Goal: Task Accomplishment & Management: Complete application form

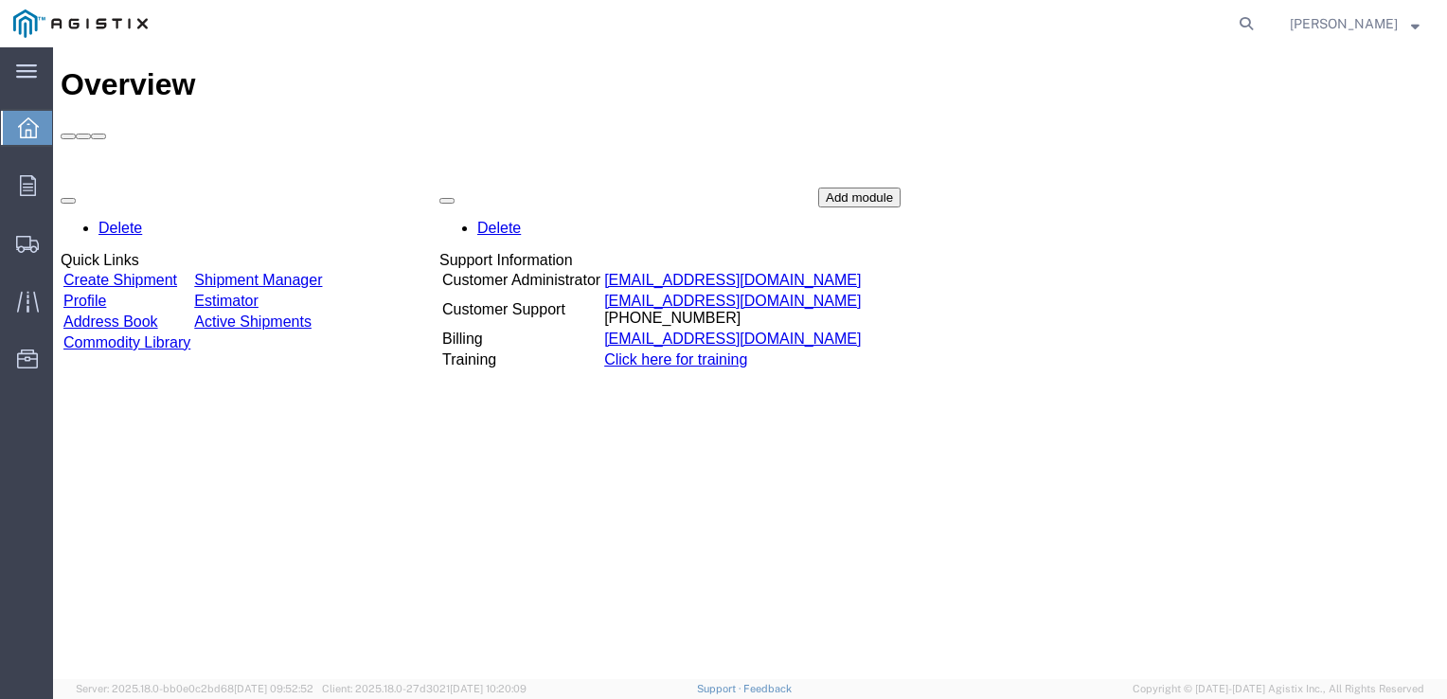
click at [148, 272] on link "Create Shipment" at bounding box center [120, 280] width 114 height 16
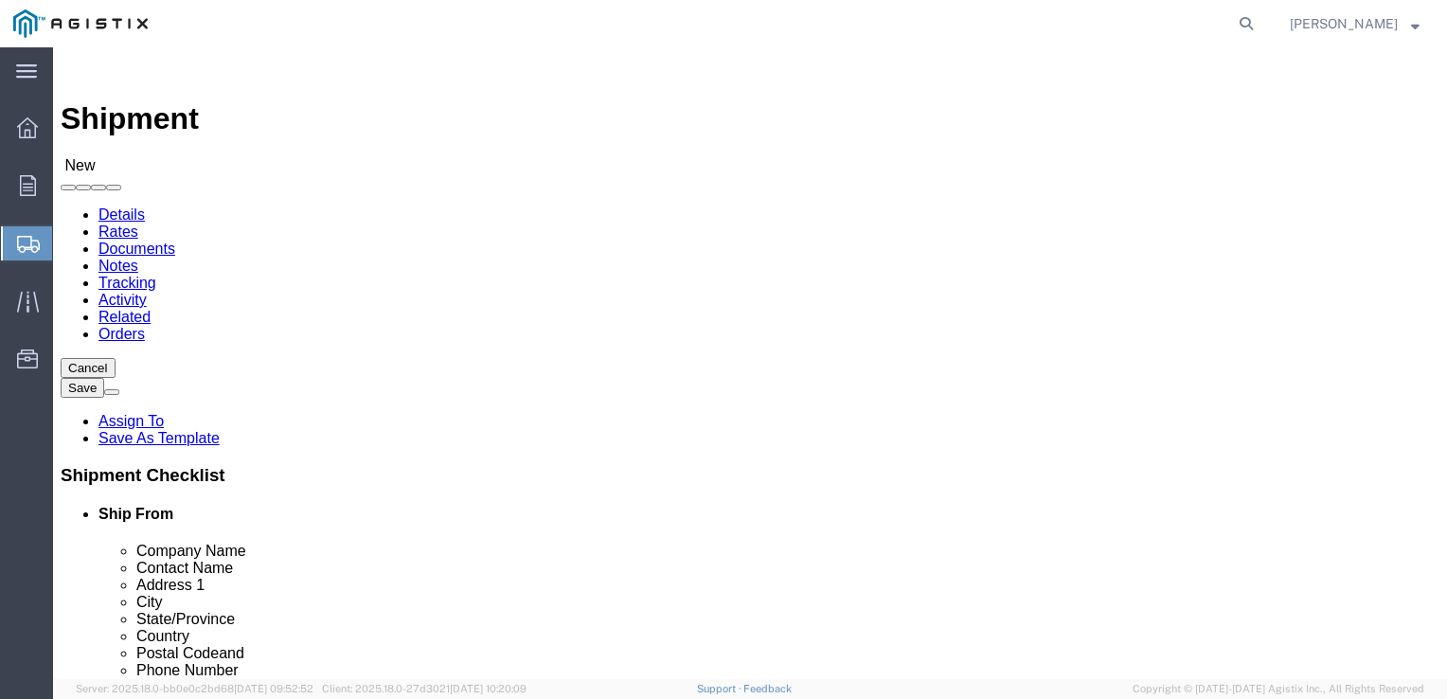
select select
click select "Select PG&E Tube Forgings of America Inc"
select select "9596"
click select "Select PG&E Tube Forgings of America Inc"
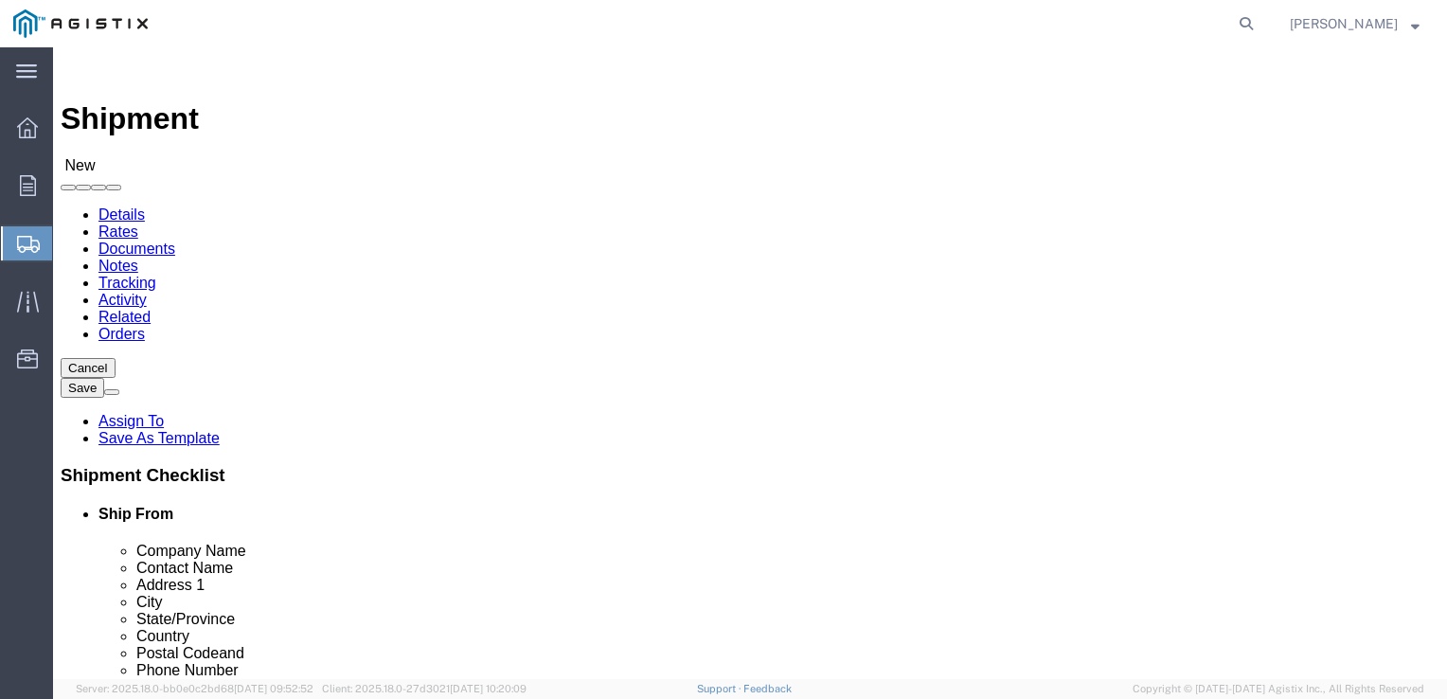
select select "PURCHORD"
select select
click select "Select All Others [GEOGRAPHIC_DATA] [GEOGRAPHIC_DATA] [GEOGRAPHIC_DATA] [GEOGRA…"
select select "23082"
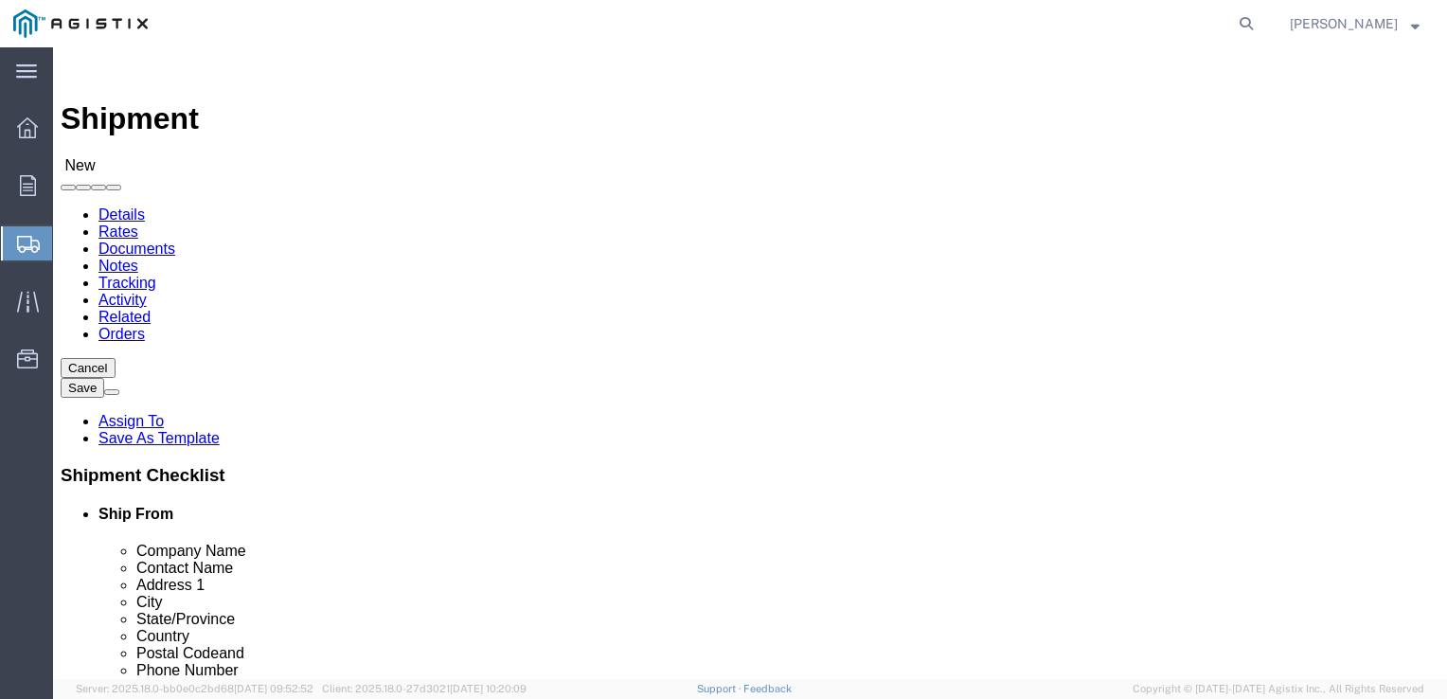
click select "Select All Others [GEOGRAPHIC_DATA] [GEOGRAPHIC_DATA] [GEOGRAPHIC_DATA] [GEOGRA…"
select select "MYPROFILE"
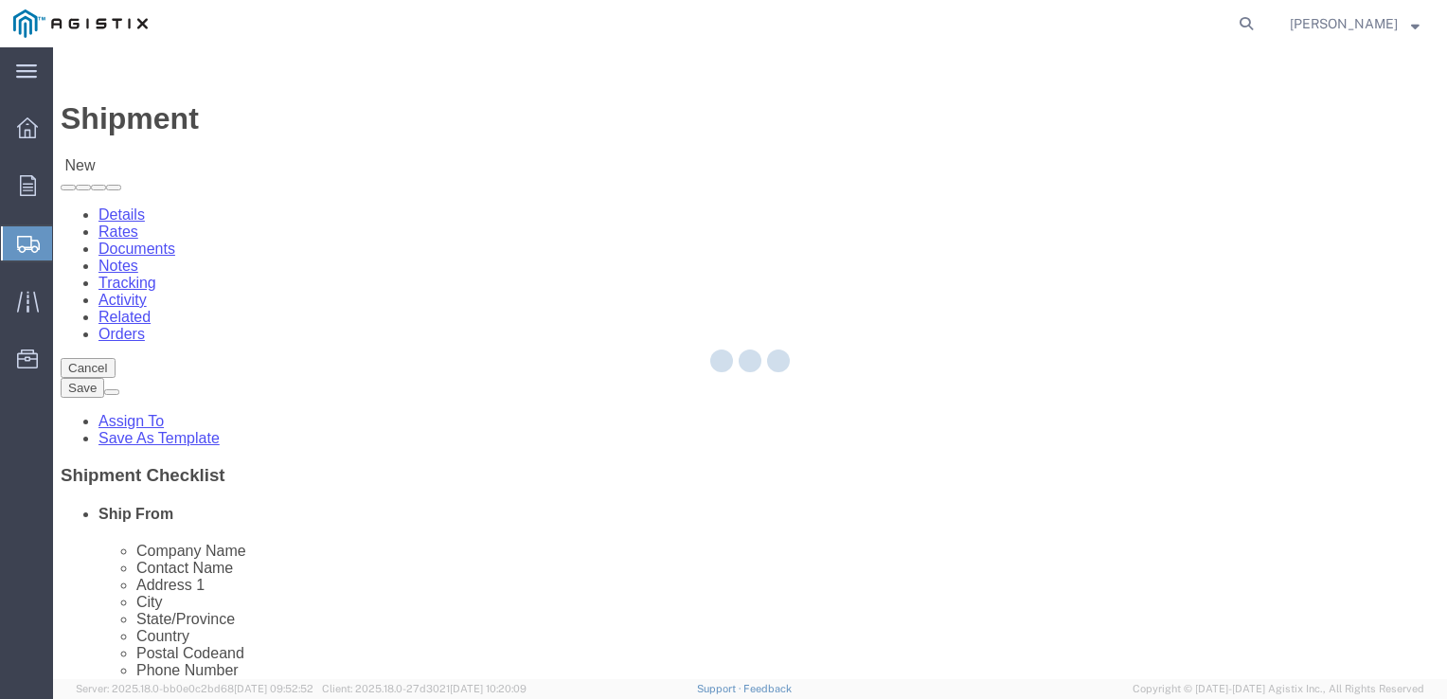
type input "Tube Forgings of America Inc"
type input "[PERSON_NAME]"
type input "[STREET_ADDRESS]"
type input "[GEOGRAPHIC_DATA]"
type input "97210"
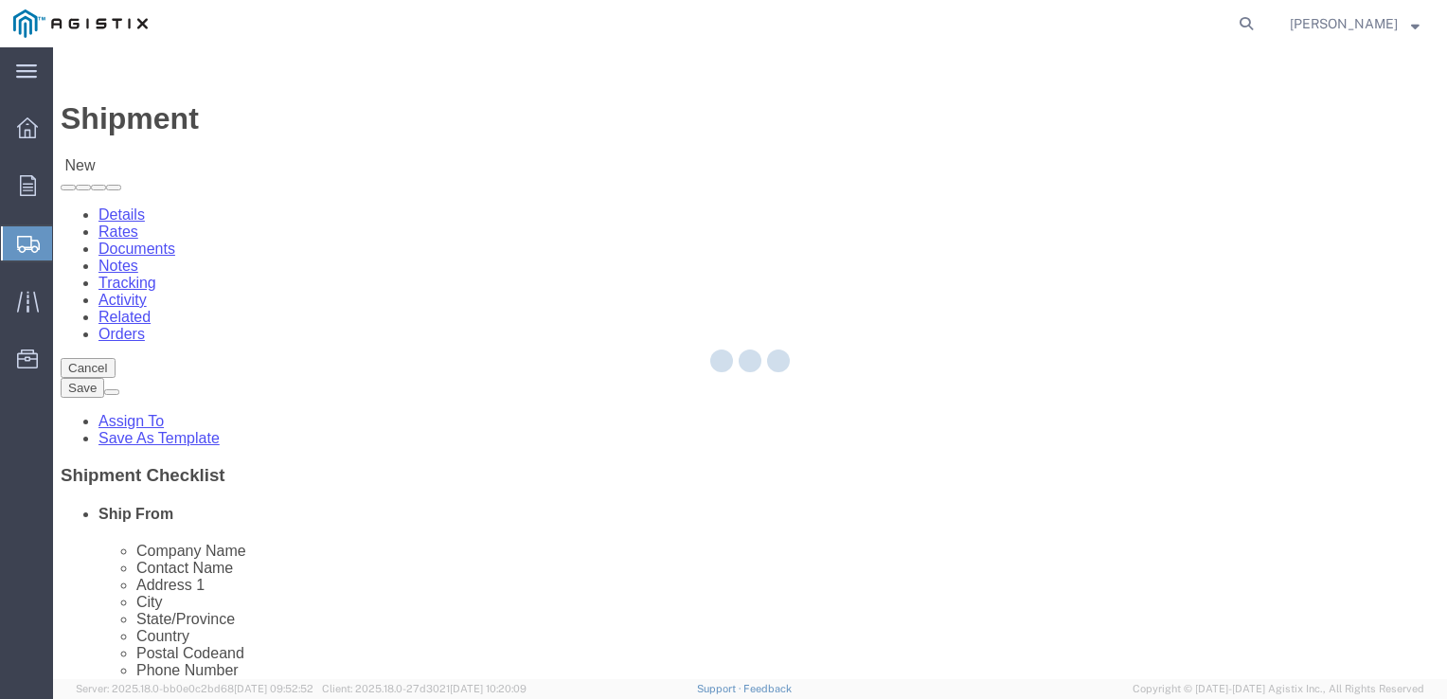
type input "[PHONE_NUMBER]"
type input "[EMAIL_ADDRESS][DOMAIN_NAME]"
checkbox input "true"
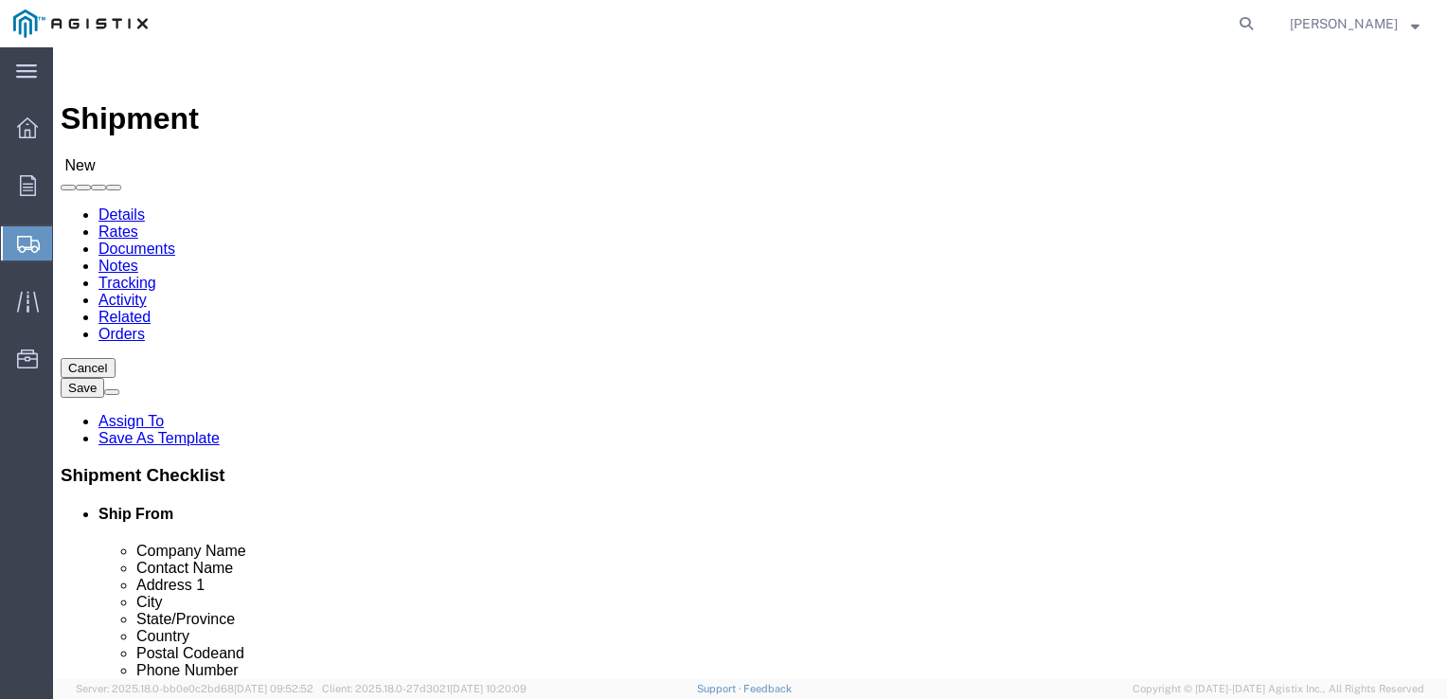
select select "OR"
click input "text"
type input "MROIS"
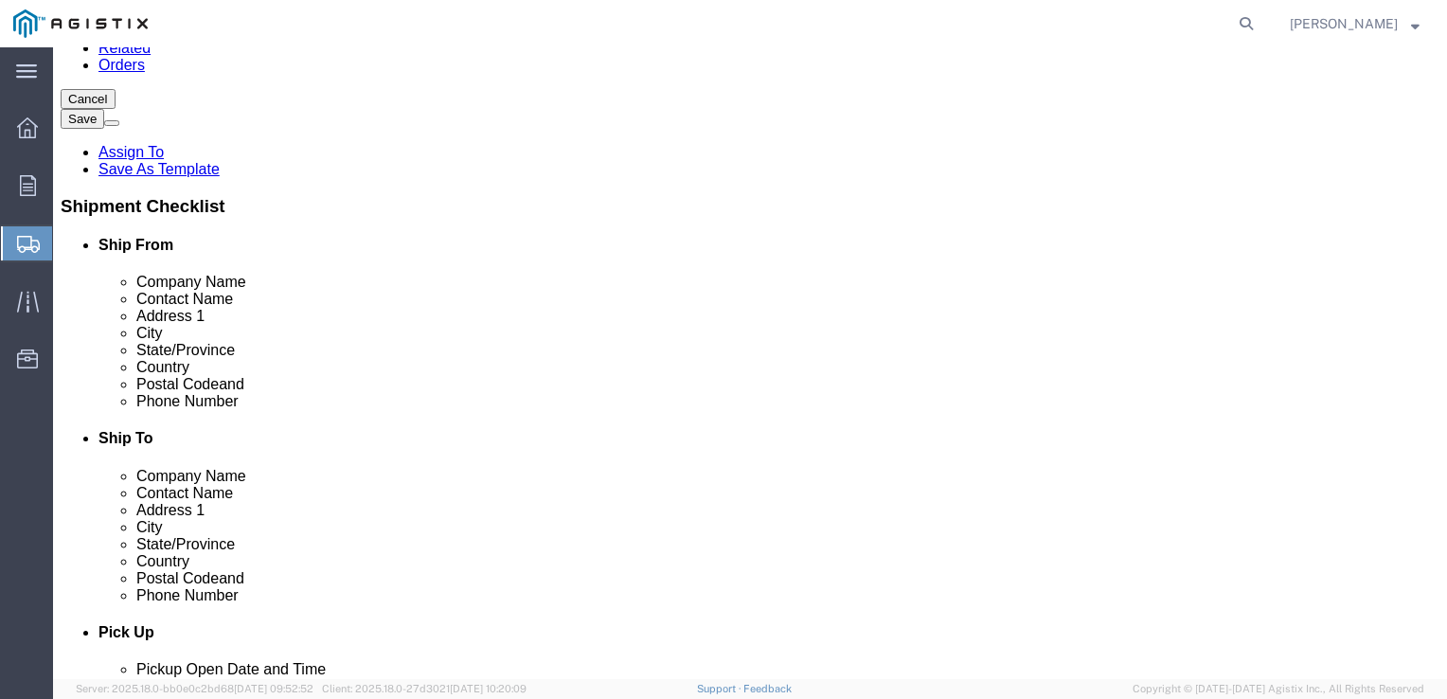
scroll to position [265, 0]
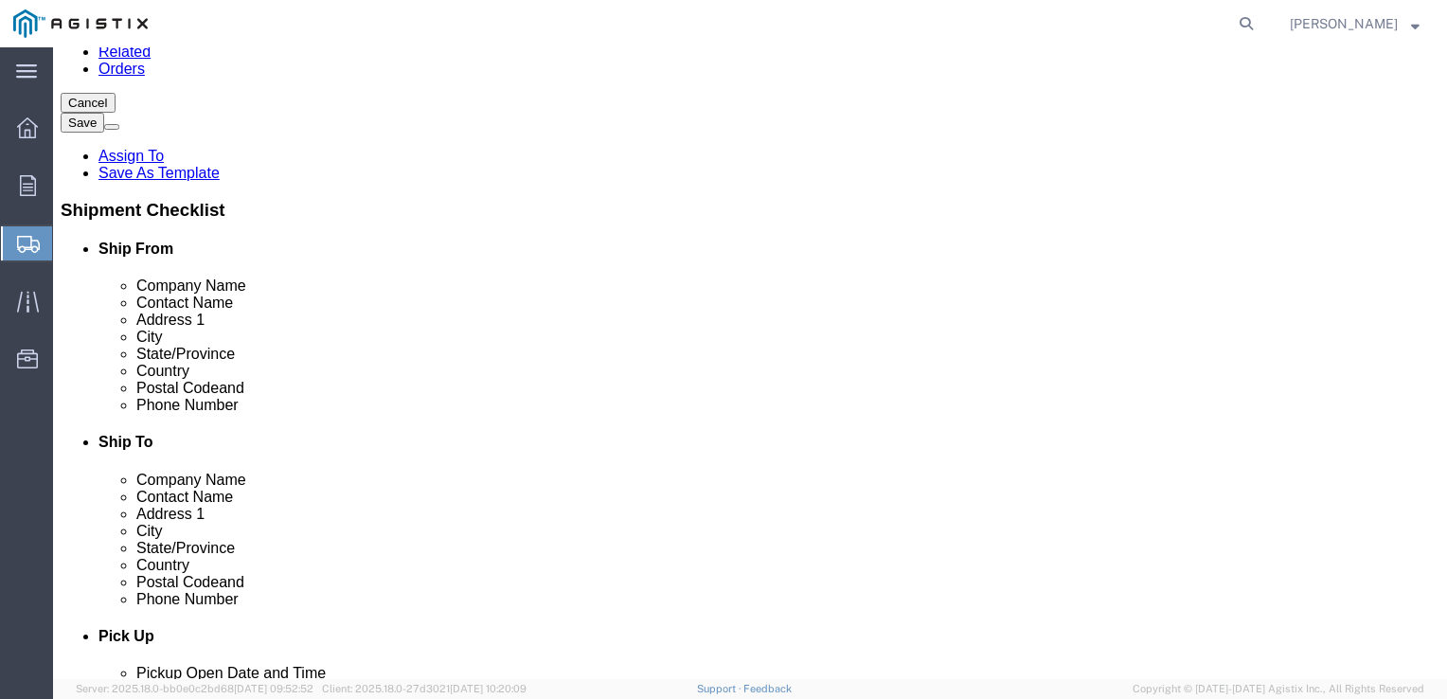
type input "PG&E"
click input "text"
type input "[PERSON_NAME]"
type input "[STREET_ADDRESS][PERSON_NAME]"
select select
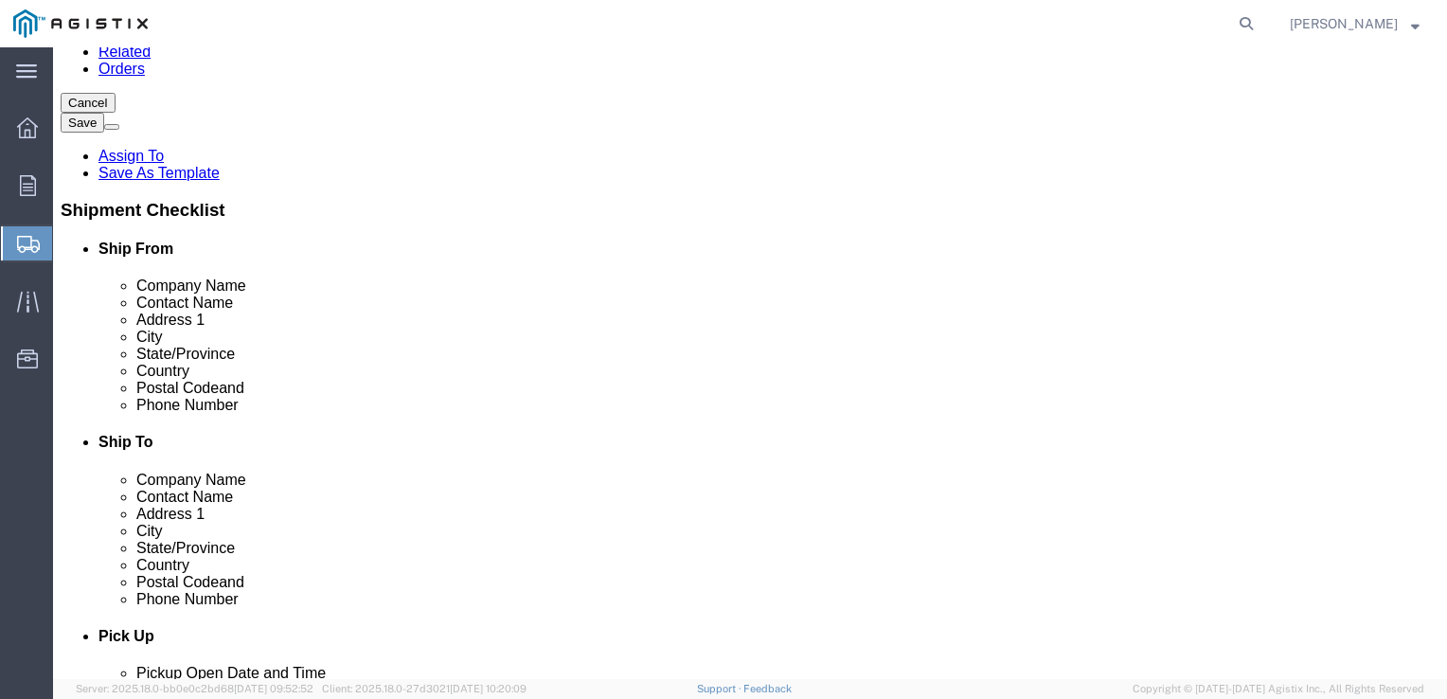
type input "FREMONT"
select select
type input "CA"
select select
select select "CA"
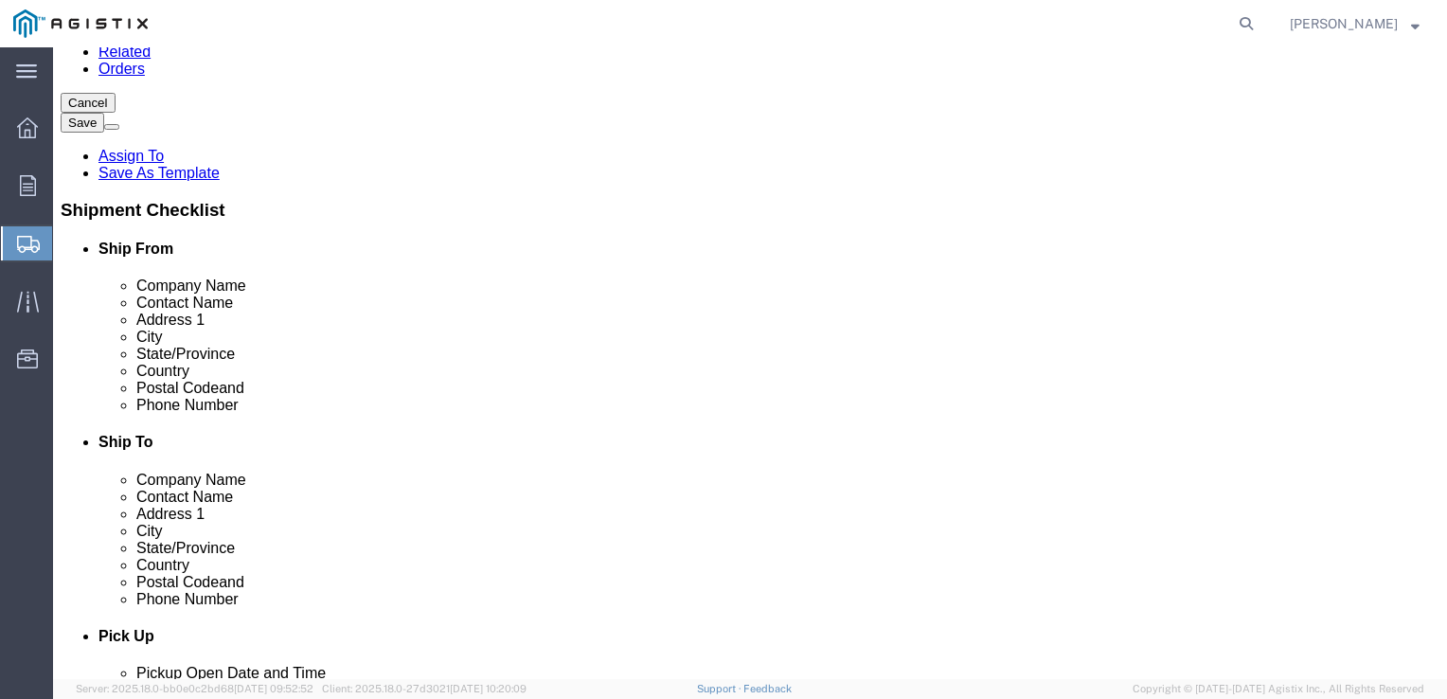
click input "Postal Code"
type input "94538"
select select
click input "text"
type input "7"
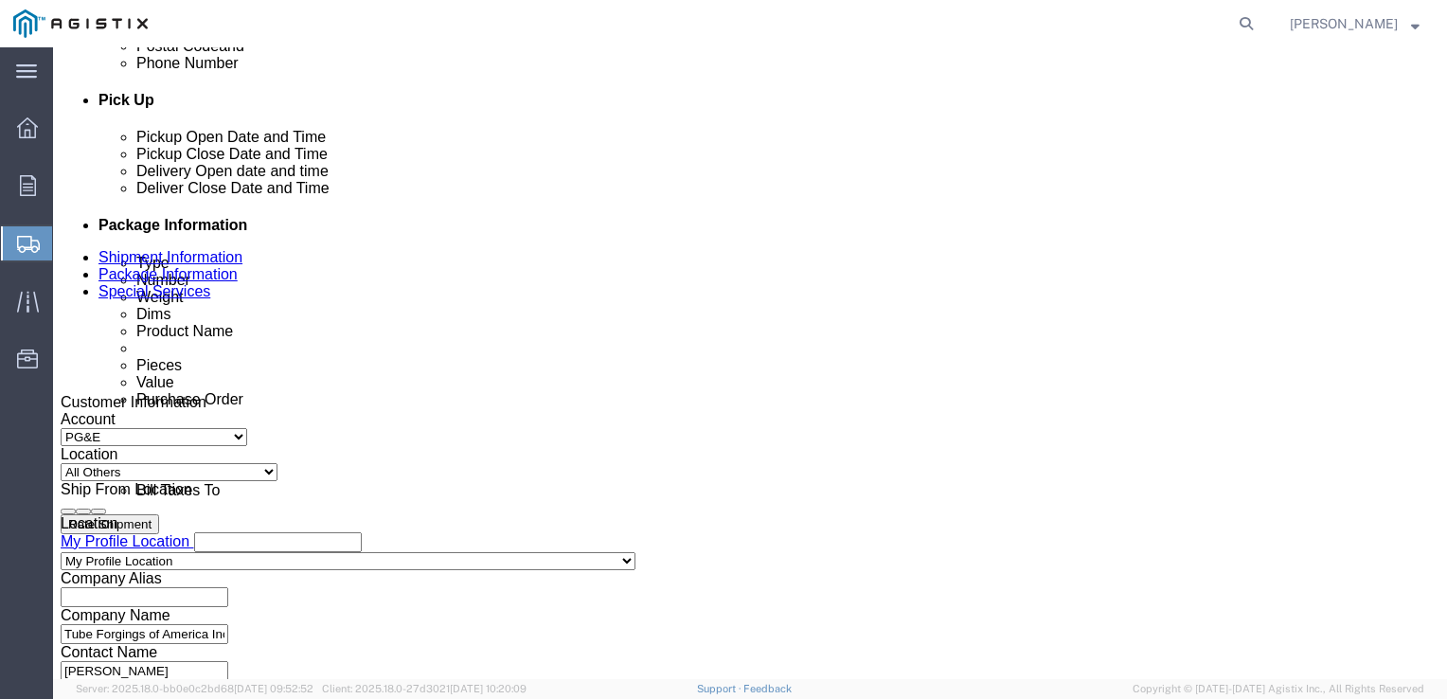
scroll to position [818, 0]
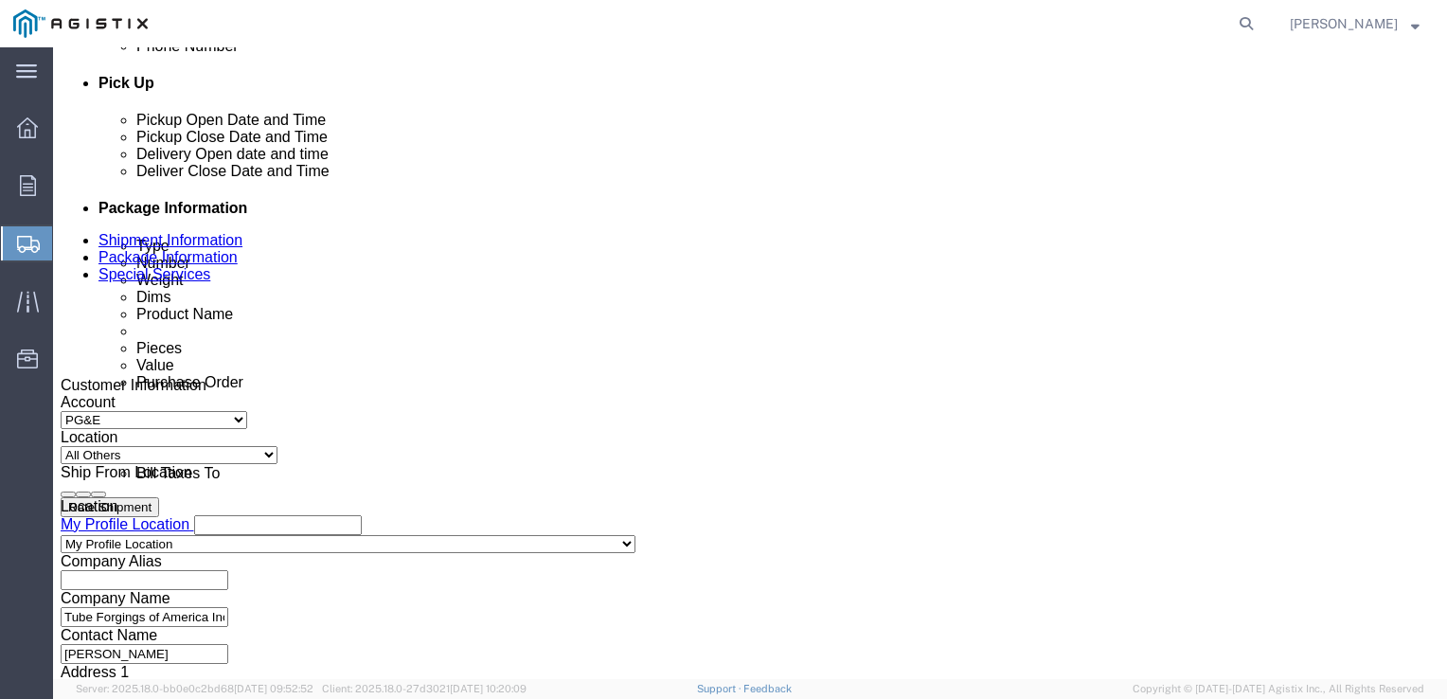
type input "7077478420"
click div "[DATE] 9:00 AM"
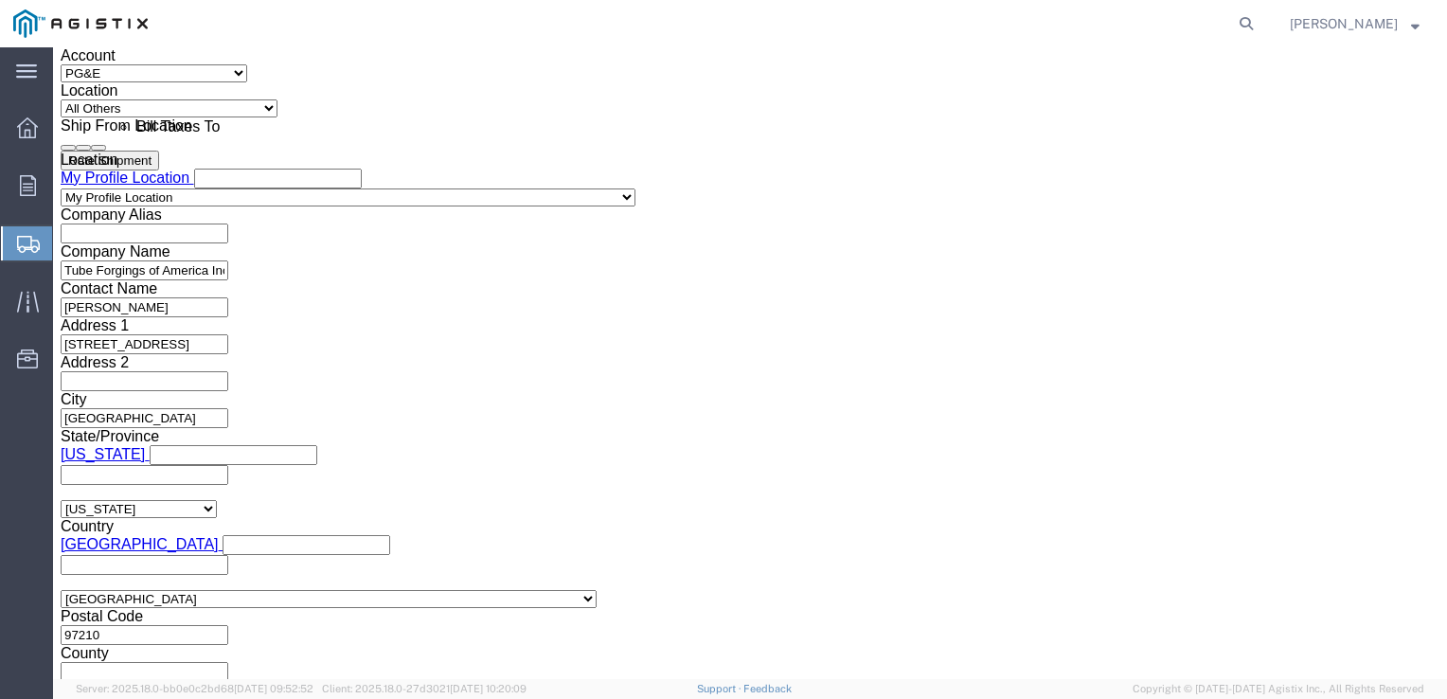
click input "12:00 AM"
type input "12:00 PM"
click button "Apply"
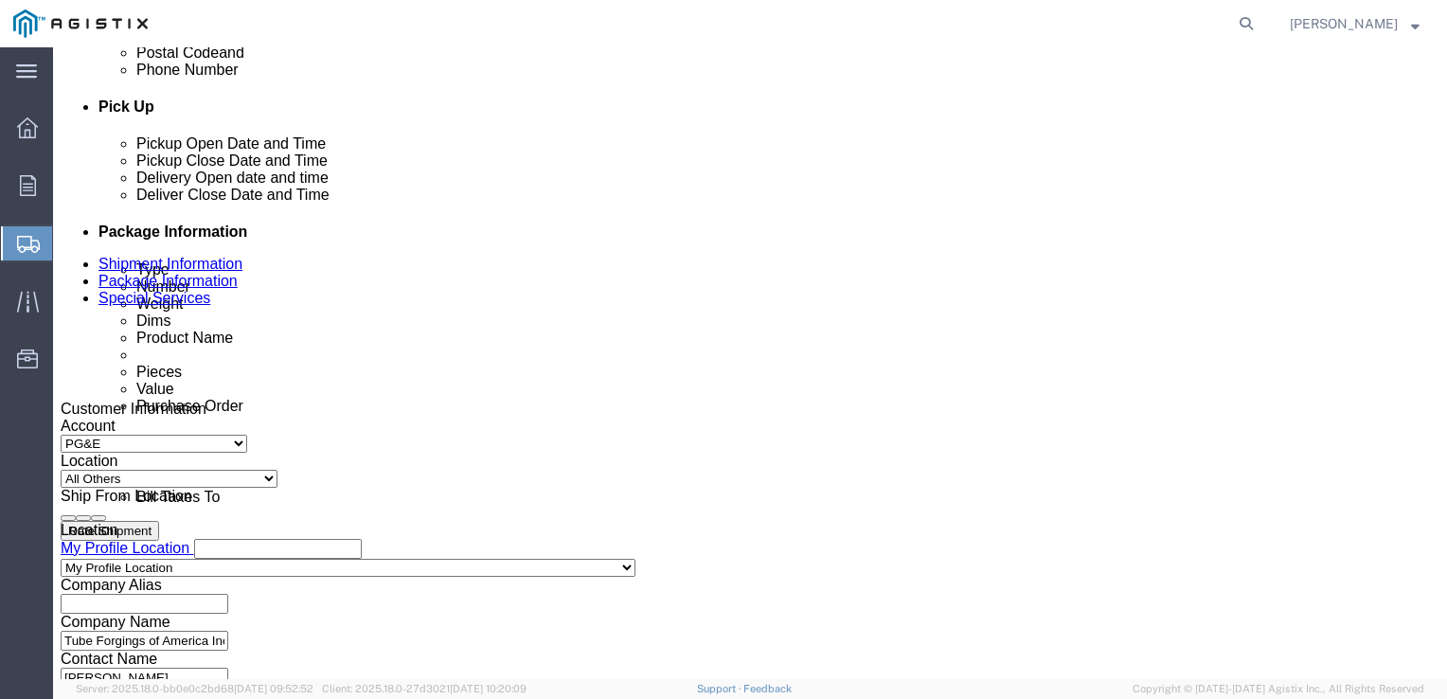
scroll to position [779, 0]
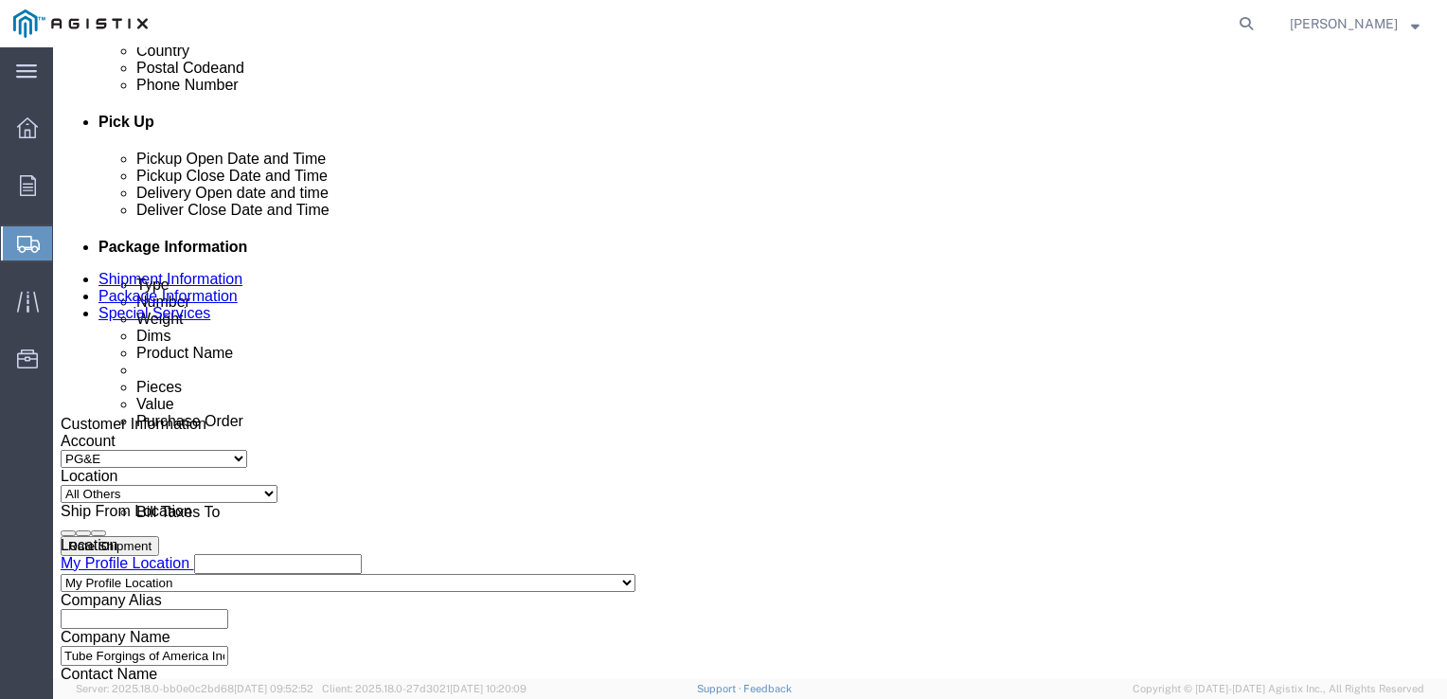
click div "[DATE] 1:00 PM"
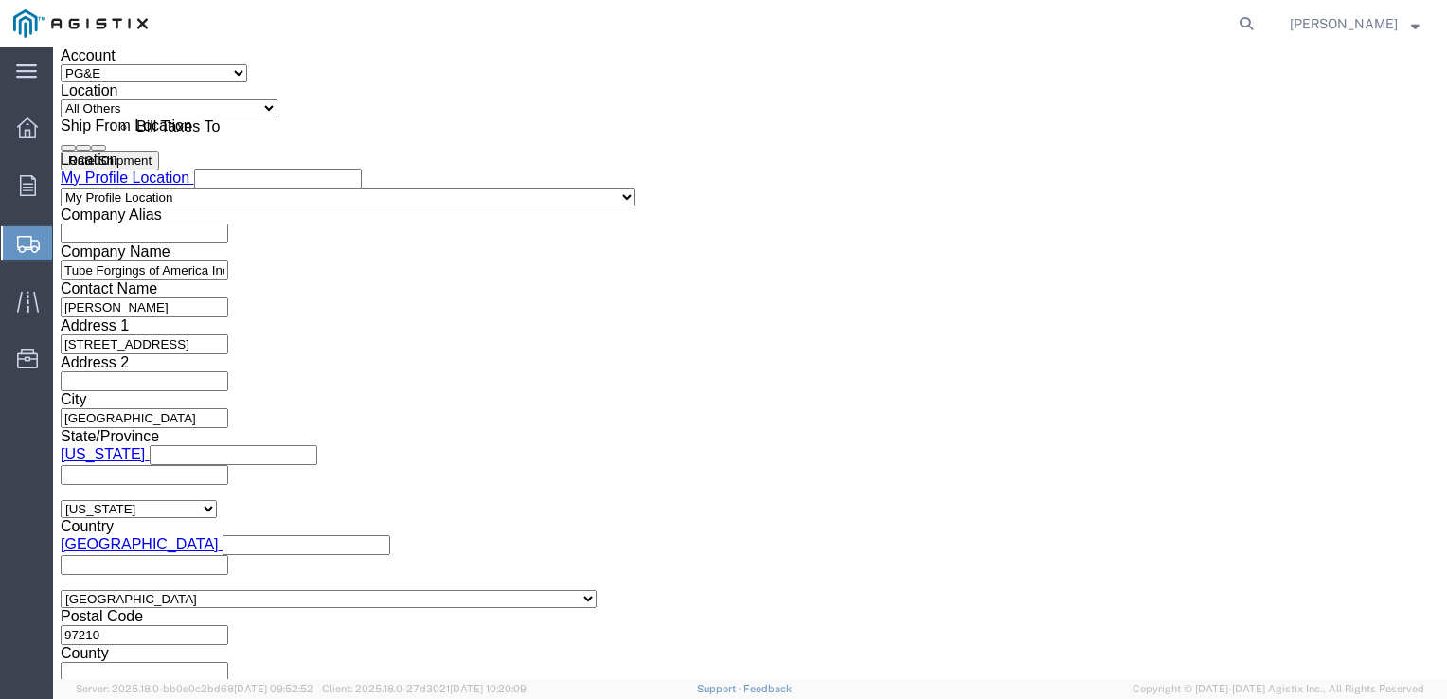
type input "2:30 PM"
click button "Apply"
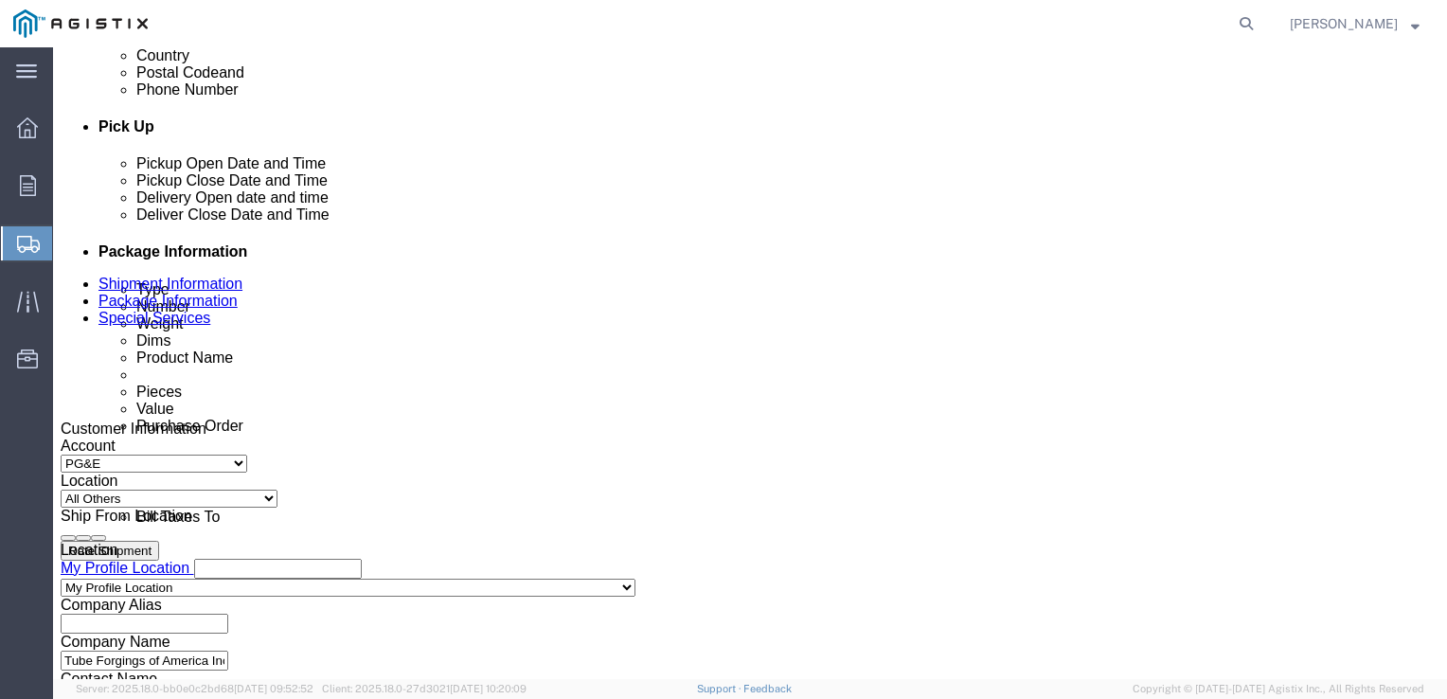
scroll to position [697, 0]
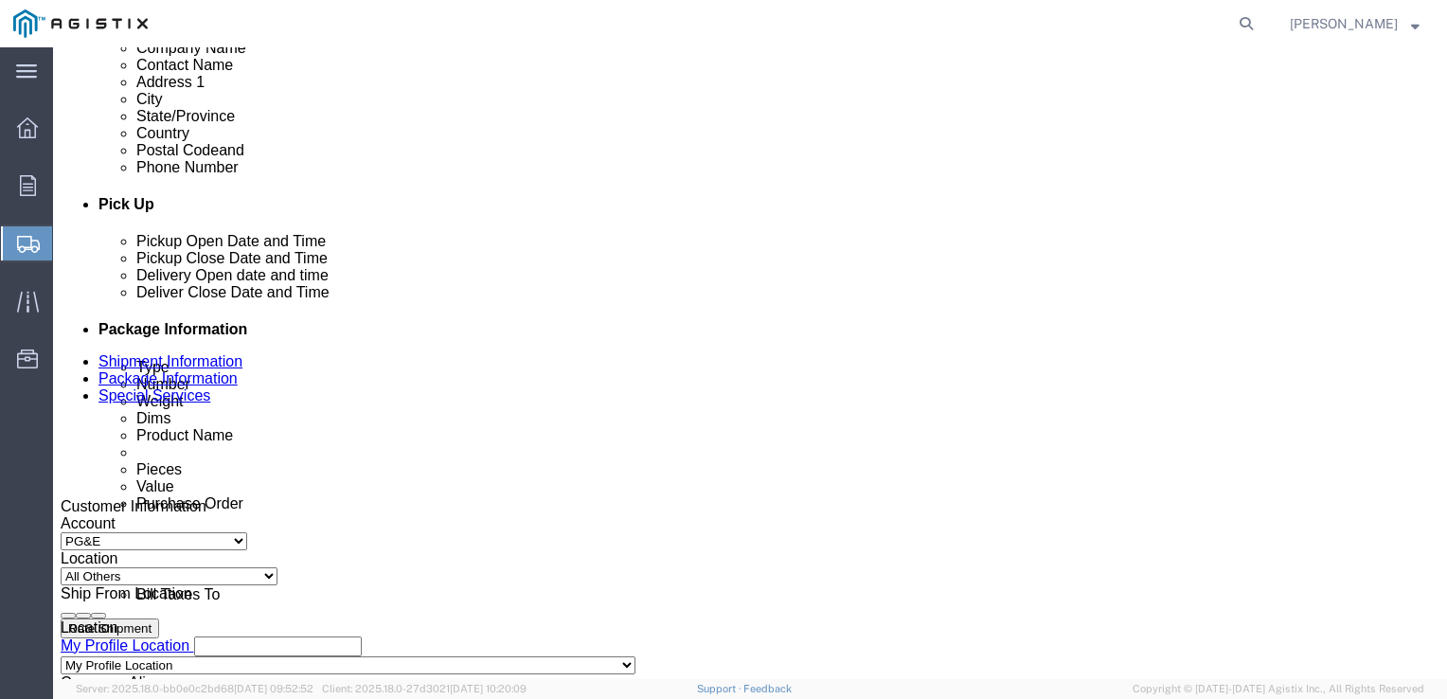
click div
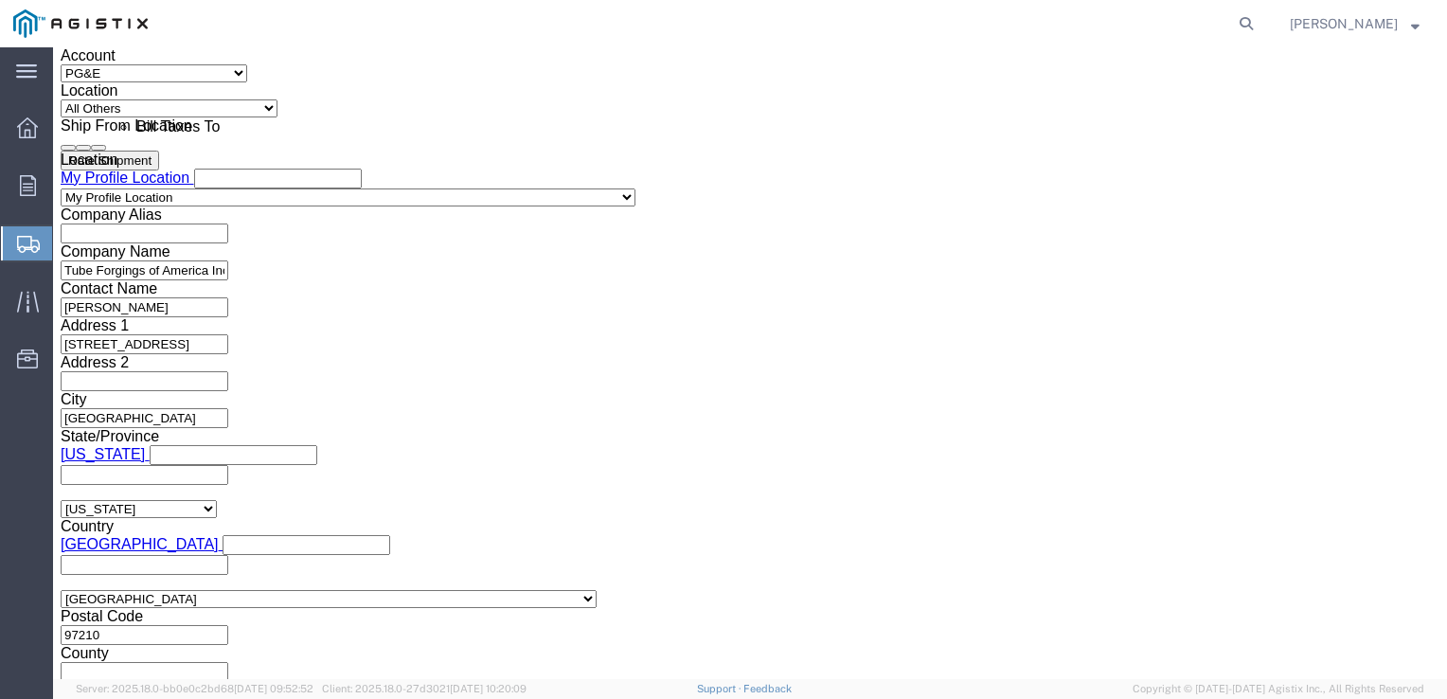
click button "Apply"
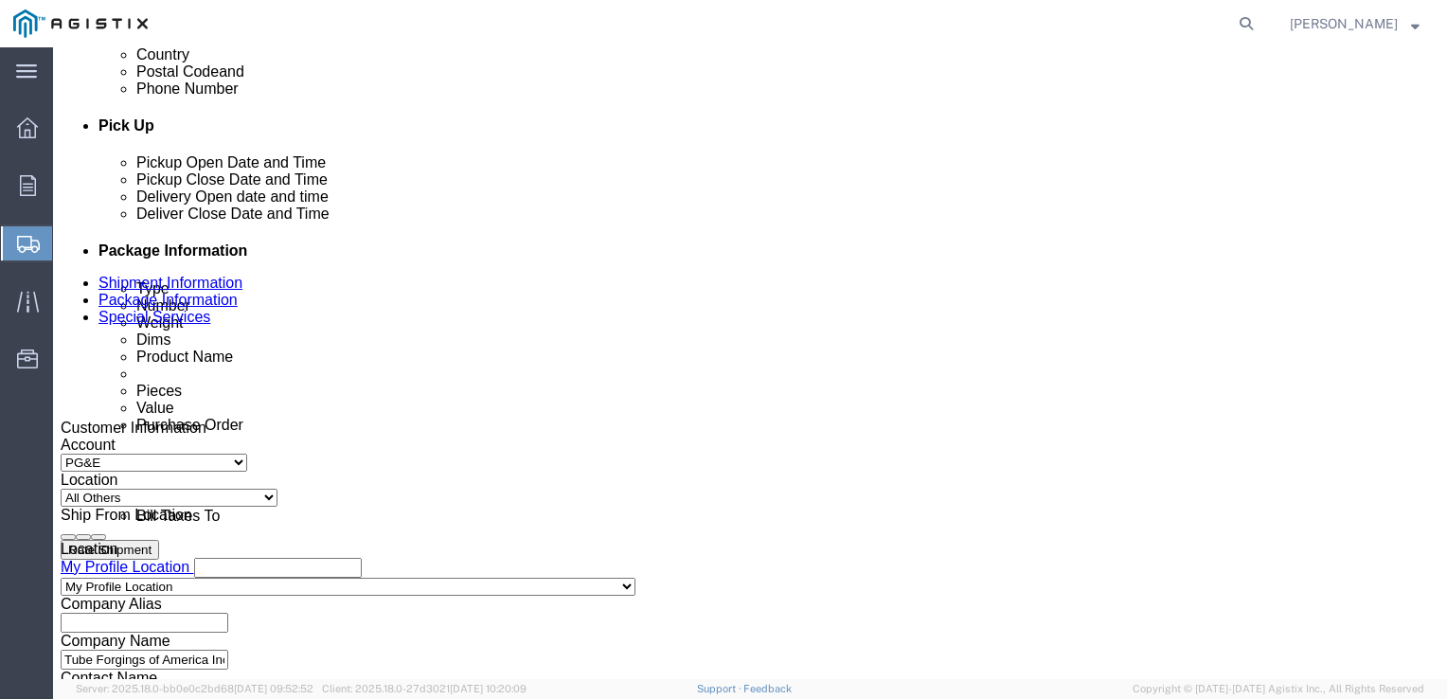
scroll to position [770, 0]
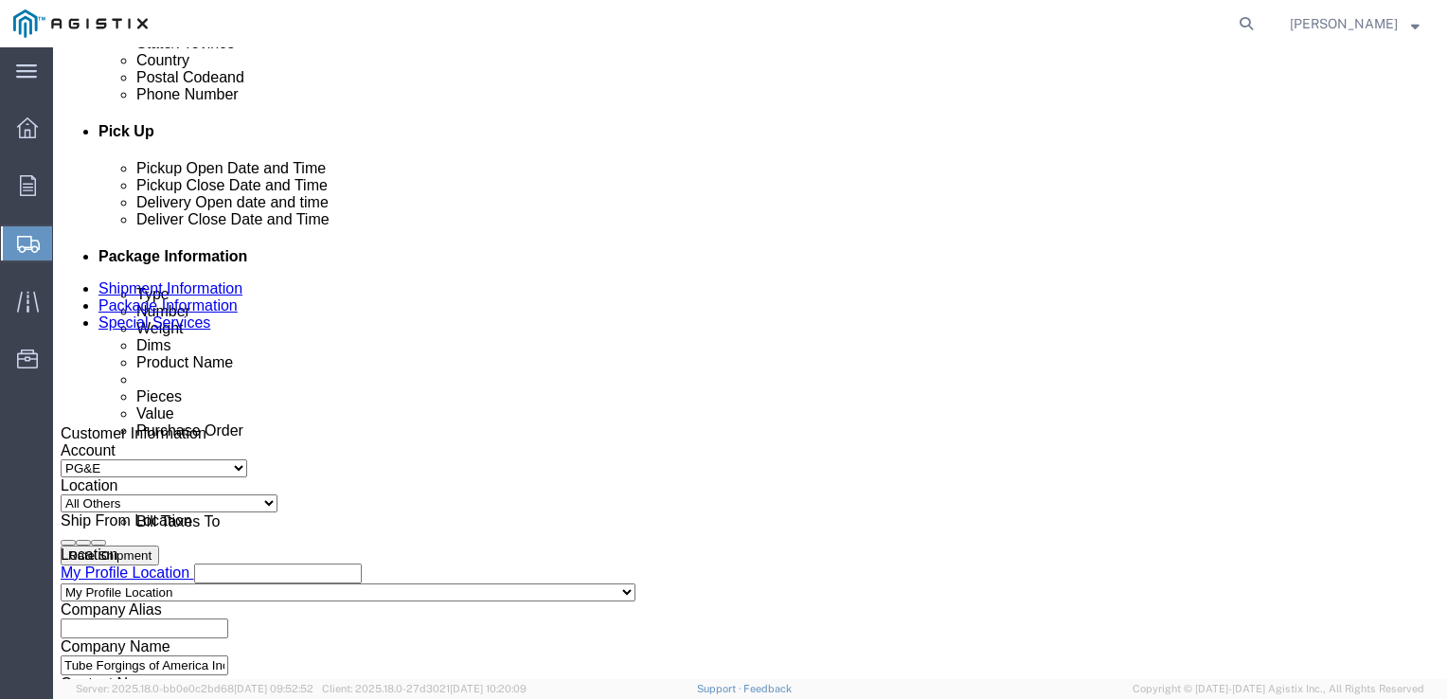
click div "[DATE] 3:30 PM"
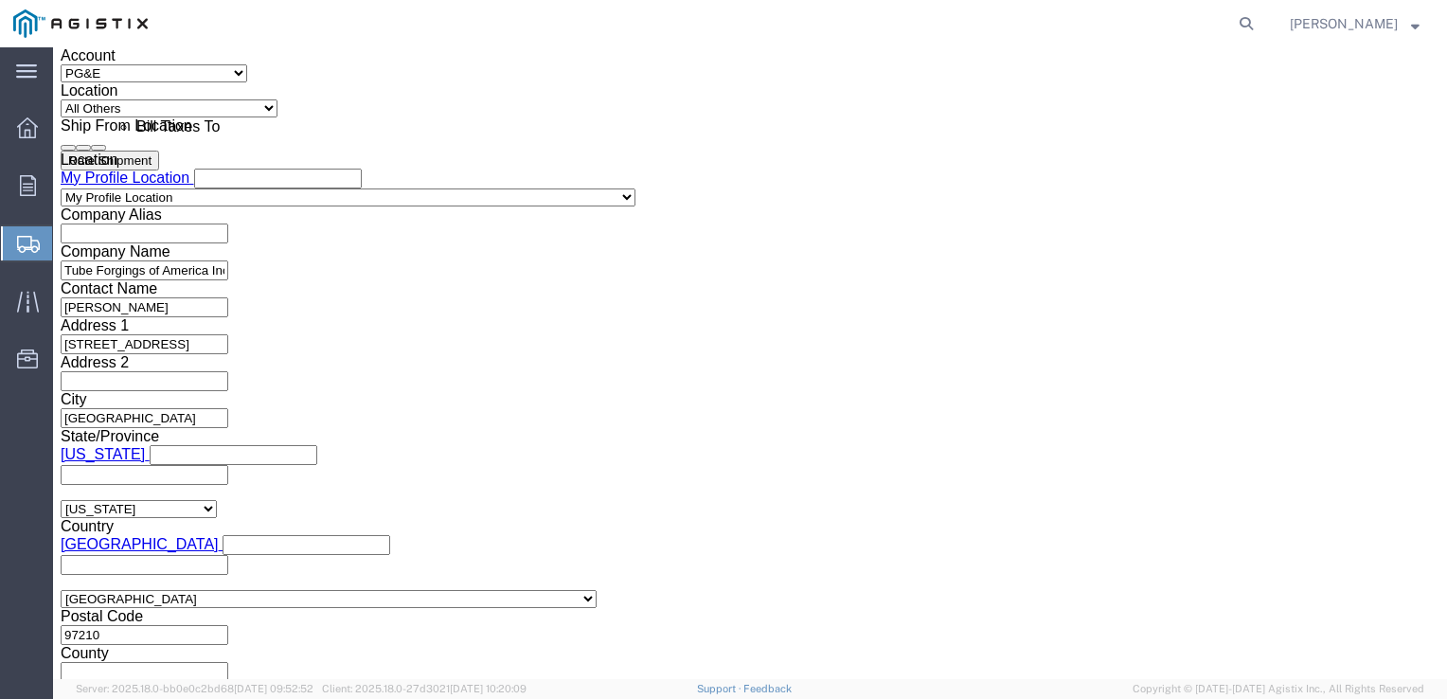
type input "12:30 PM"
click button "Apply"
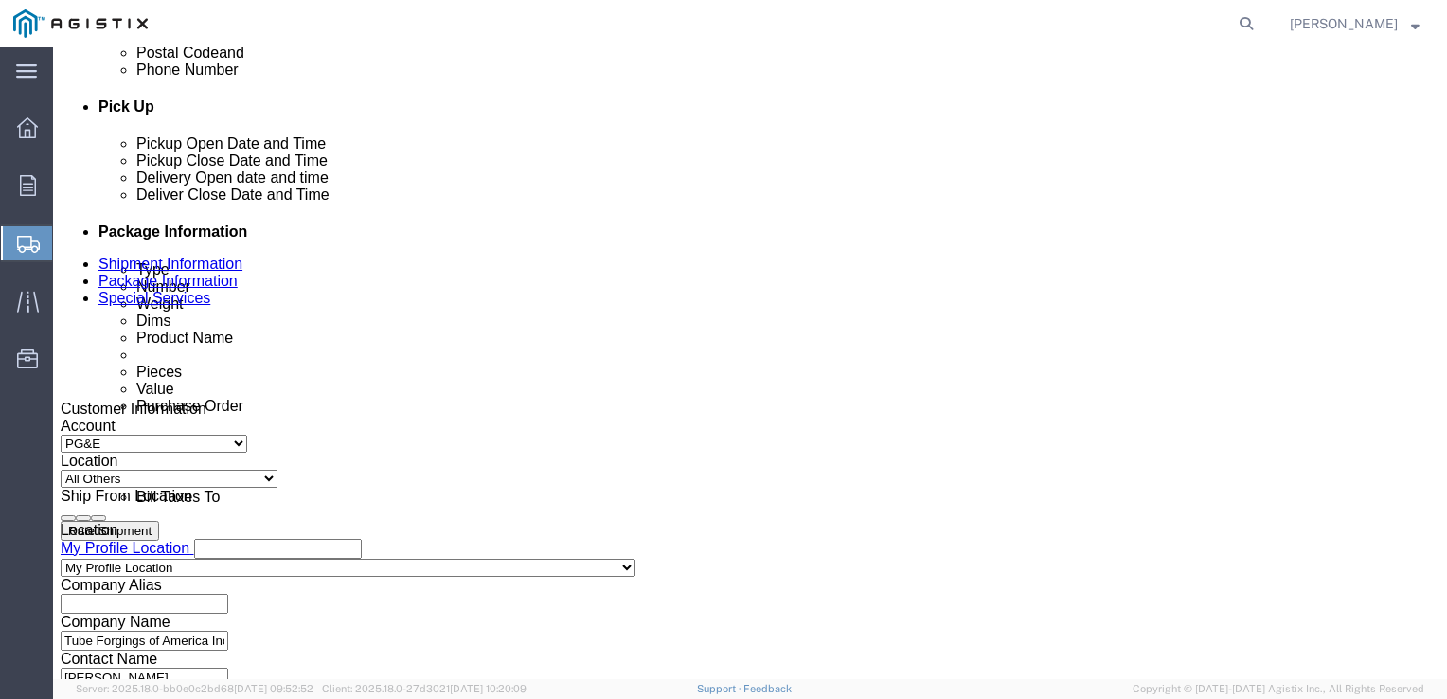
scroll to position [773, 0]
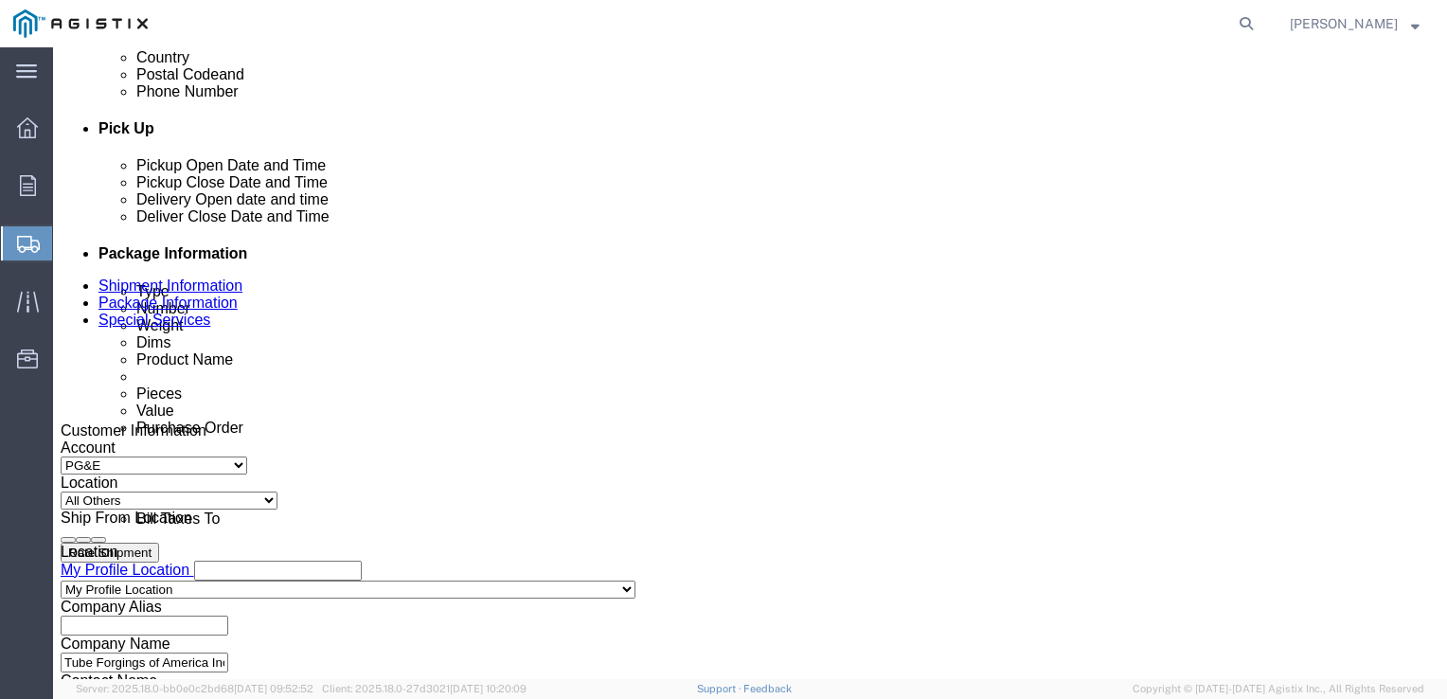
click div
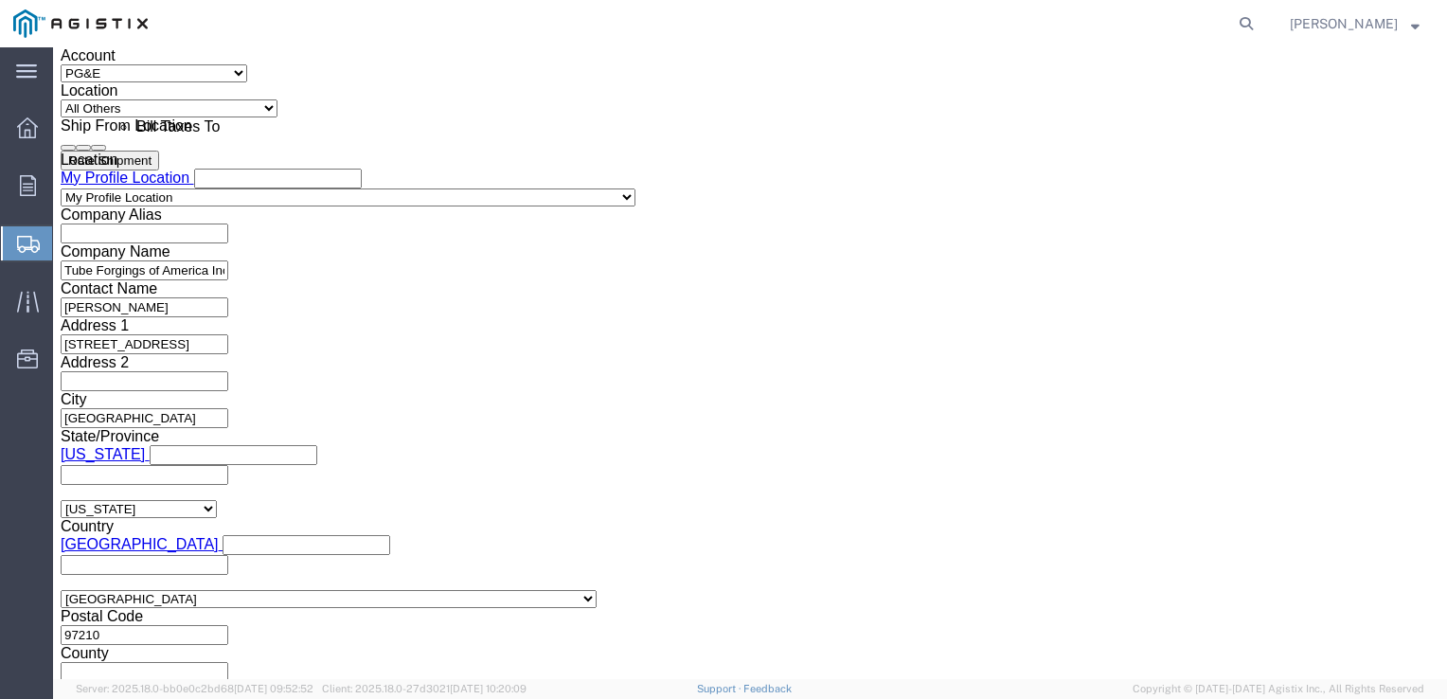
click input "4:30 PM"
type input "3:30 PM"
click button "Apply"
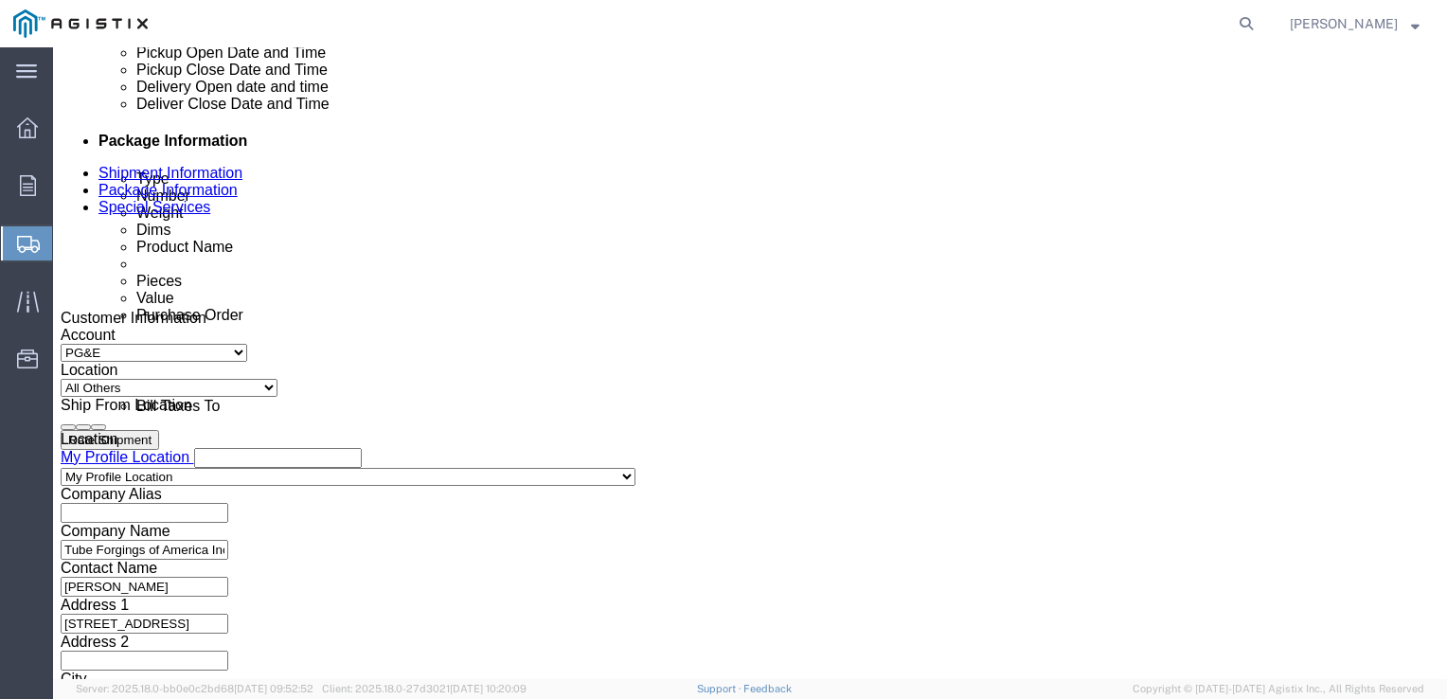
scroll to position [846, 0]
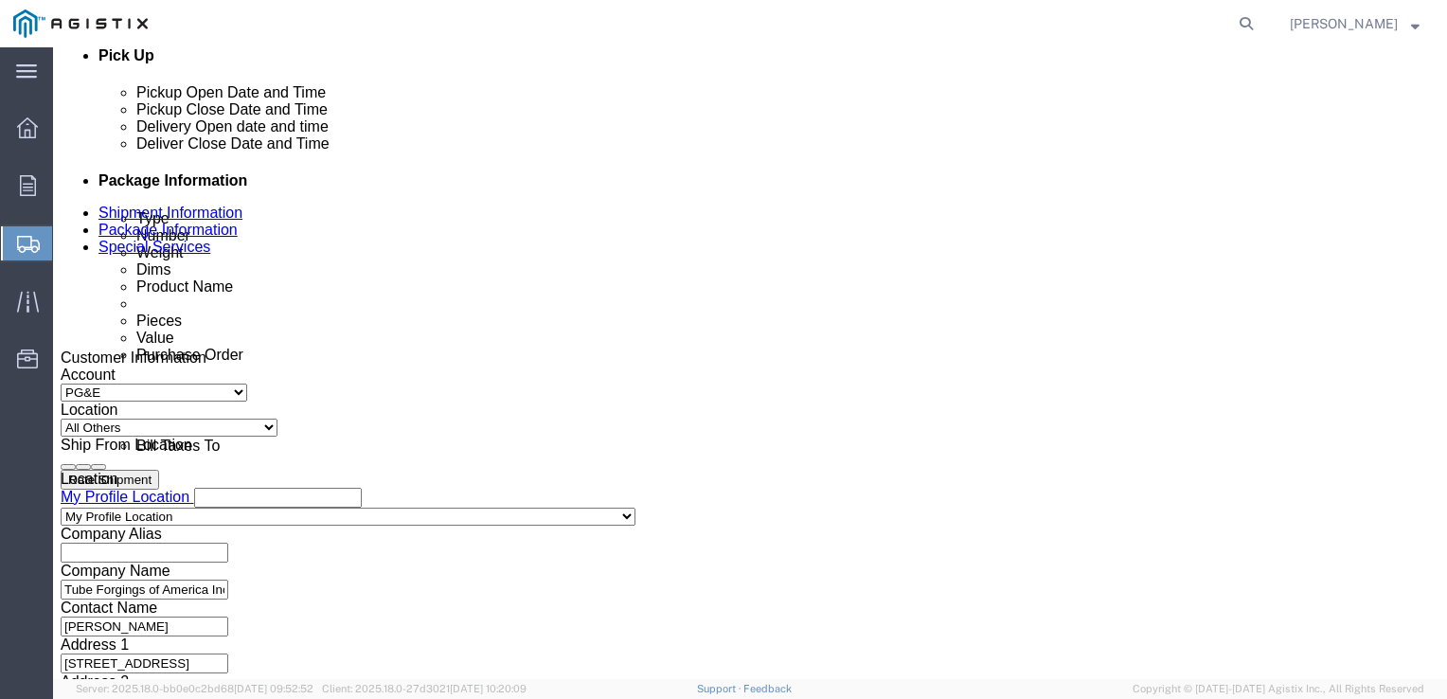
drag, startPoint x: 246, startPoint y: 494, endPoint x: 227, endPoint y: 486, distance: 20.8
click input "text"
type input "S100630171"
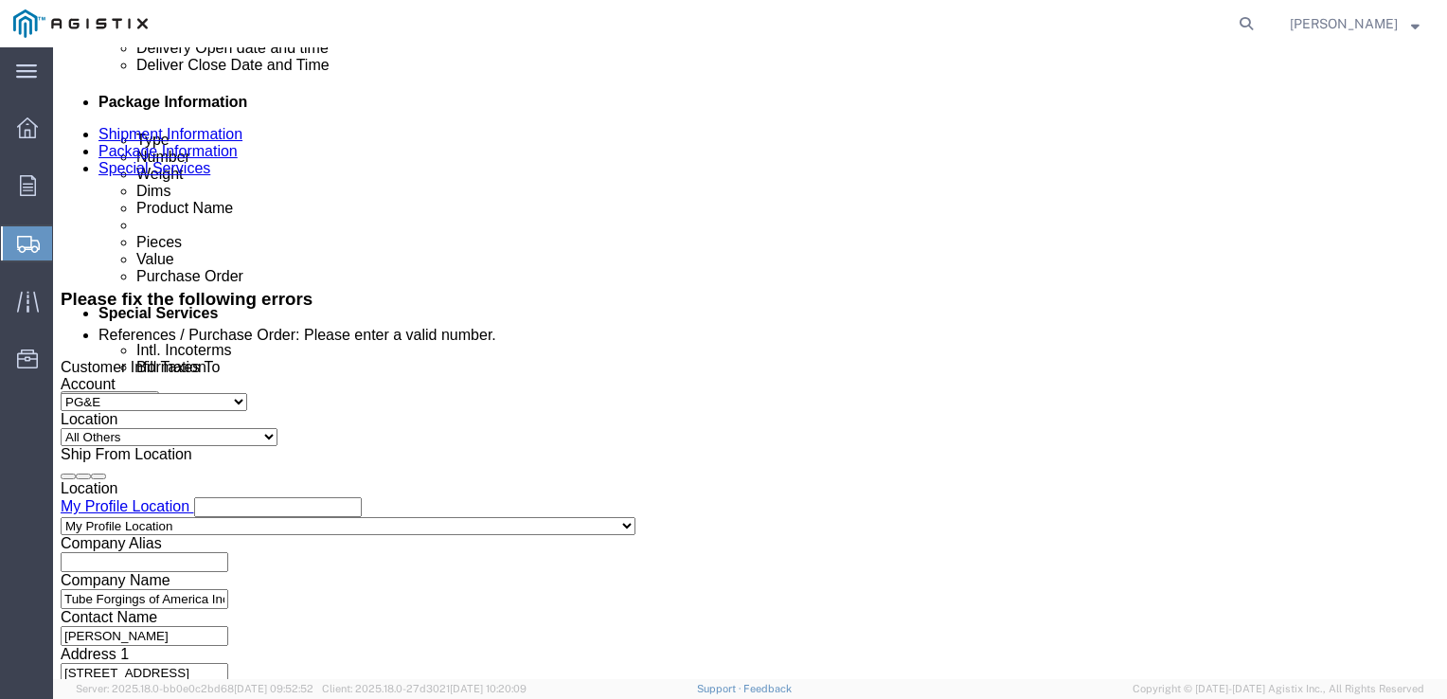
select select "[PERSON_NAME]"
type input "US1018444PO"
select select "SALEORDR"
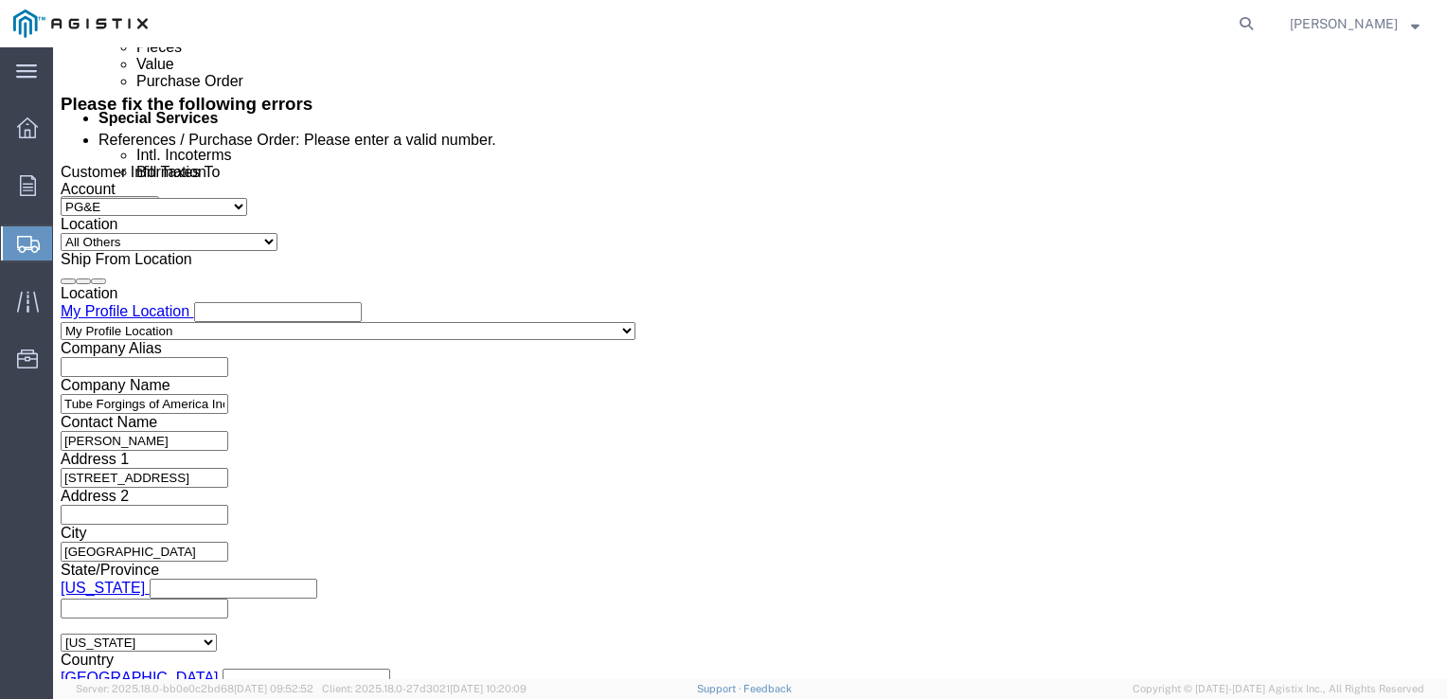
scroll to position [1243, 0]
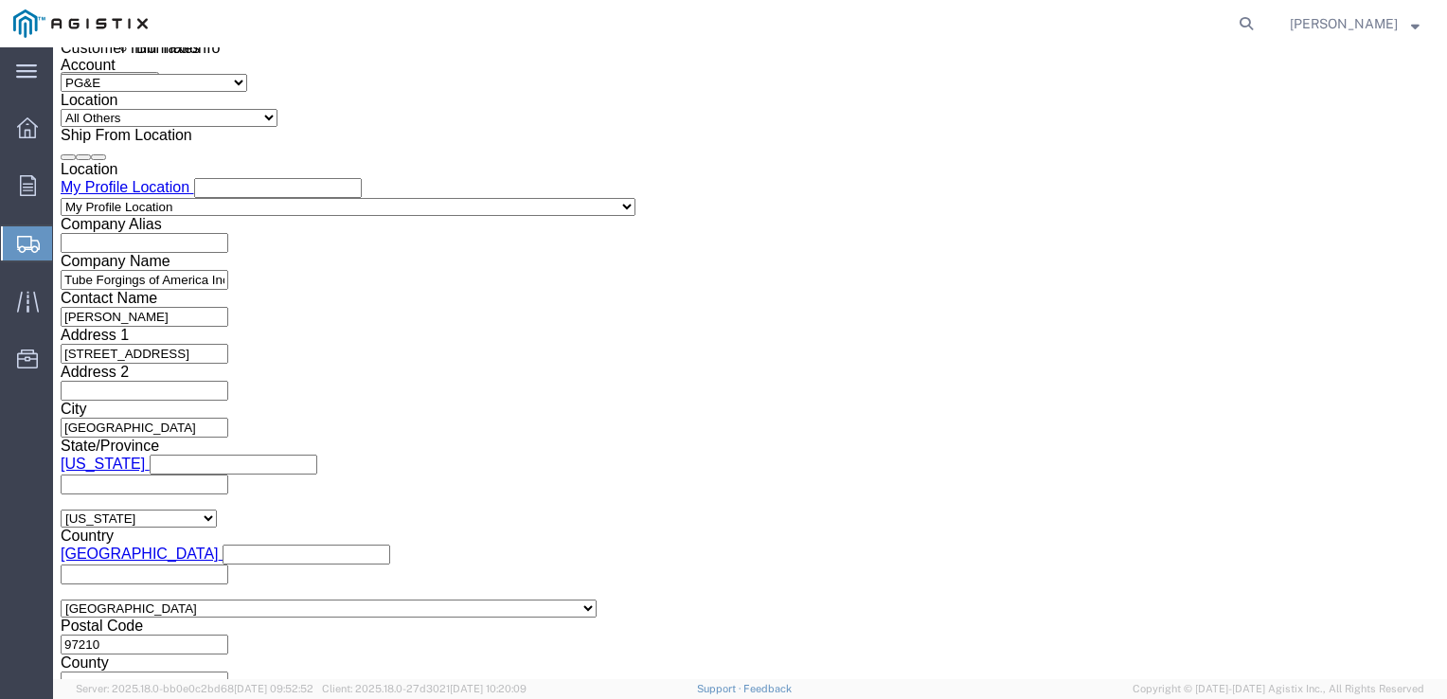
type input "328123"
click button "Continue"
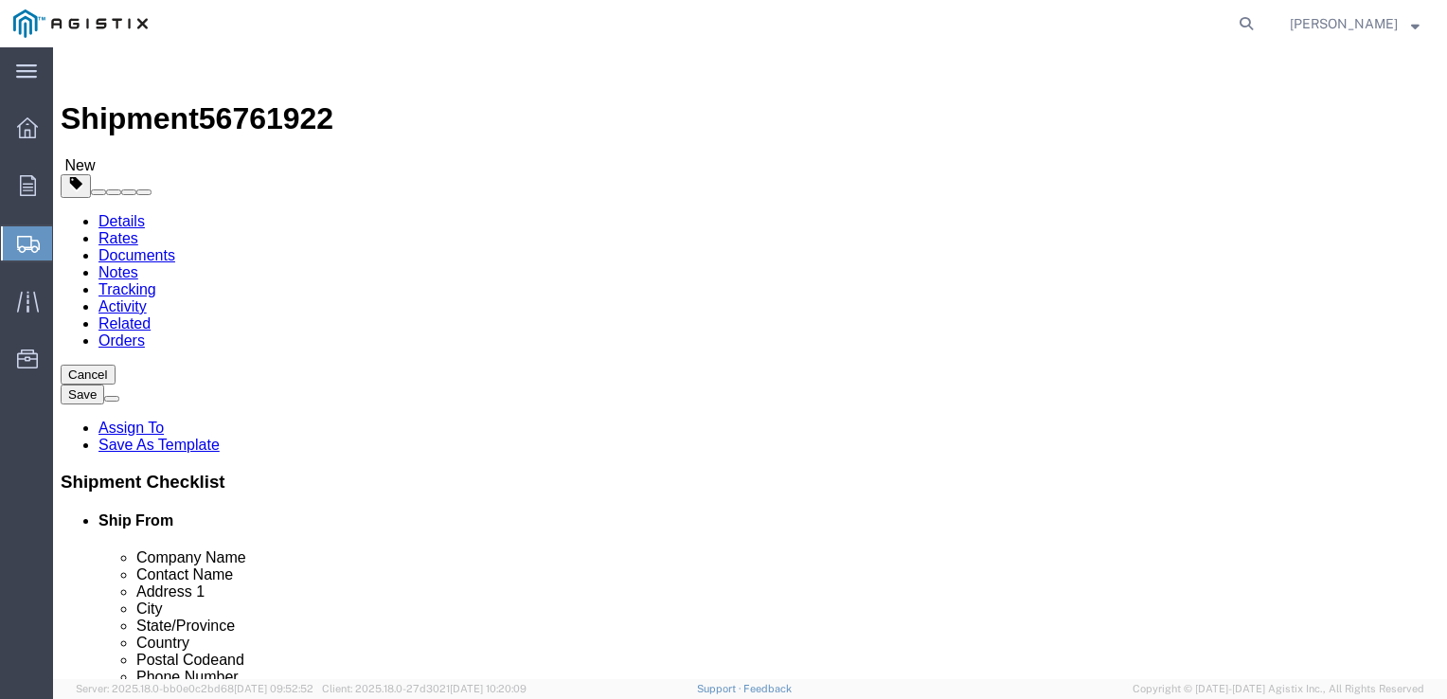
select select "CBOX"
drag, startPoint x: 208, startPoint y: 545, endPoint x: 152, endPoint y: 539, distance: 56.3
click div "Number 1"
type input "2"
type input "48"
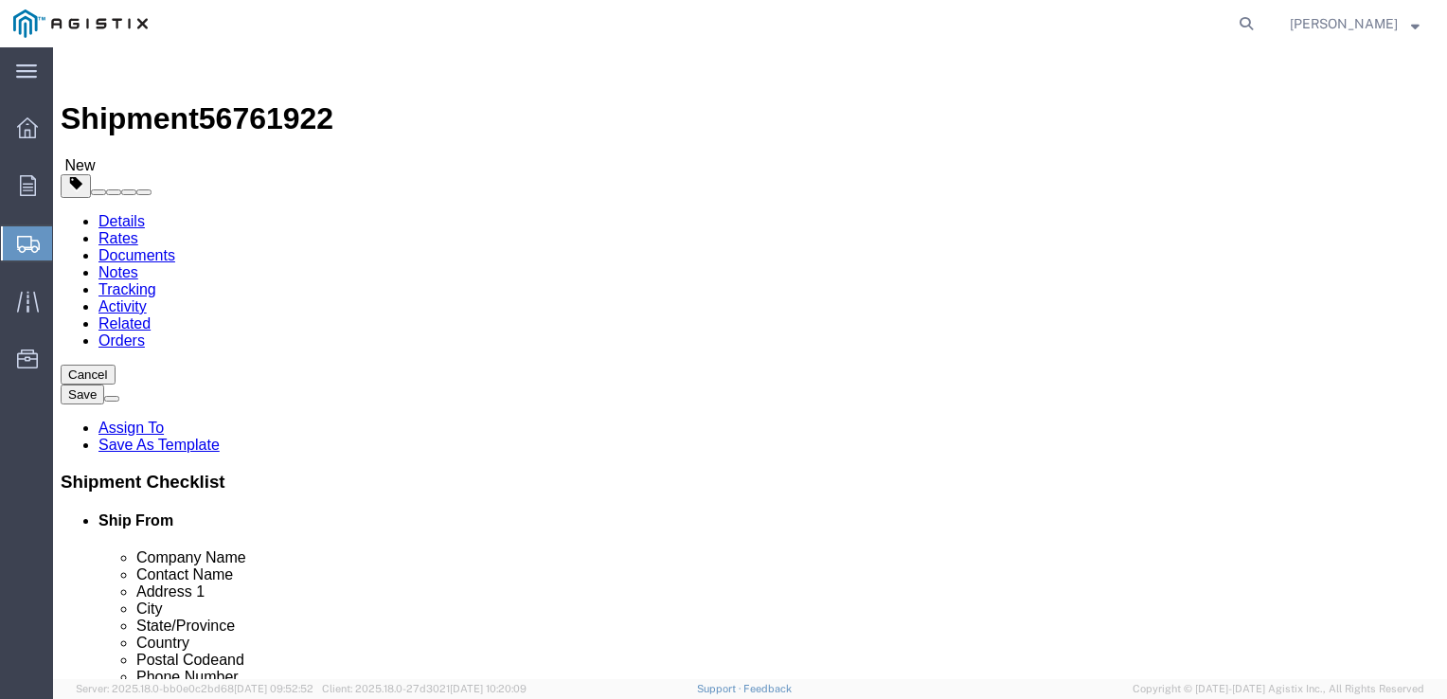
type input "42"
type input "39"
drag, startPoint x: 248, startPoint y: 551, endPoint x: 174, endPoint y: 550, distance: 73.9
click div "Weight 0.00 Select kgs lbs Ship. t°"
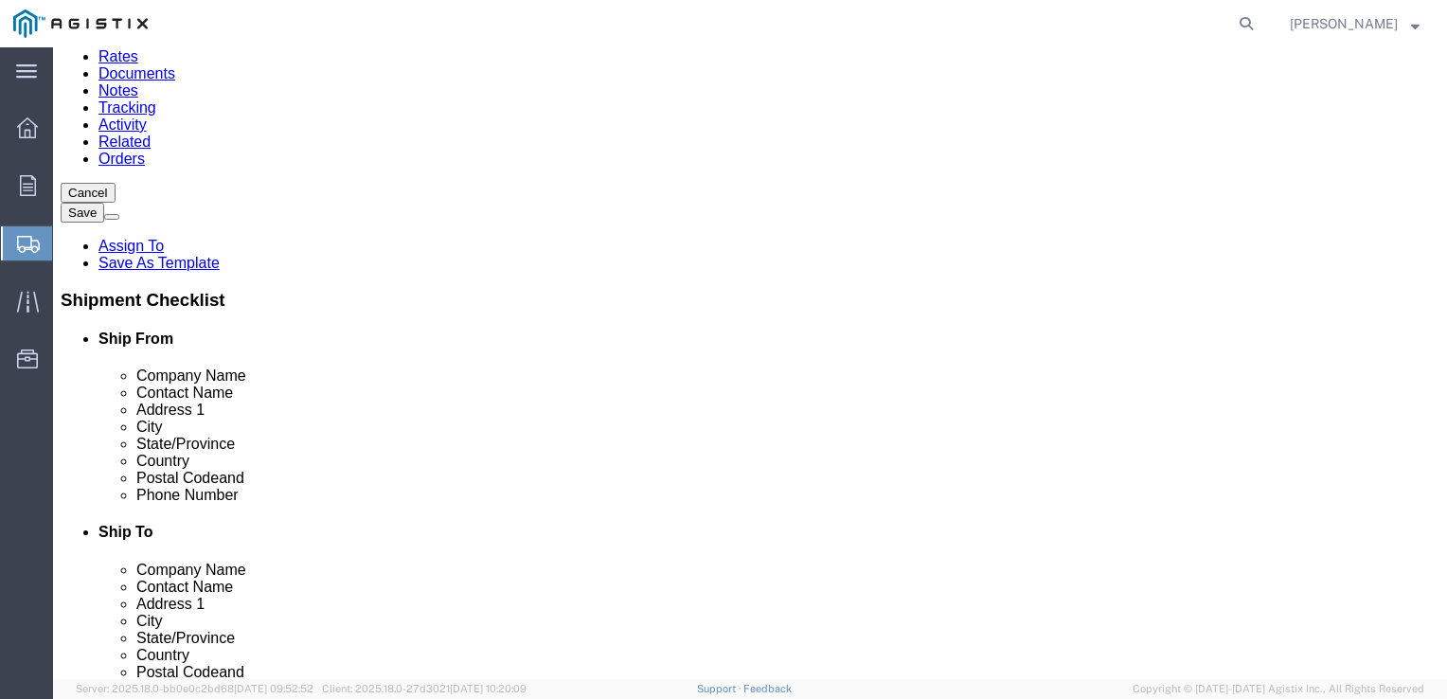
scroll to position [194, 0]
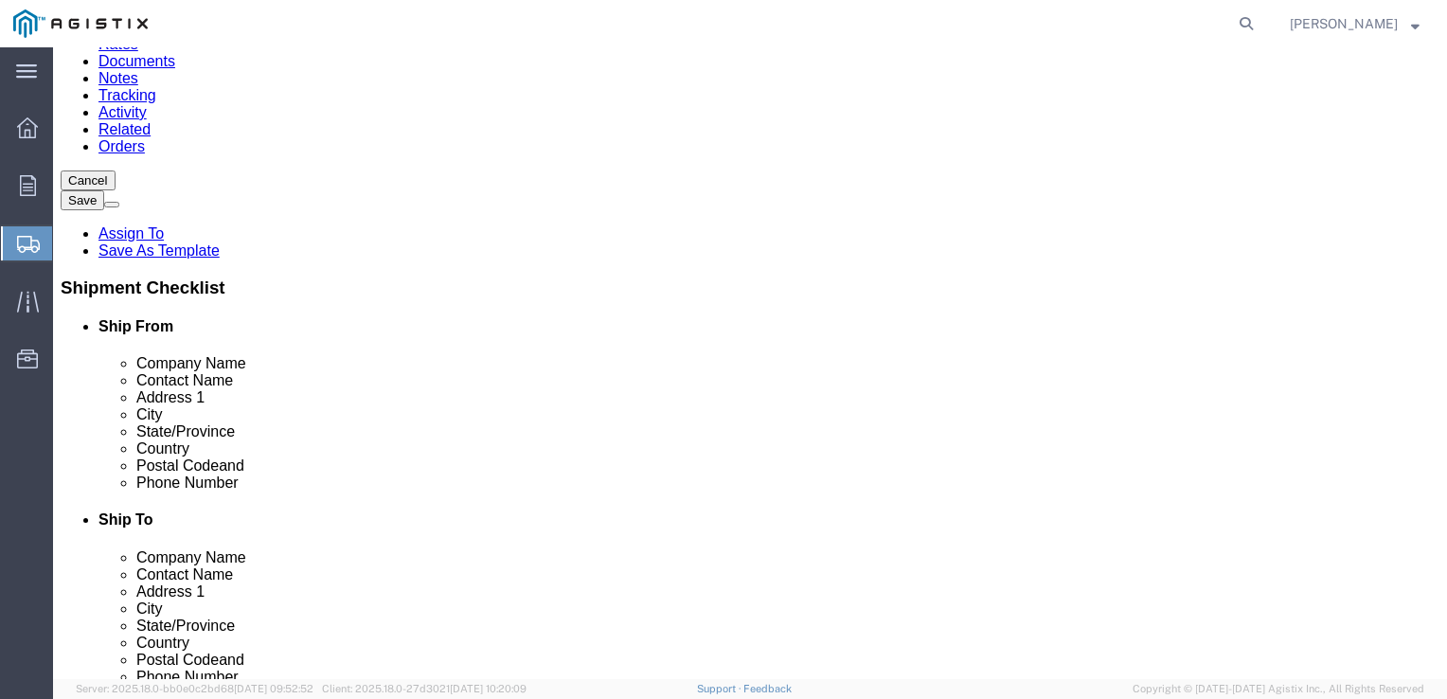
type input "2631"
click button "Previous"
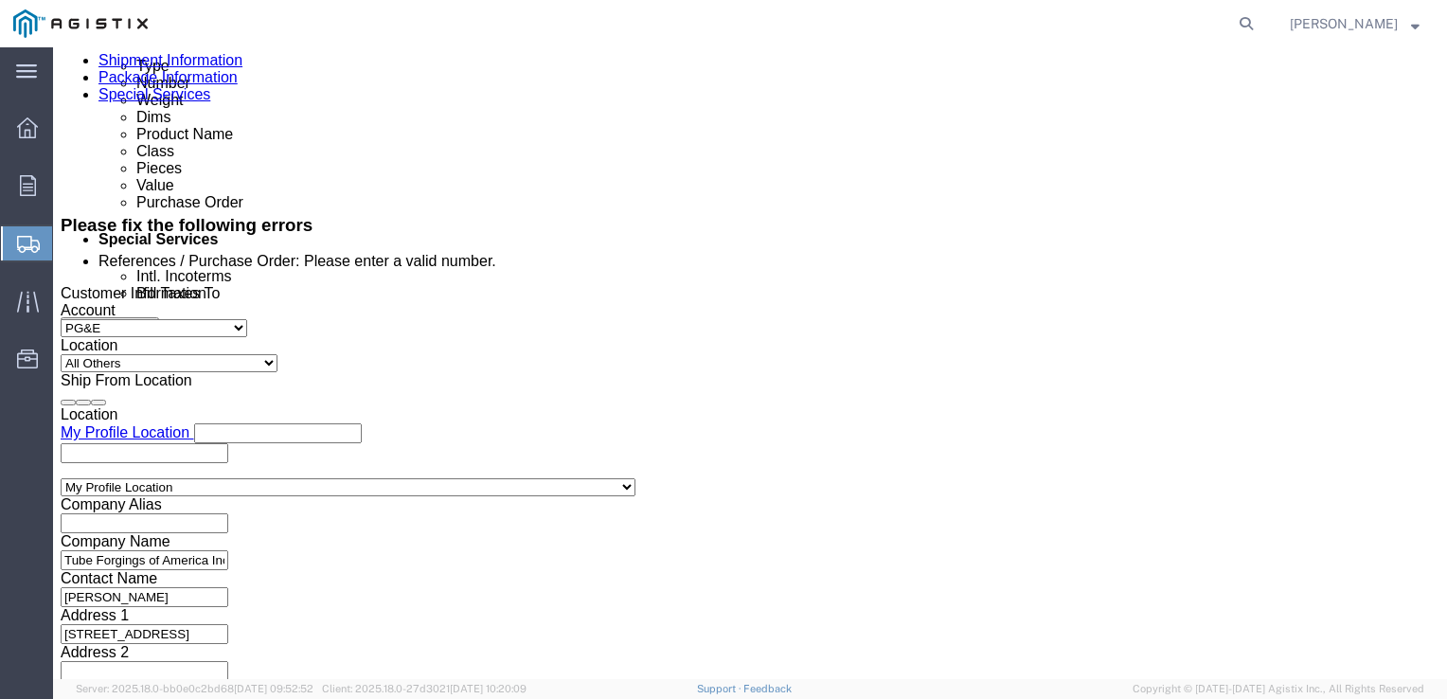
scroll to position [1006, 0]
drag, startPoint x: 265, startPoint y: 409, endPoint x: 167, endPoint y: 412, distance: 98.5
click div "Select Account Type Activity ID Airline Appointment Number ASN Batch Request # …"
type input "US1018444P"
select select "[PERSON_NAME]"
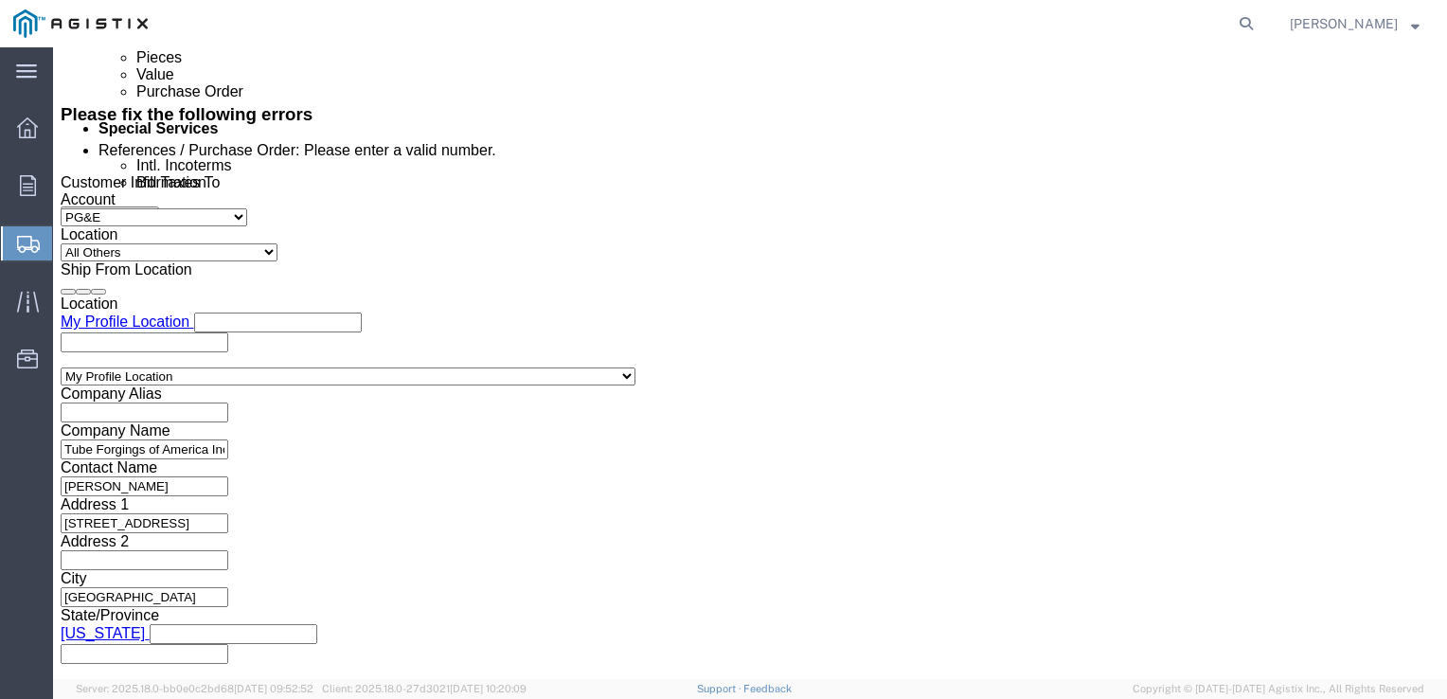
scroll to position [1243, 0]
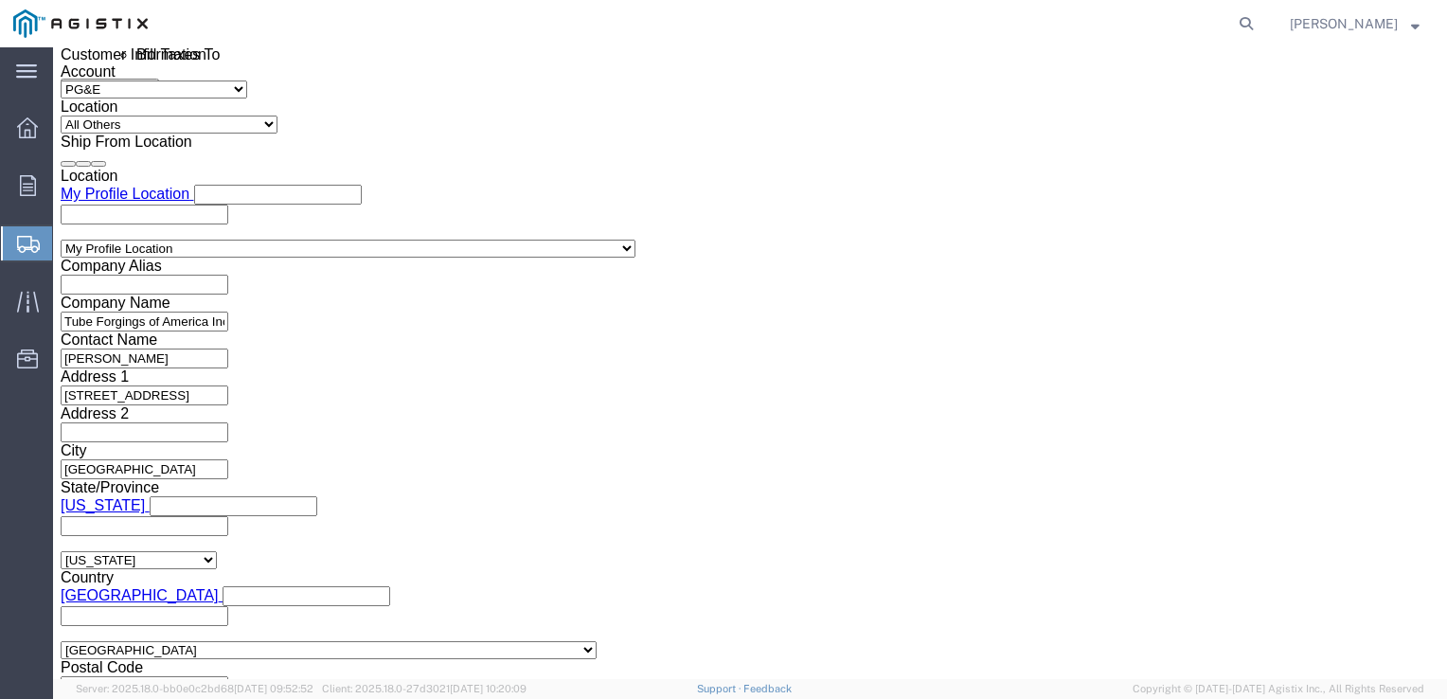
type input "S100630171"
click button "Continue"
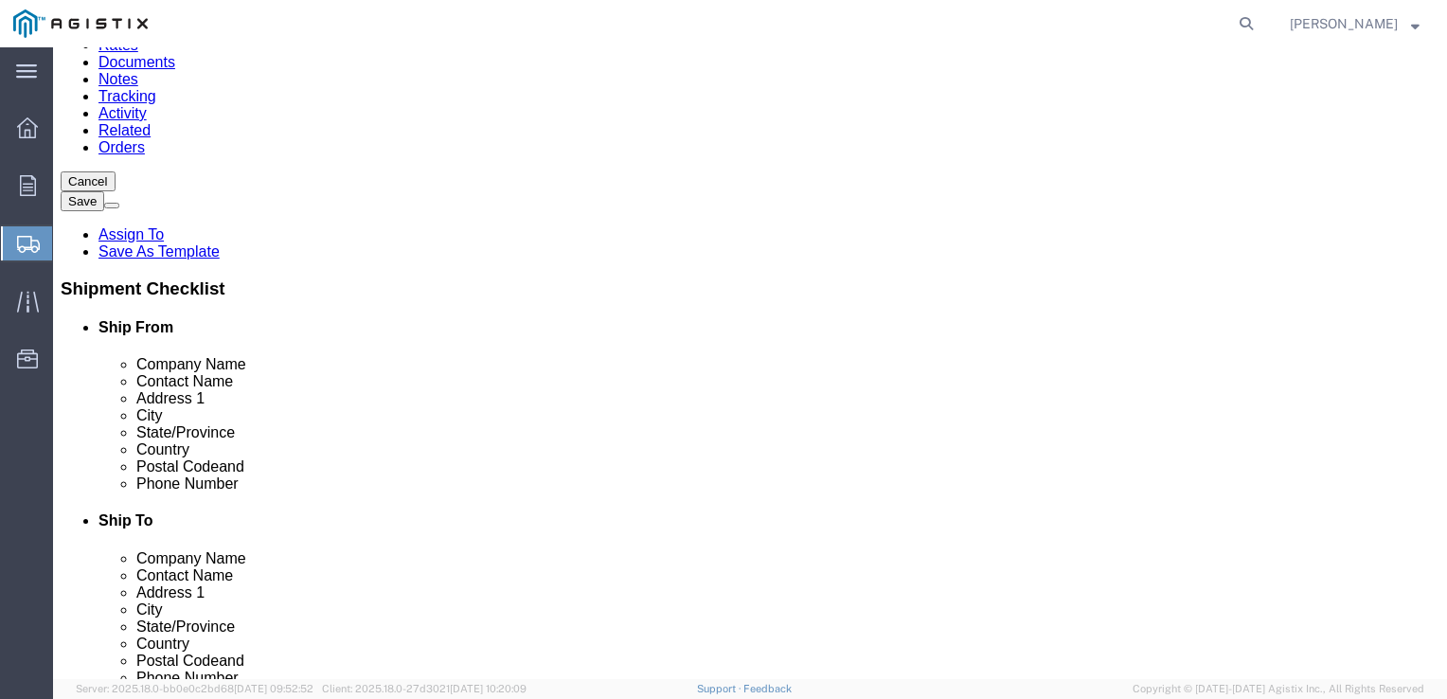
click link "Add Content"
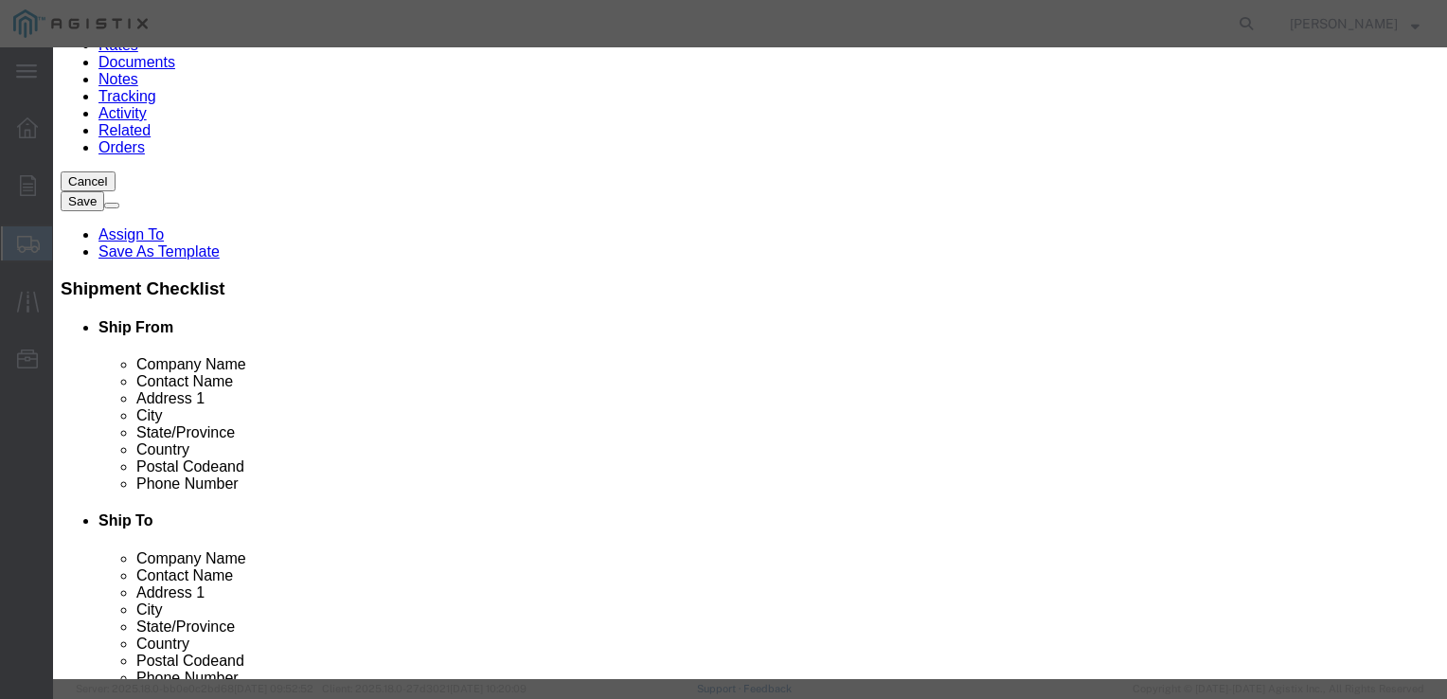
click input "text"
type input "PIPE FITTINGS"
type input "1960.56"
drag, startPoint x: 387, startPoint y: 180, endPoint x: 377, endPoint y: 188, distance: 12.9
click body "Shipment 56761922 New Details Rates Documents Notes Tracking Activity Related O…"
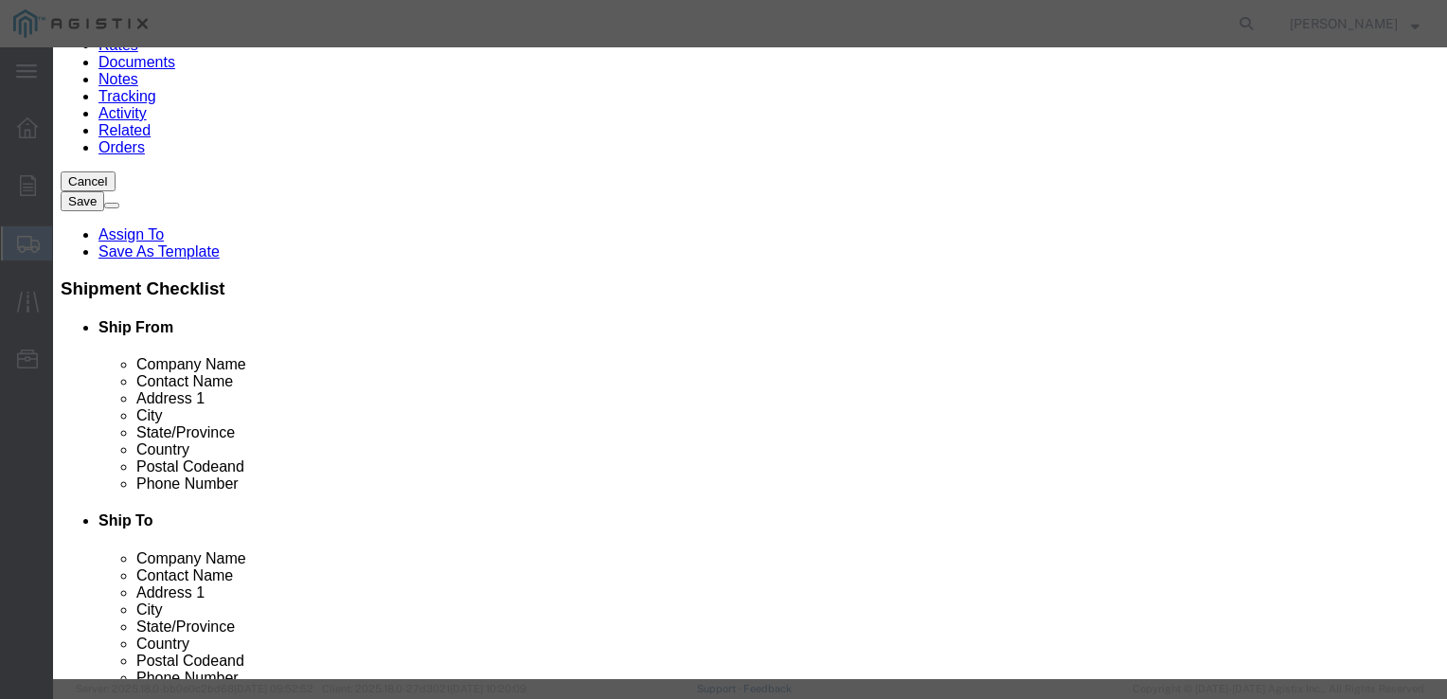
scroll to position [6, 0]
click input "0"
drag, startPoint x: 375, startPoint y: 171, endPoint x: 347, endPoint y: 175, distance: 28.7
click div "0"
type input "8"
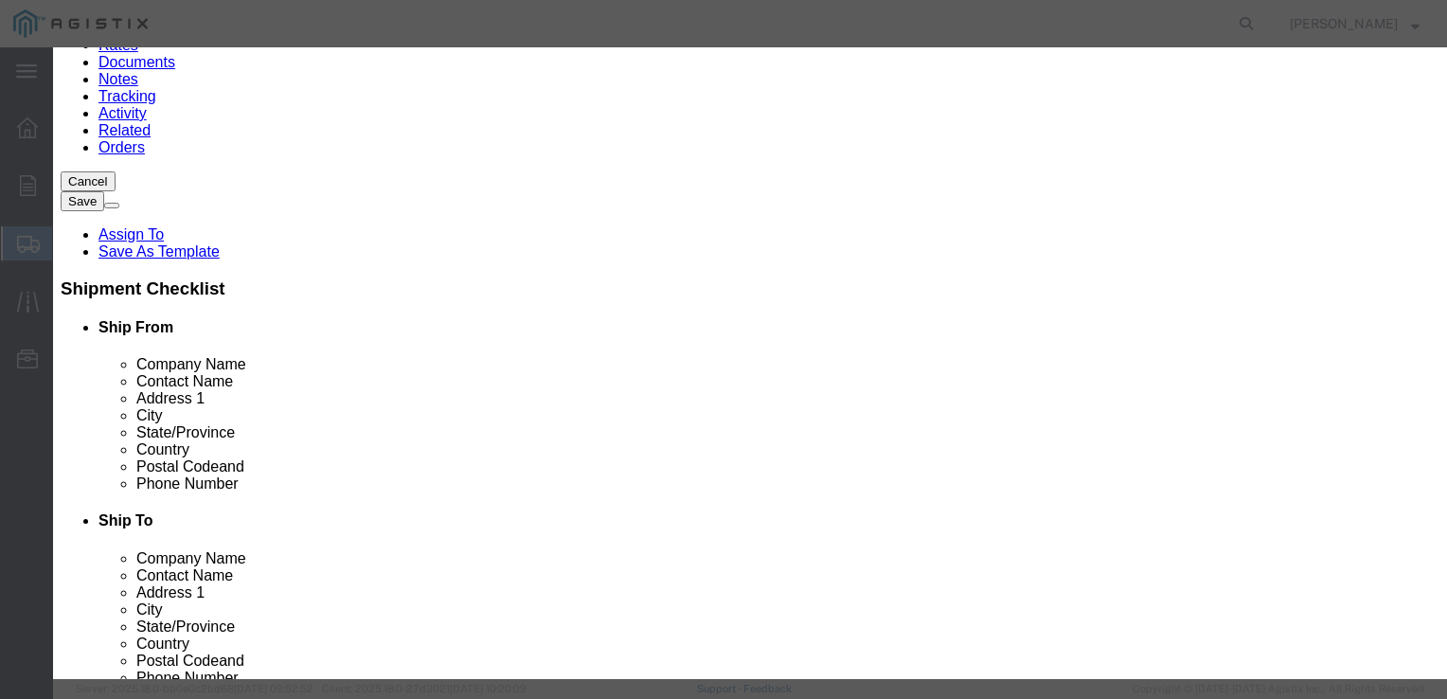
drag, startPoint x: 431, startPoint y: 208, endPoint x: 333, endPoint y: 208, distance: 97.5
click div "Total Value 15684.48 Select ADP AED AFN ALL AMD AOA ARS ATS AUD AWG AZN BAM BBD…"
type input "6955.20"
click select "Select Bag Barrels 100Board Feet Bottle Box Blister Pack Carats Can Capsule Car…"
click div "Commodity library"
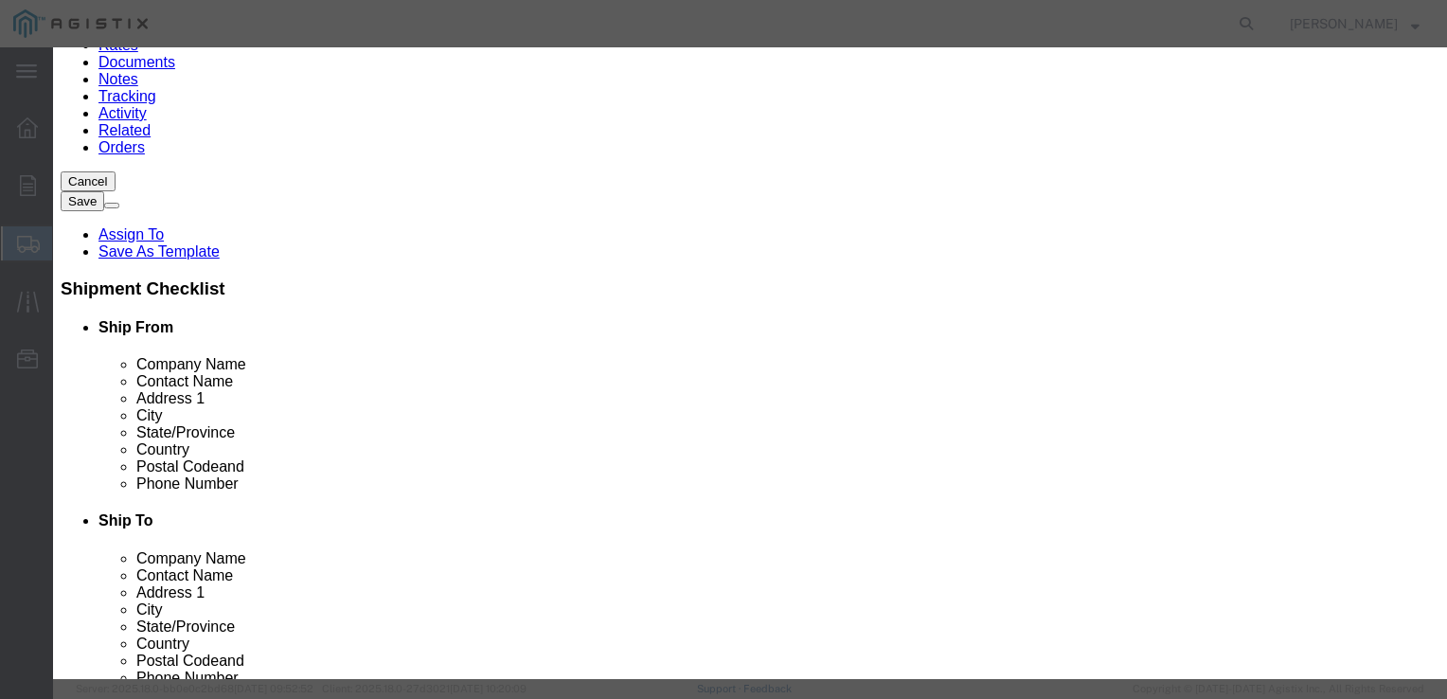
click input "8"
select select "EA"
select select "USD"
select select "50"
click button "Save & Close"
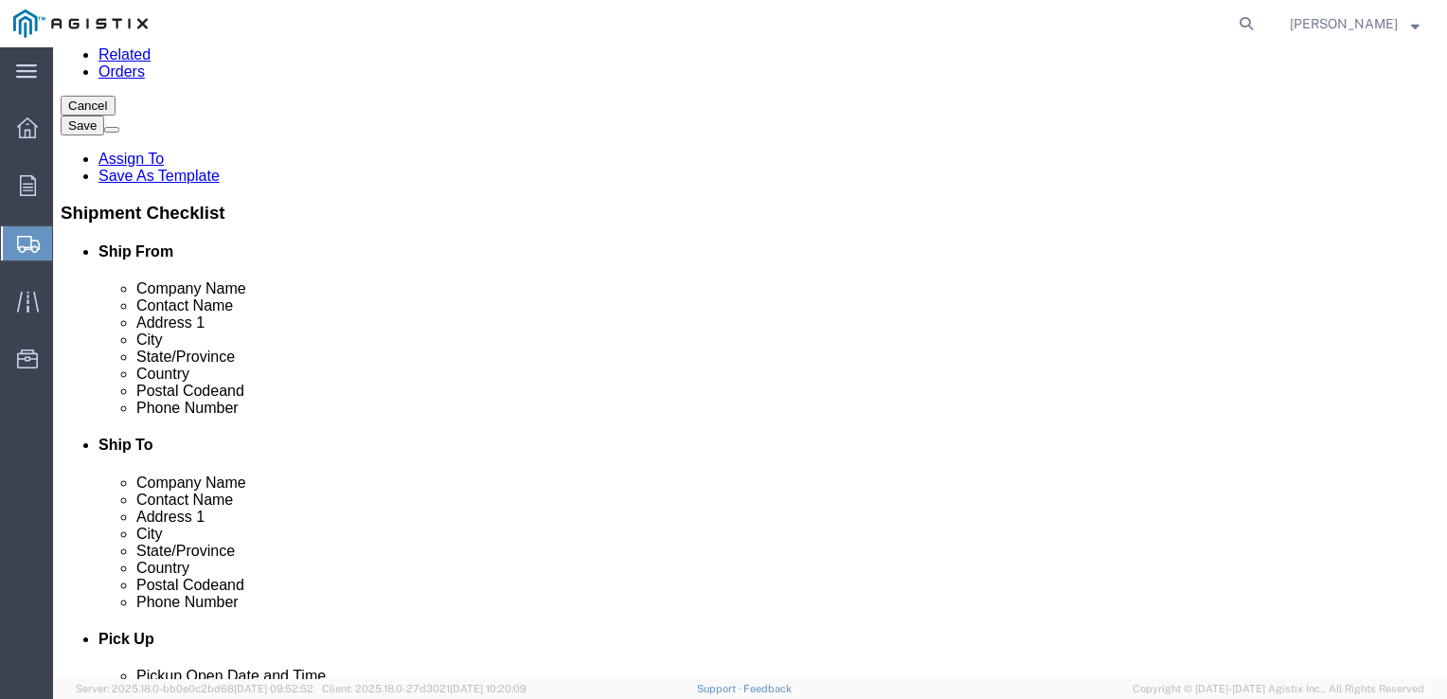
scroll to position [293, 0]
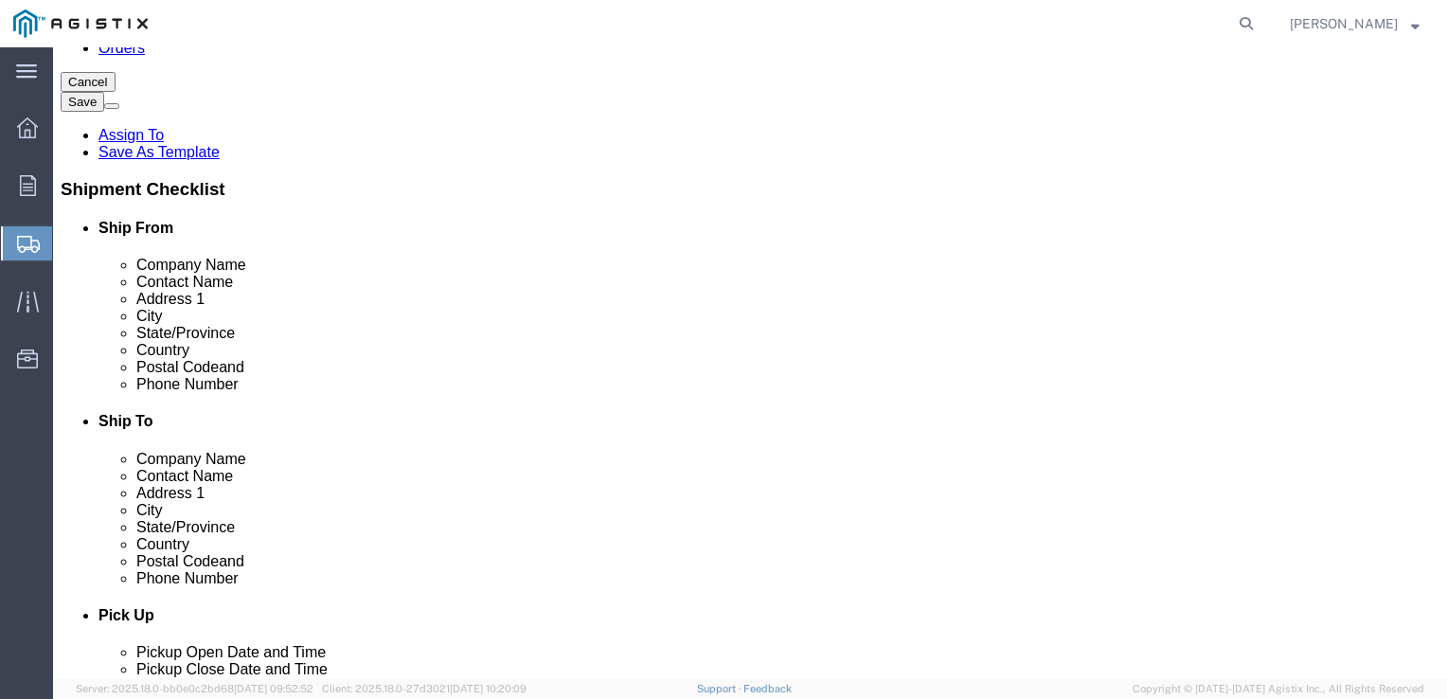
click button "Continue"
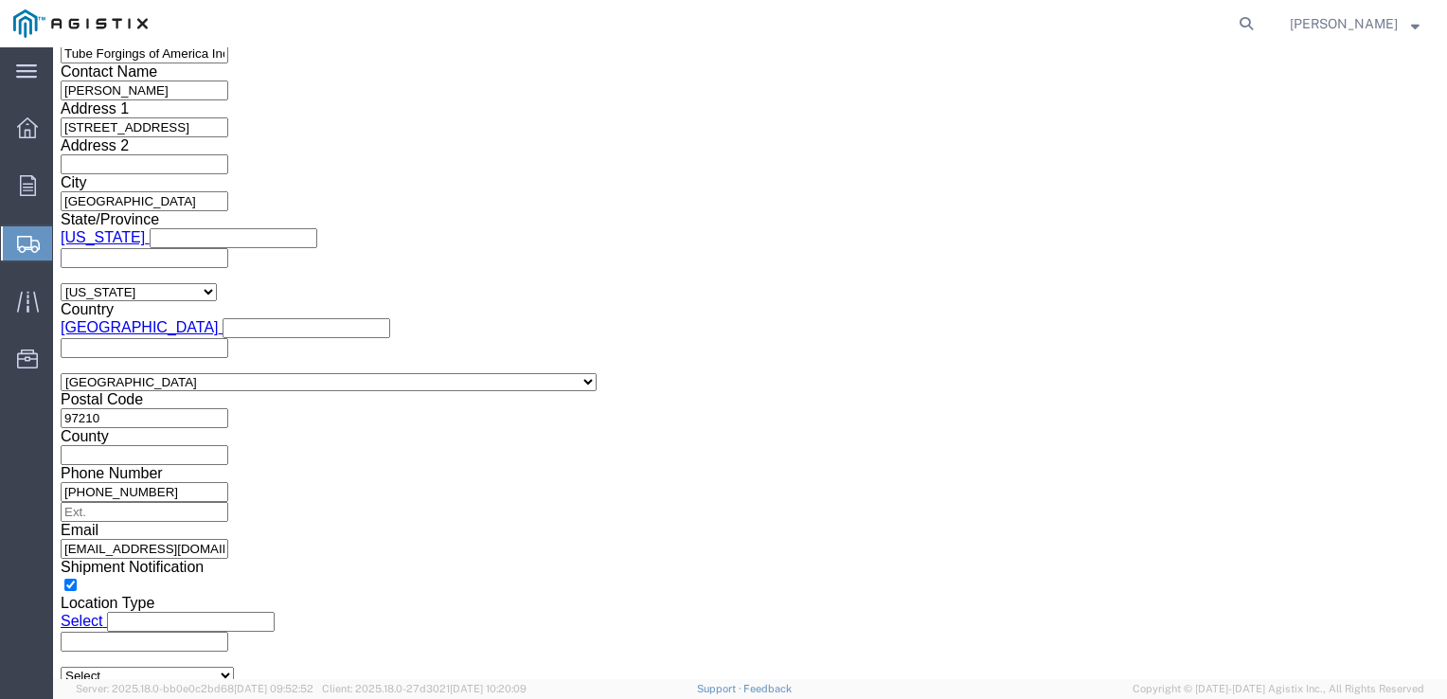
scroll to position [1600, 0]
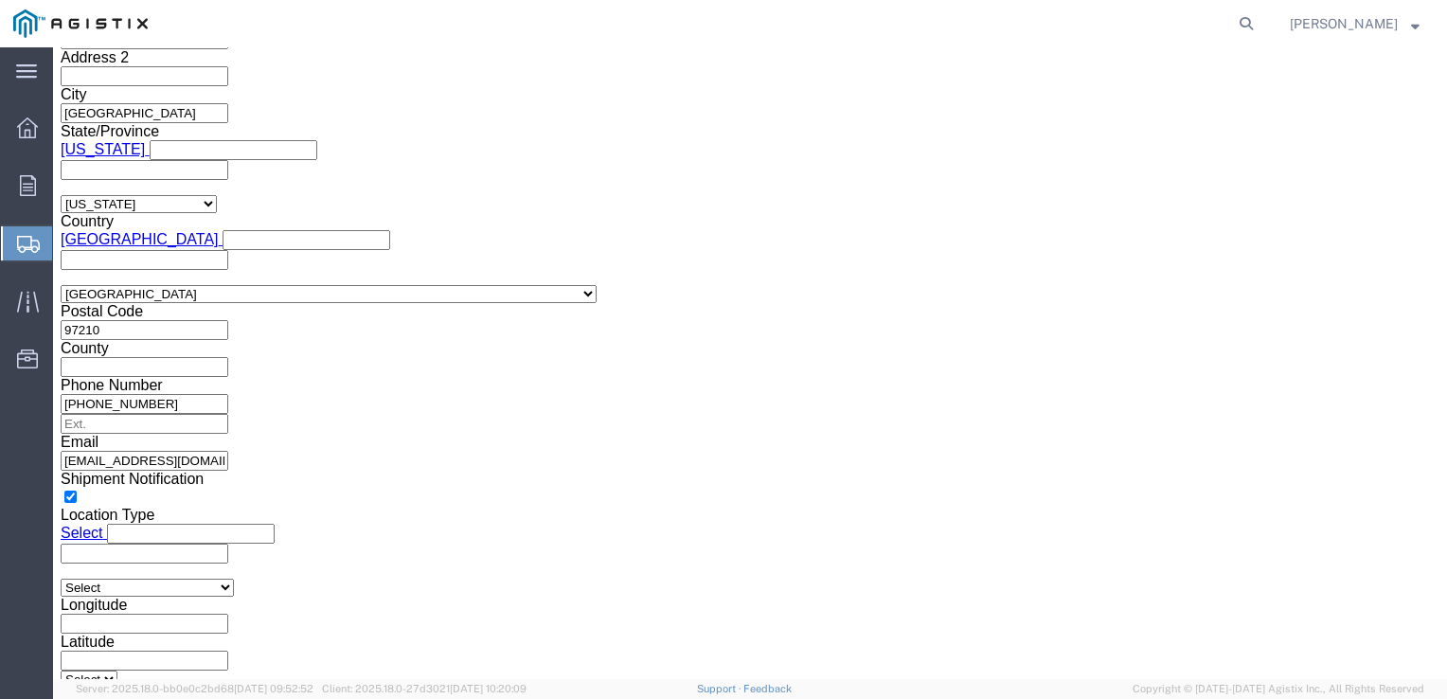
click button "Previous"
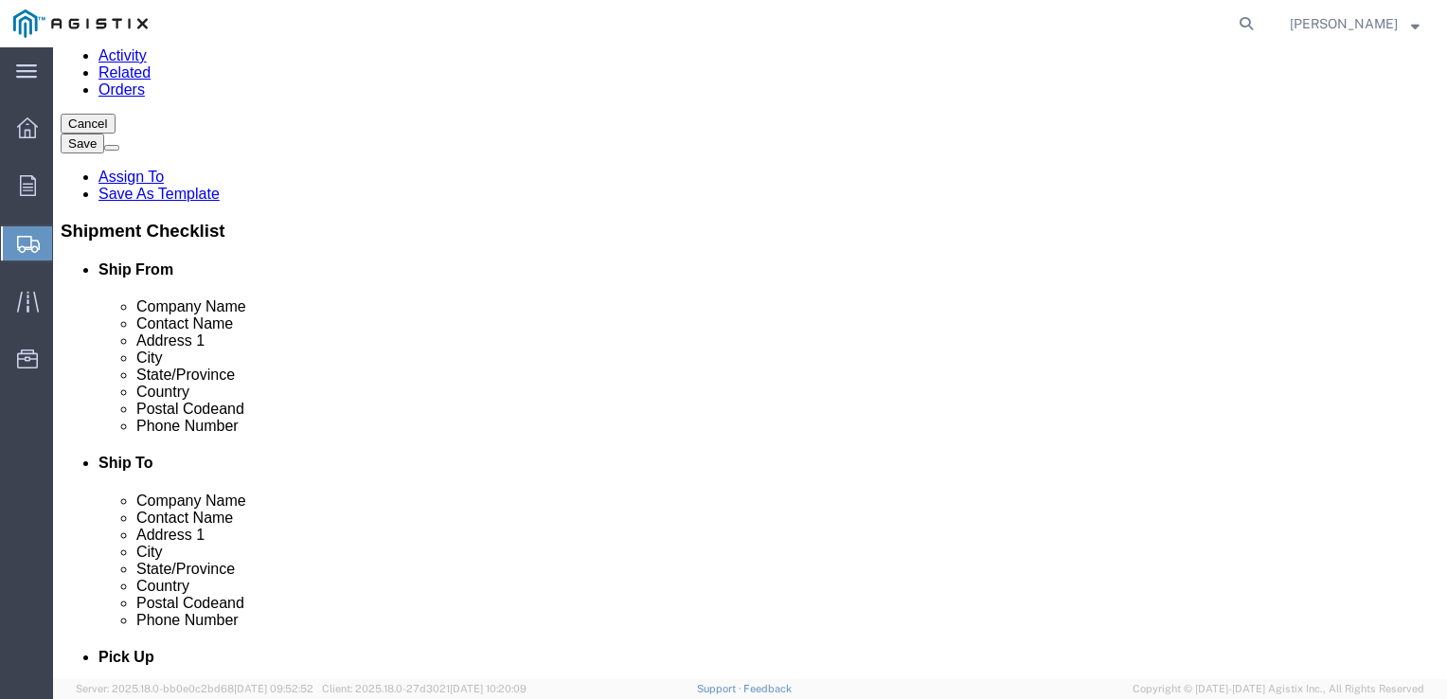
scroll to position [293, 0]
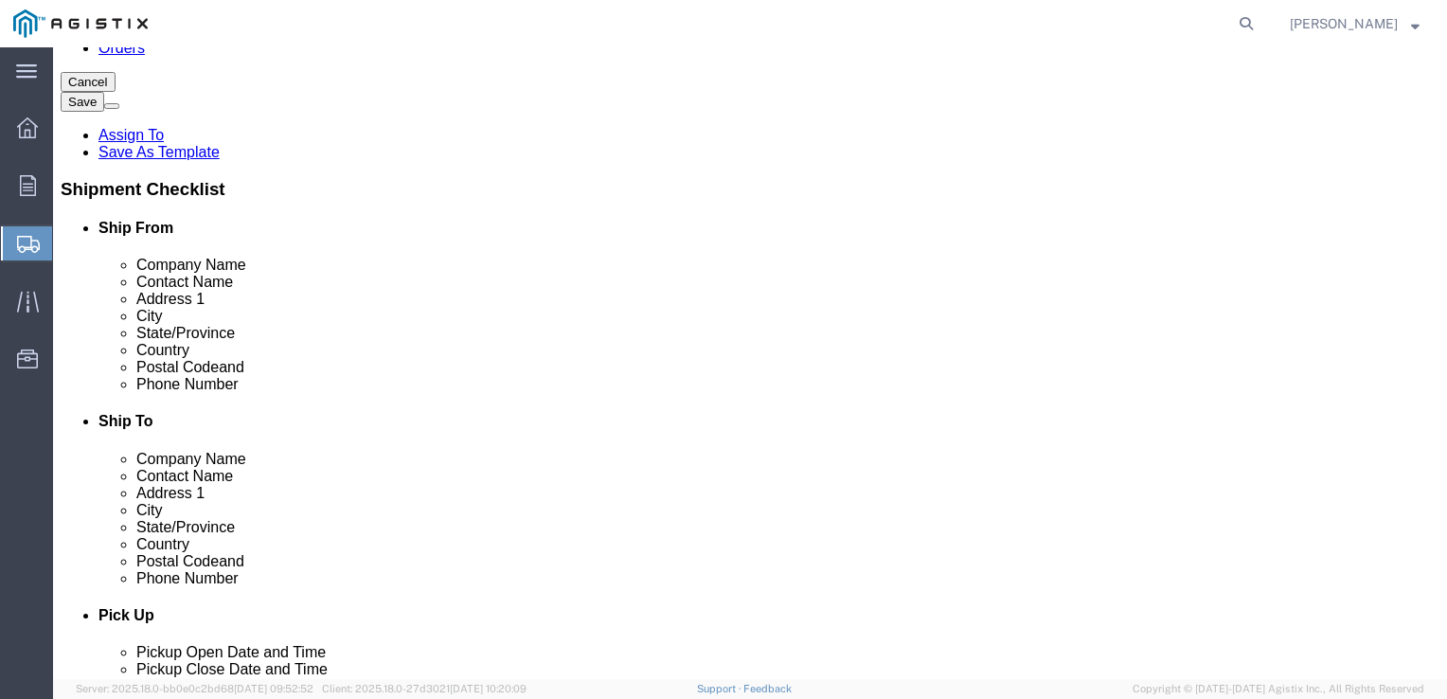
click button "Previous"
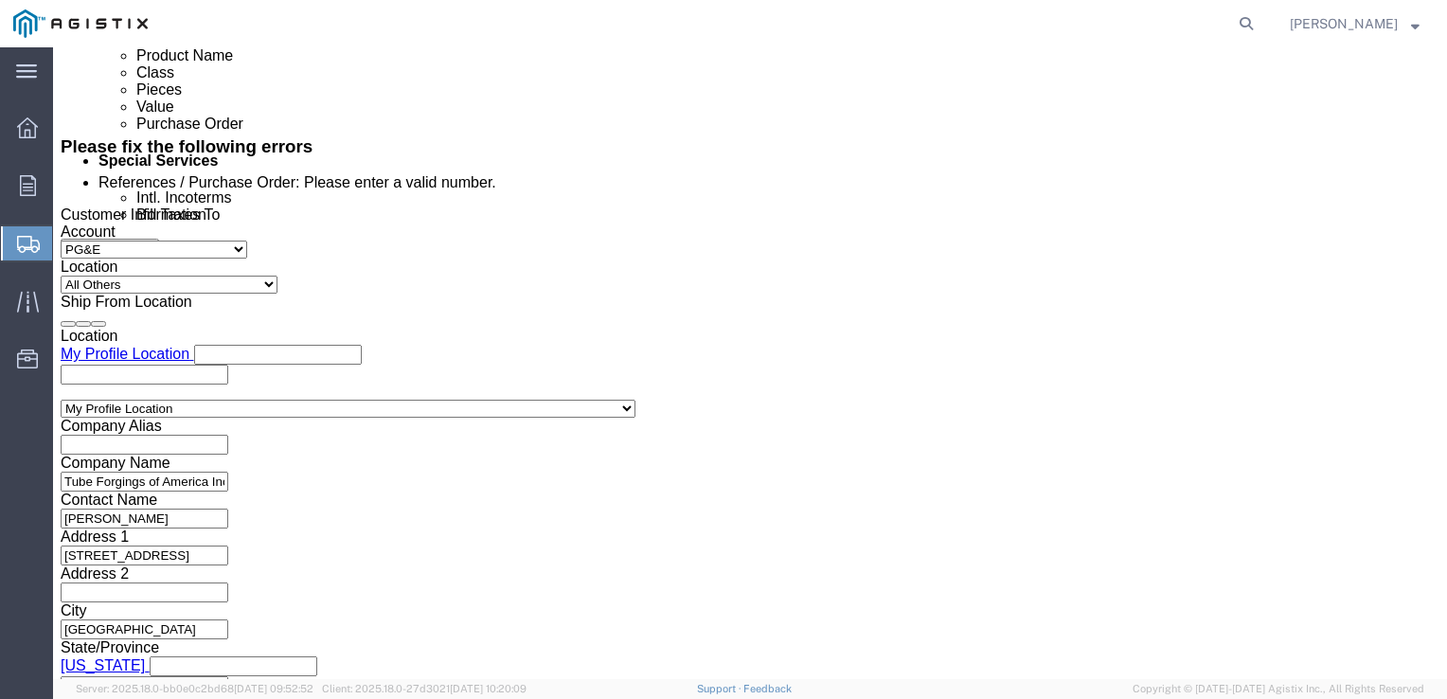
scroll to position [1055, 0]
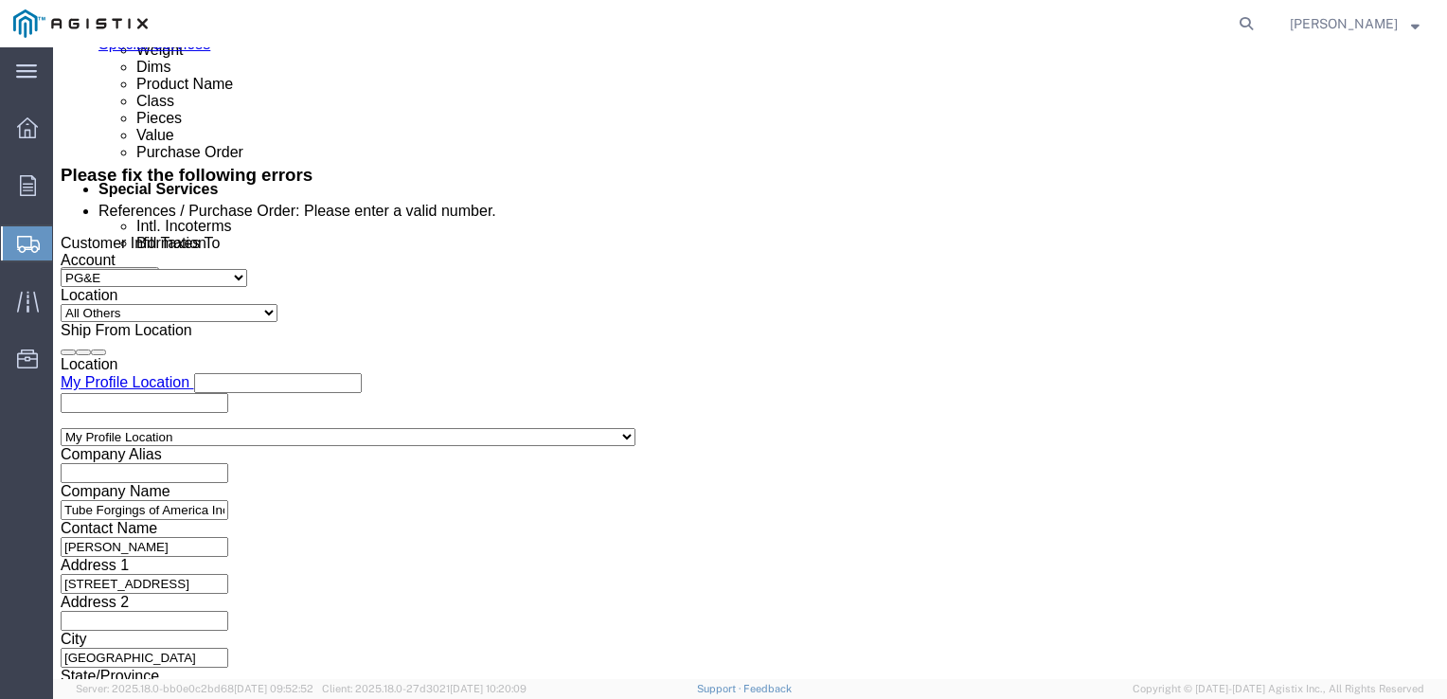
click select "Select Account Type Activity ID Airline Appointment Number ASN Batch Request # …"
select select "CUSTREF"
click select "Select Account Type Activity ID Airline Appointment Number ASN Batch Request # …"
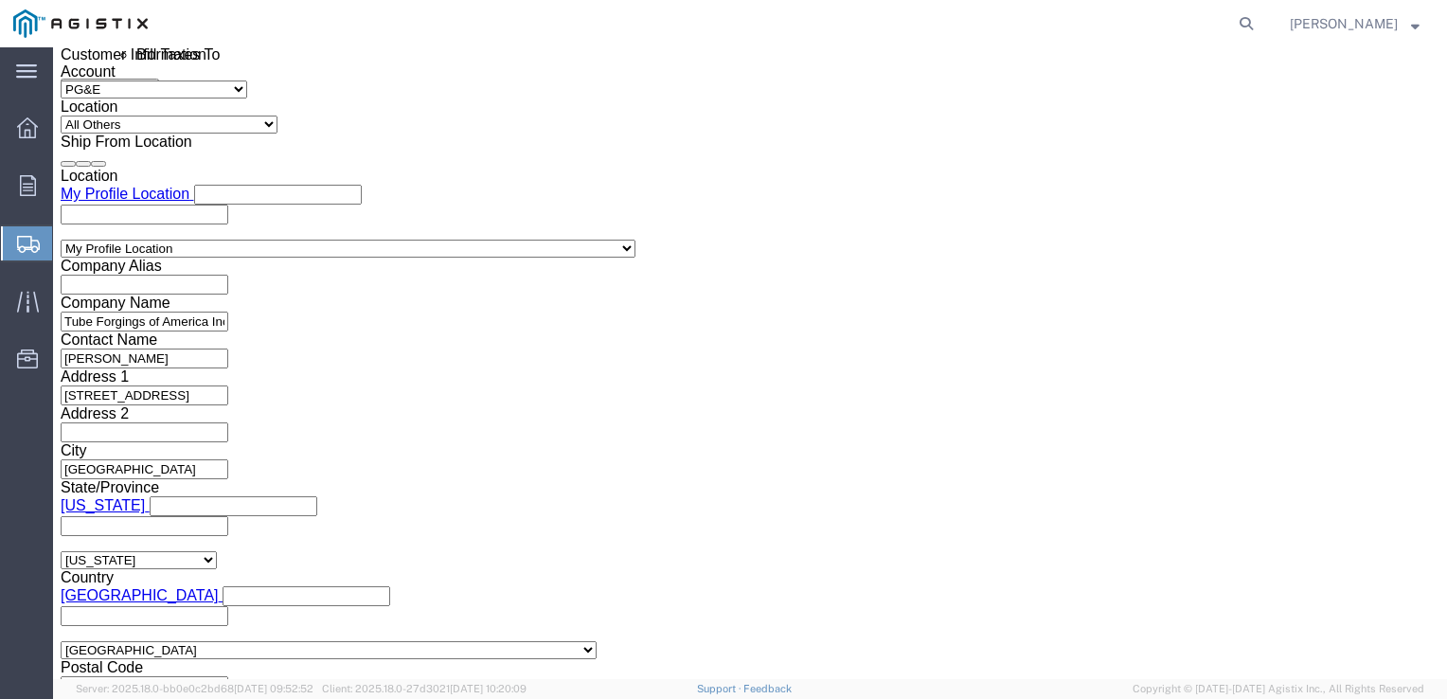
click button "Continue"
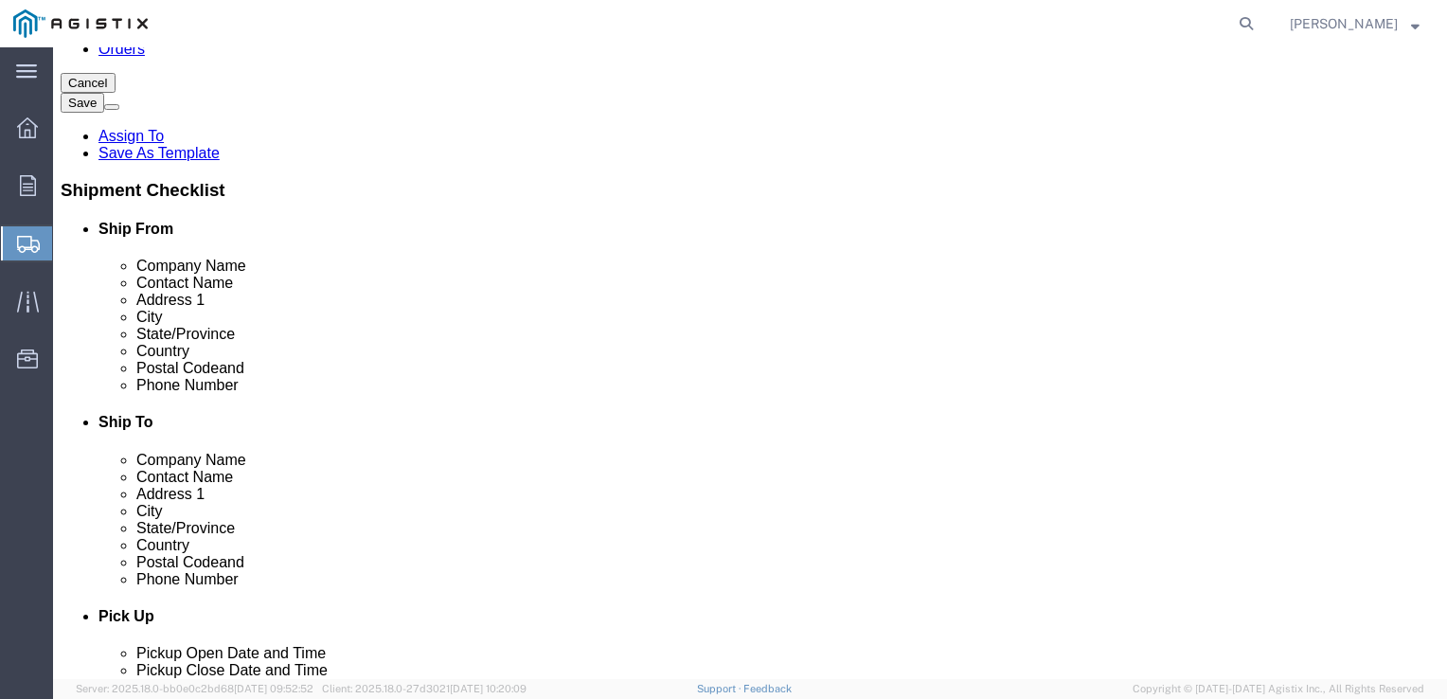
scroll to position [15, 0]
click button "Continue"
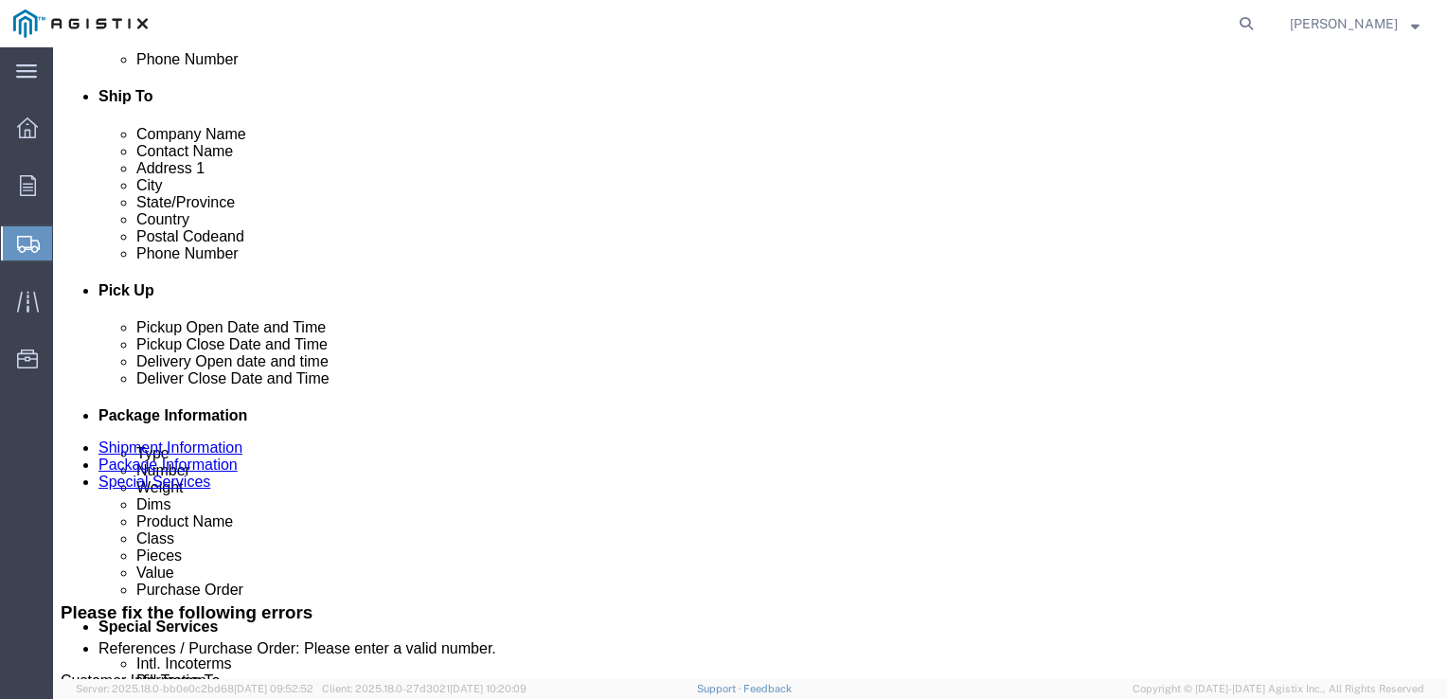
scroll to position [653, 0]
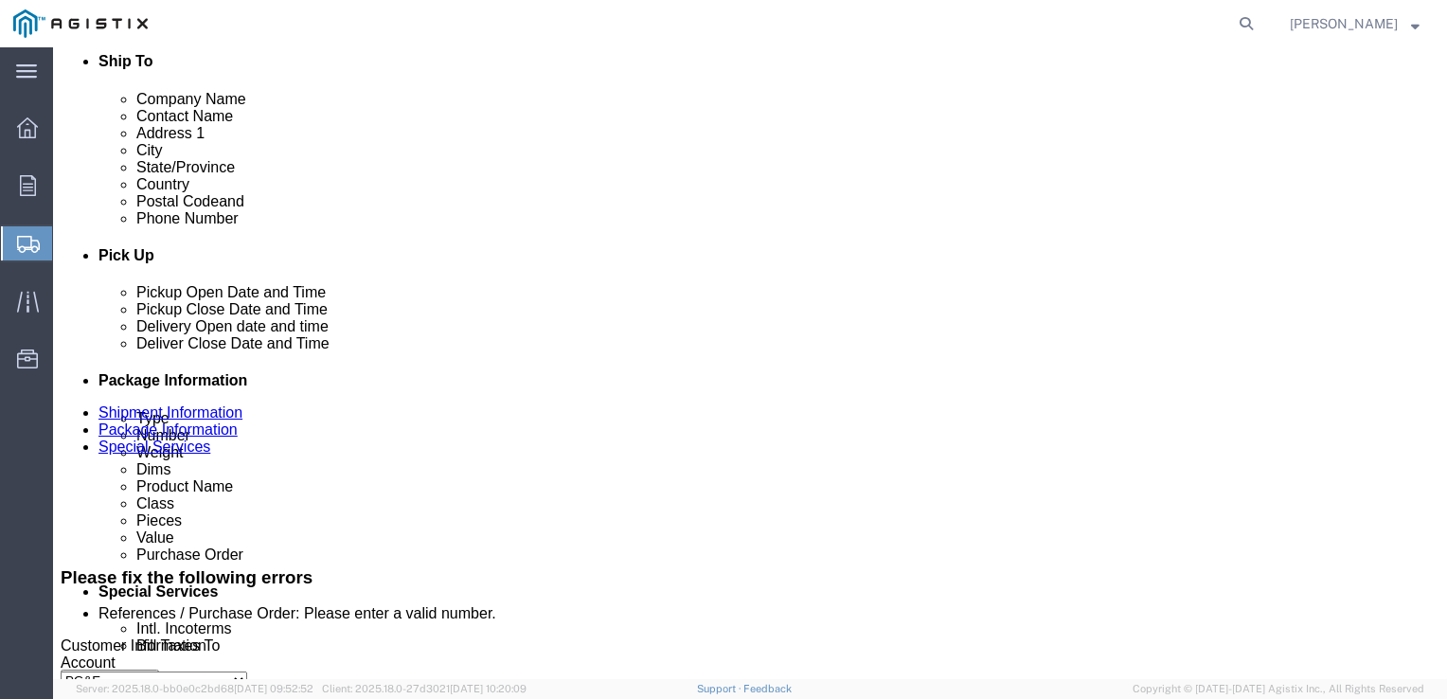
click input "BOL"
checkbox input "true"
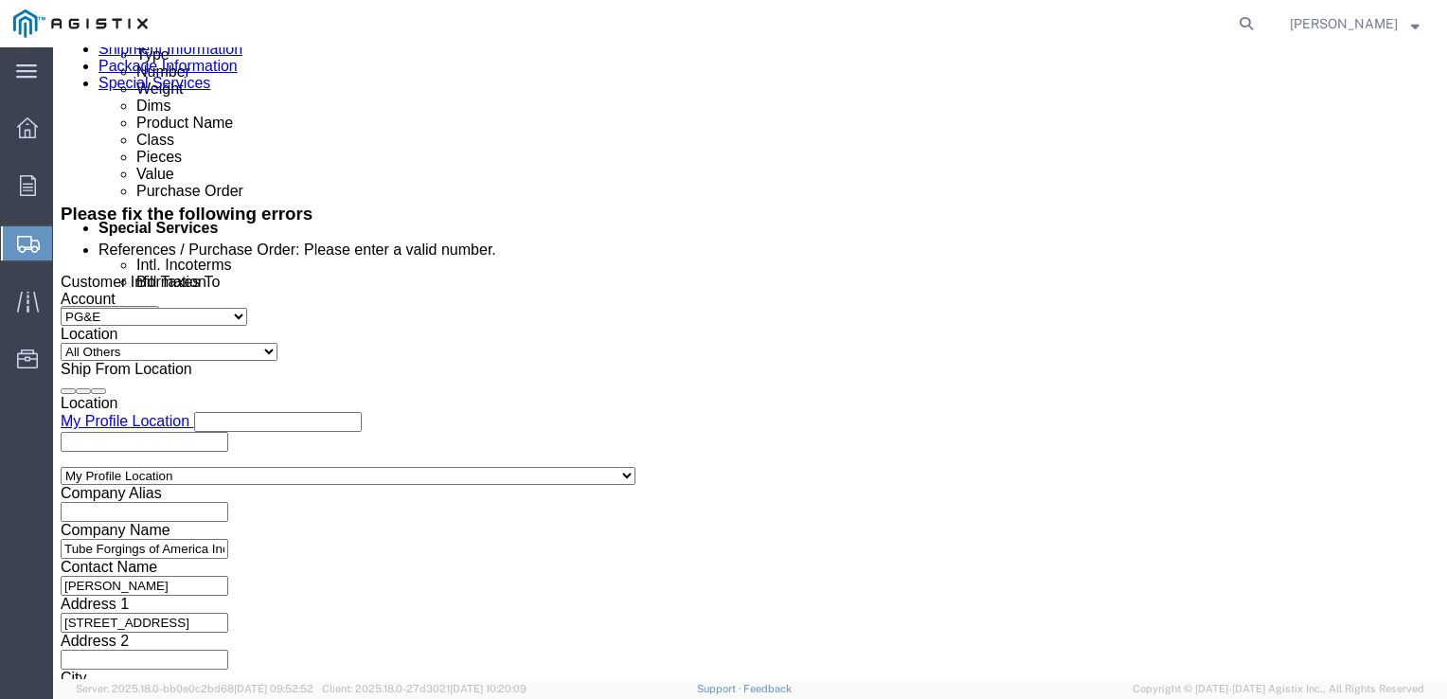
scroll to position [1019, 0]
type input "P"
type input "PG&E"
type input "[STREET_ADDRESS][PERSON_NAME]"
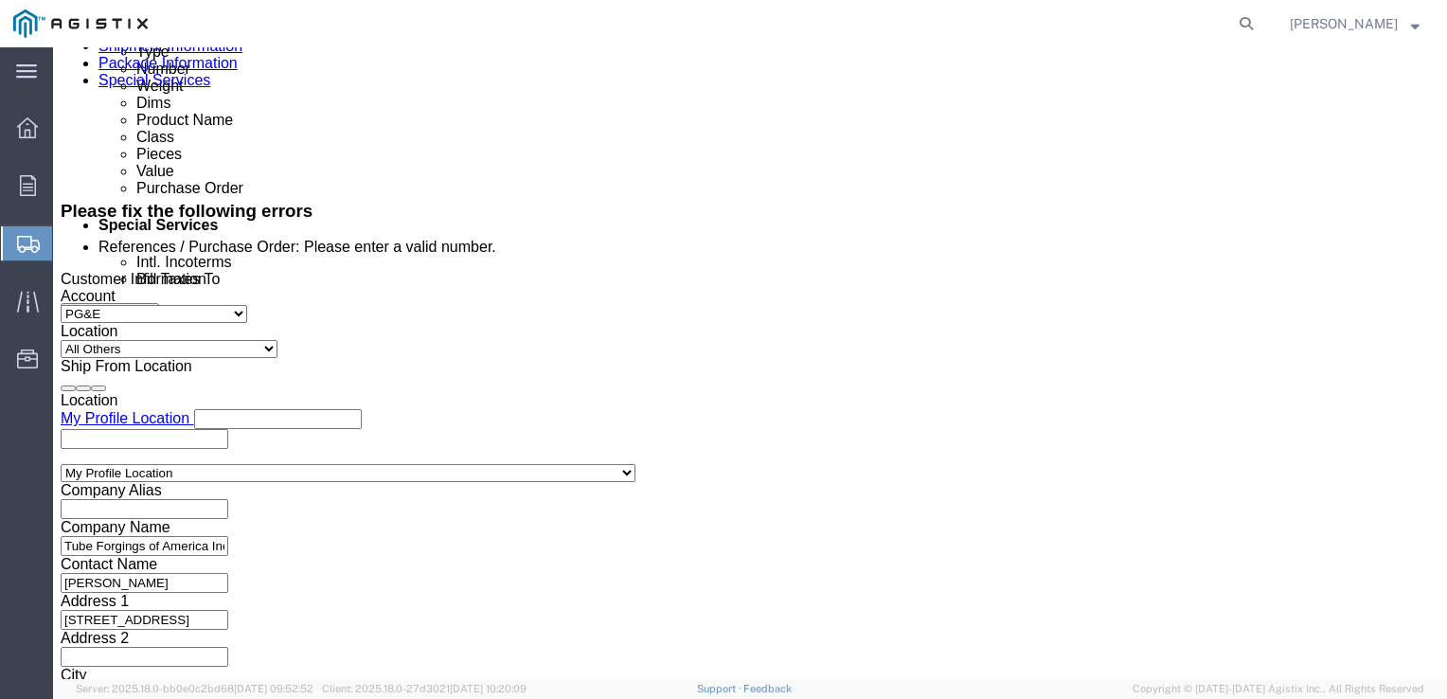
select select "US"
type input "C"
type input "CA"
select select "CA"
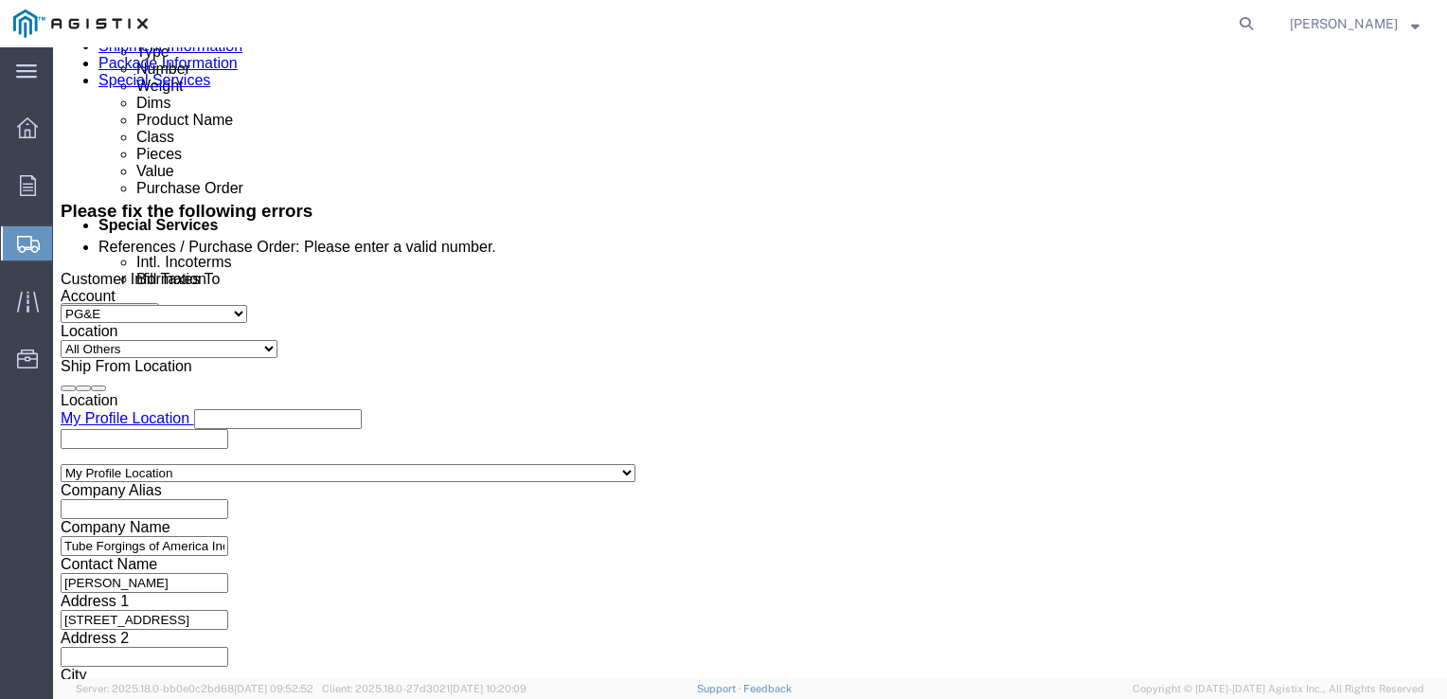
type input "[PERSON_NAME]"
type input "7077478420"
type input "FREMONT"
type input "94538"
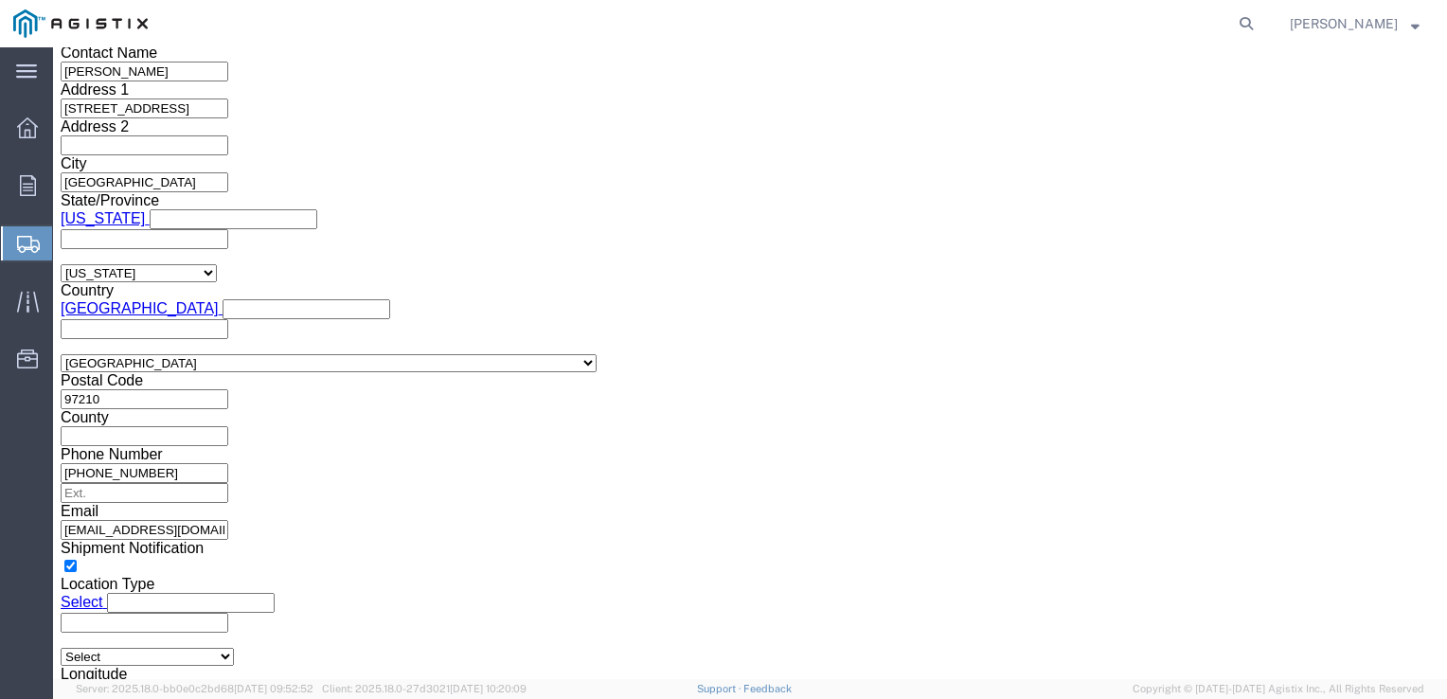
scroll to position [1460, 0]
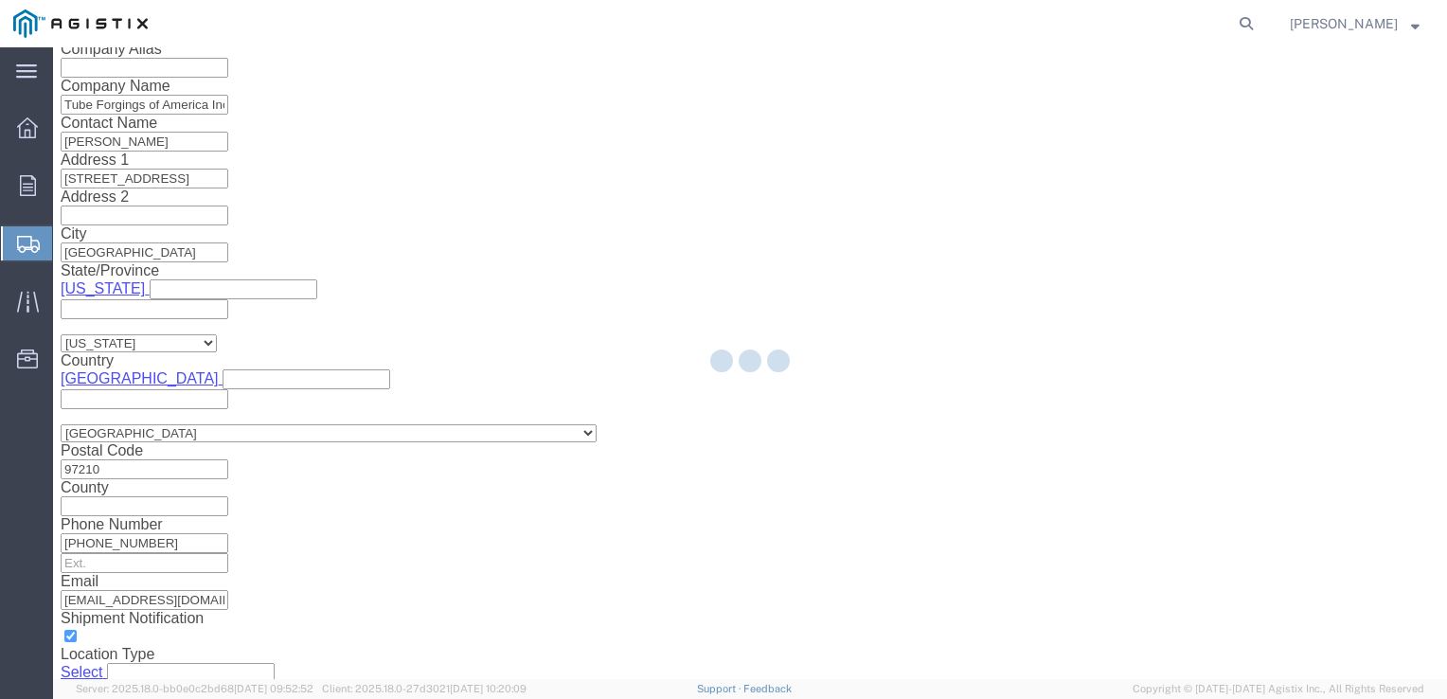
type input "Tube Forgings of America Inc"
type input "[STREET_ADDRESS]"
type input "[PERSON_NAME]"
type input "[PHONE_NUMBER]"
type input "[GEOGRAPHIC_DATA]"
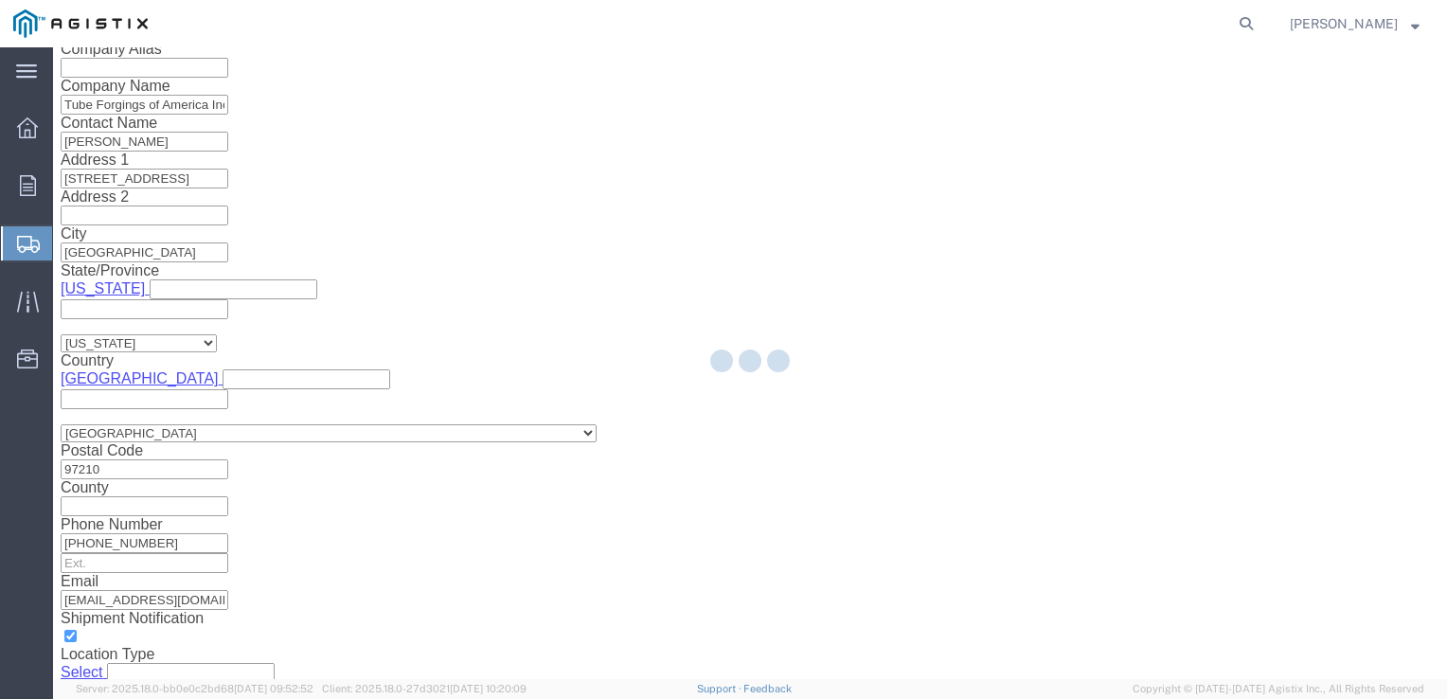
type input "97210"
select select "OR"
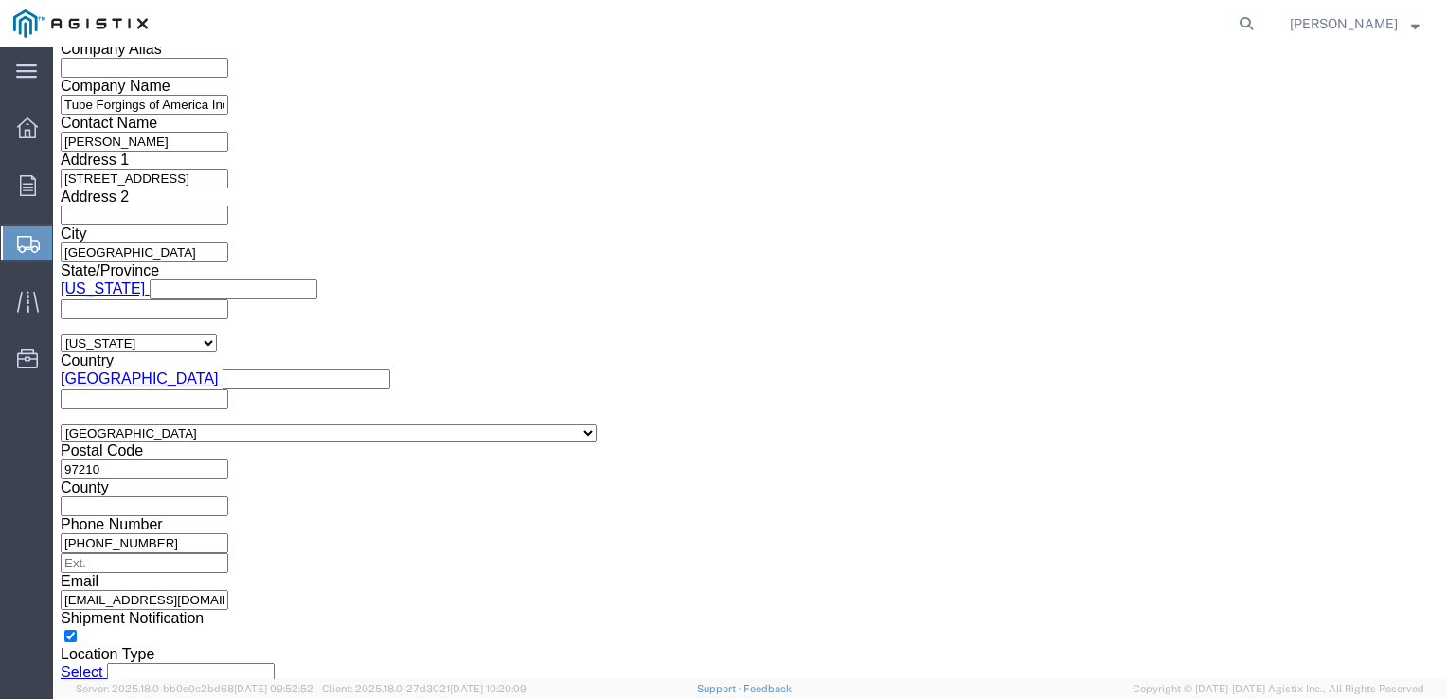
scroll to position [1600, 0]
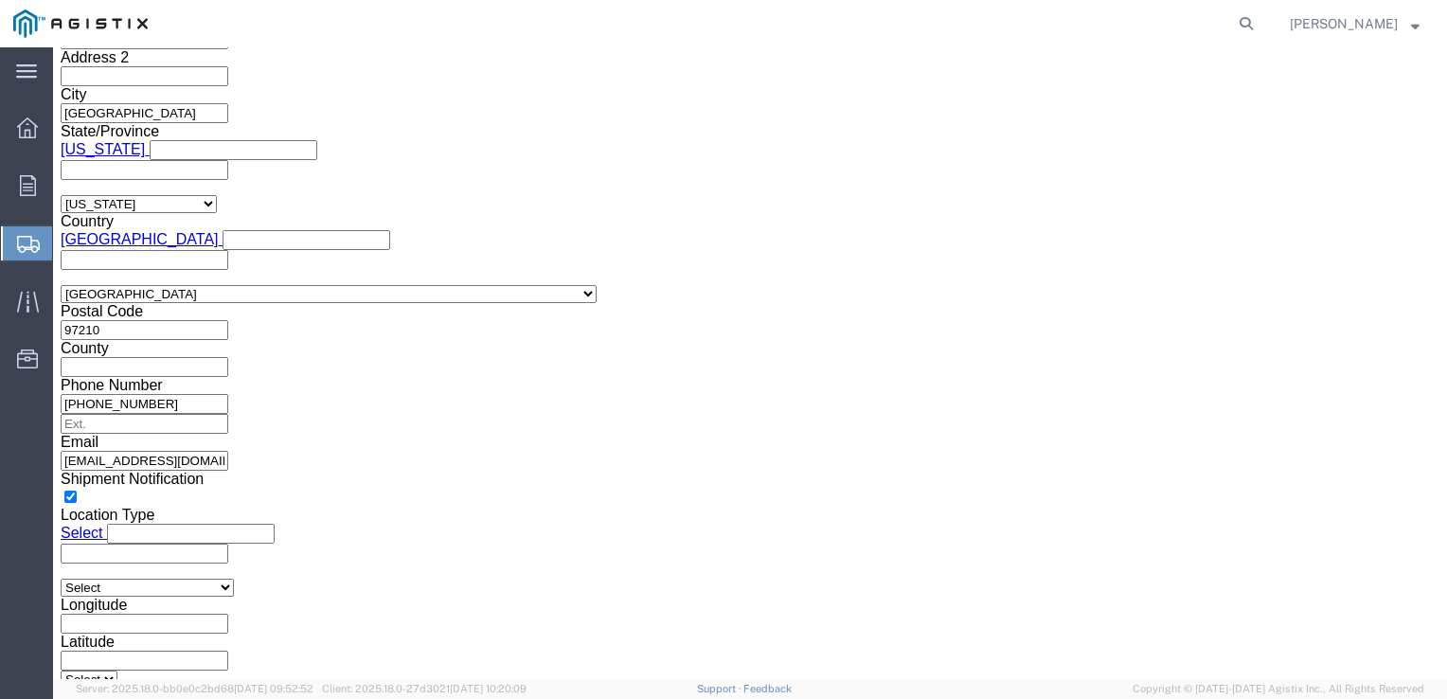
click button "Rate Shipment"
click button "Previous"
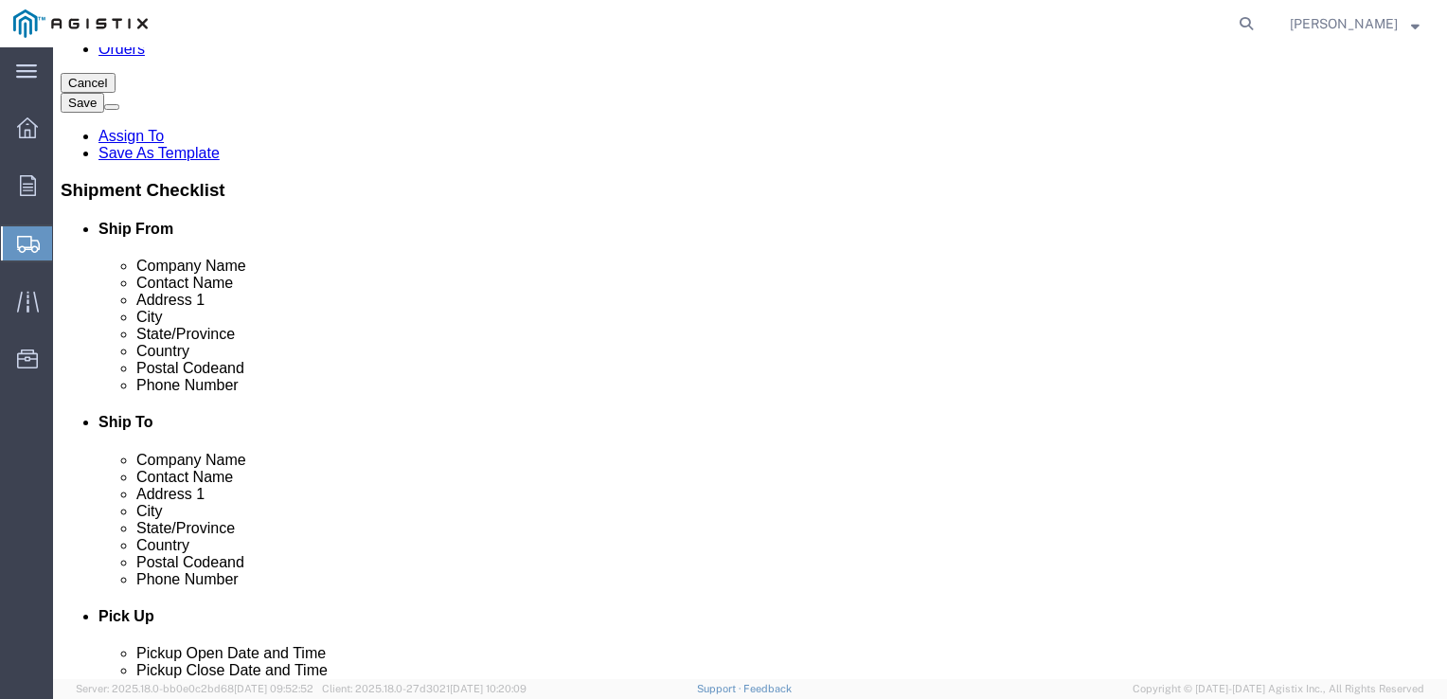
click button "Previous"
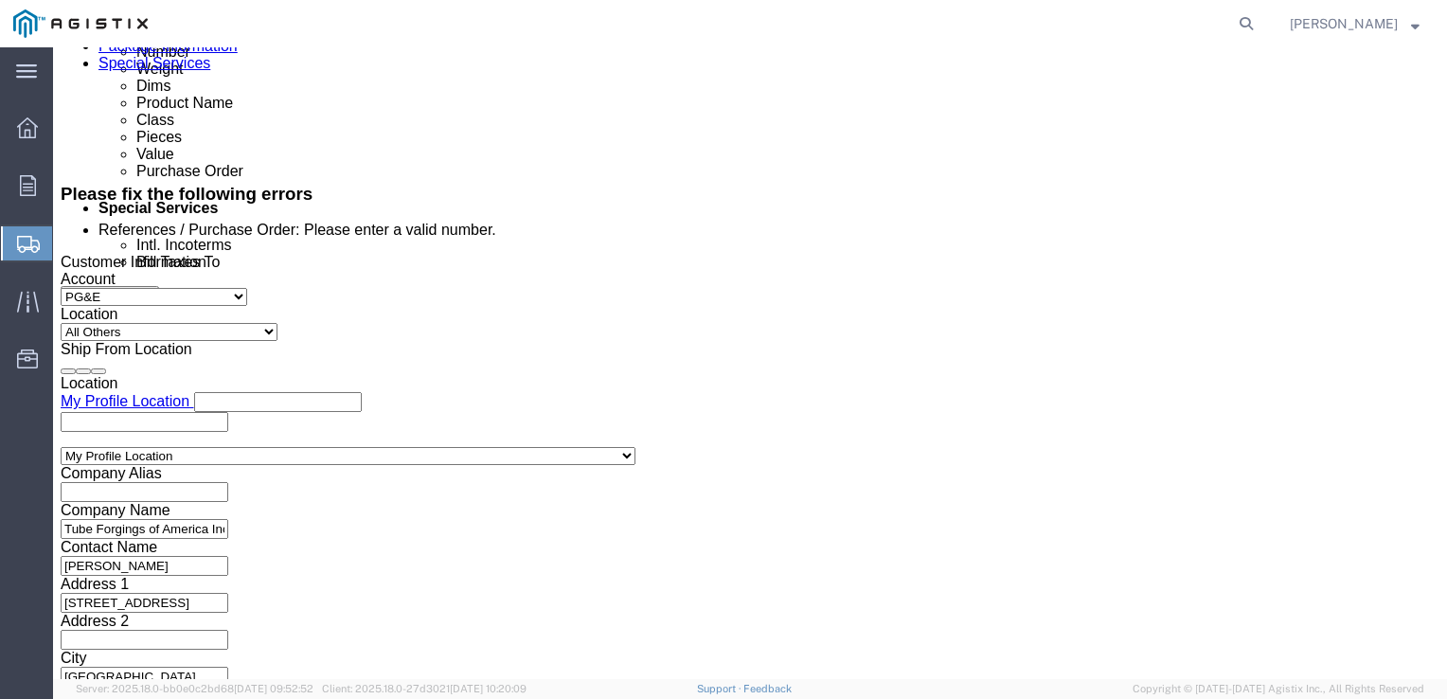
scroll to position [1044, 0]
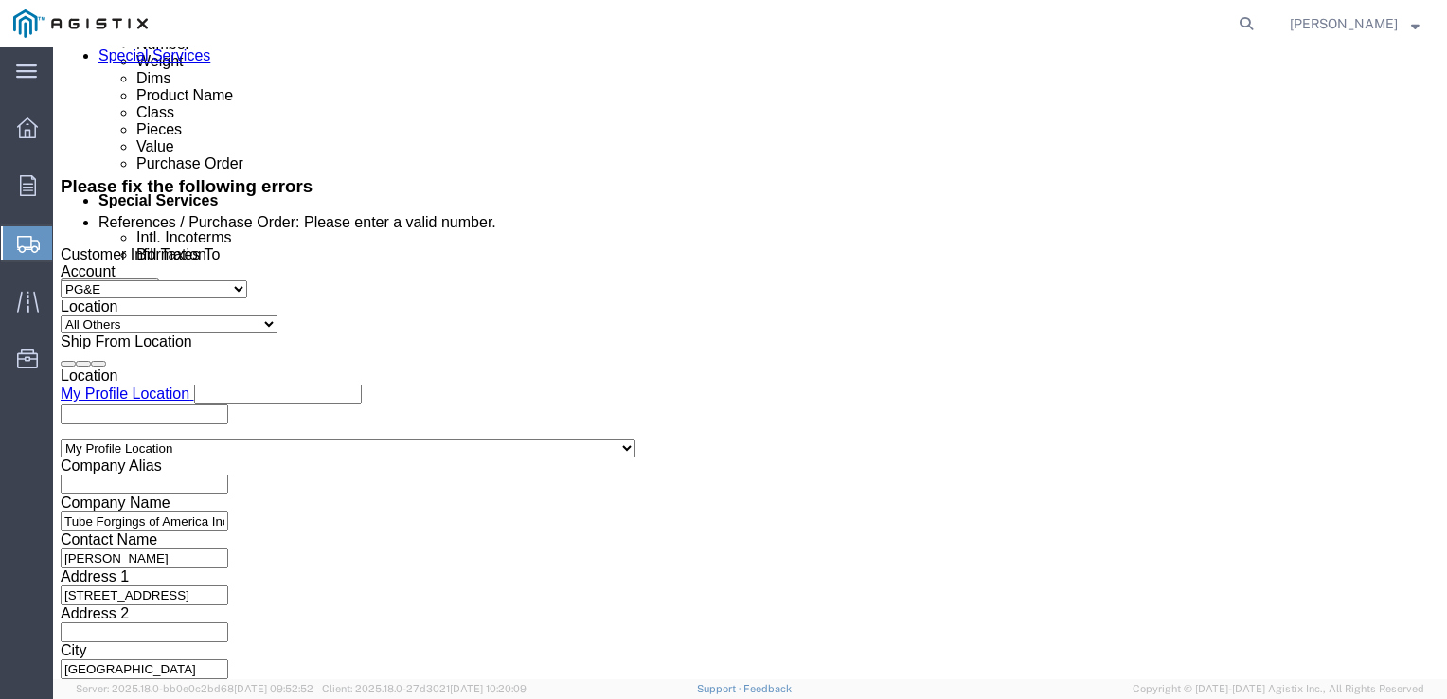
drag, startPoint x: 276, startPoint y: 367, endPoint x: 155, endPoint y: 367, distance: 120.3
click div "Select Account Type Activity ID Airline Appointment Number ASN Batch Request # …"
type input "S100630171"
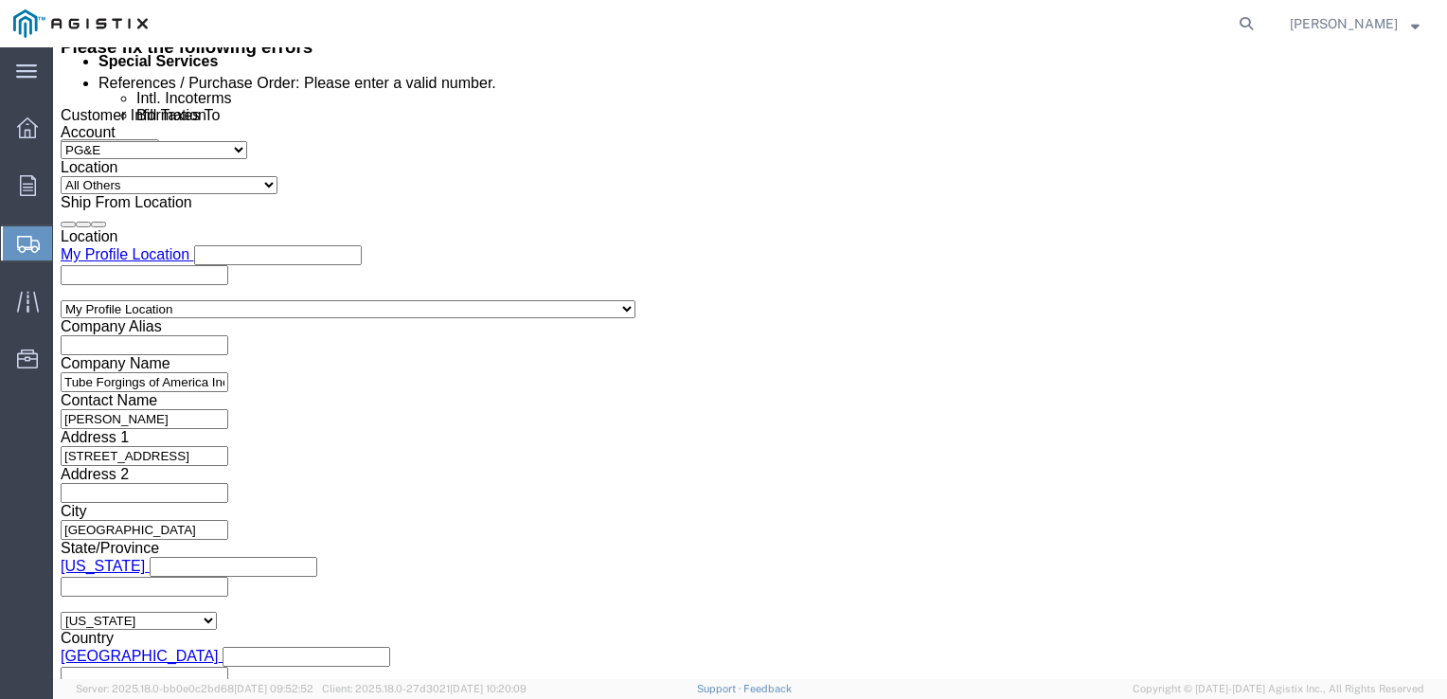
scroll to position [1243, 0]
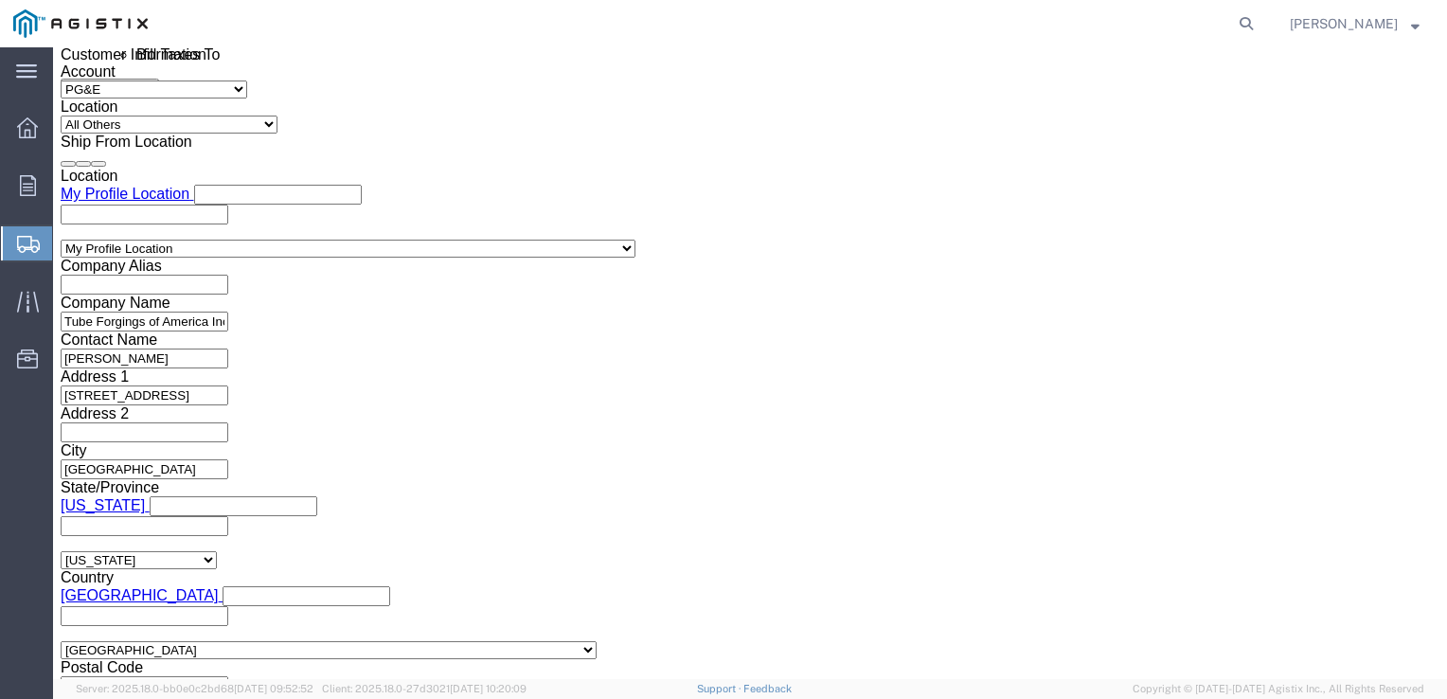
type input "US1018444PO"
click button "Continue"
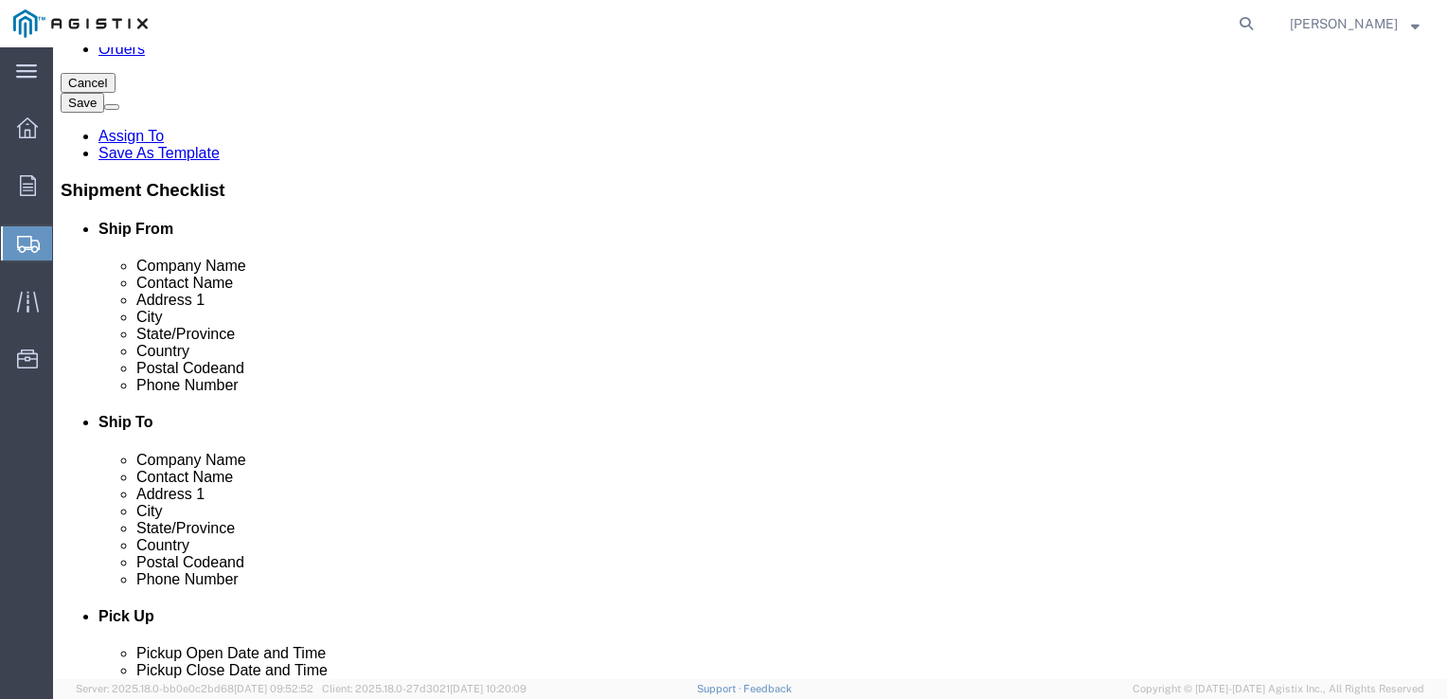
click button "Continue"
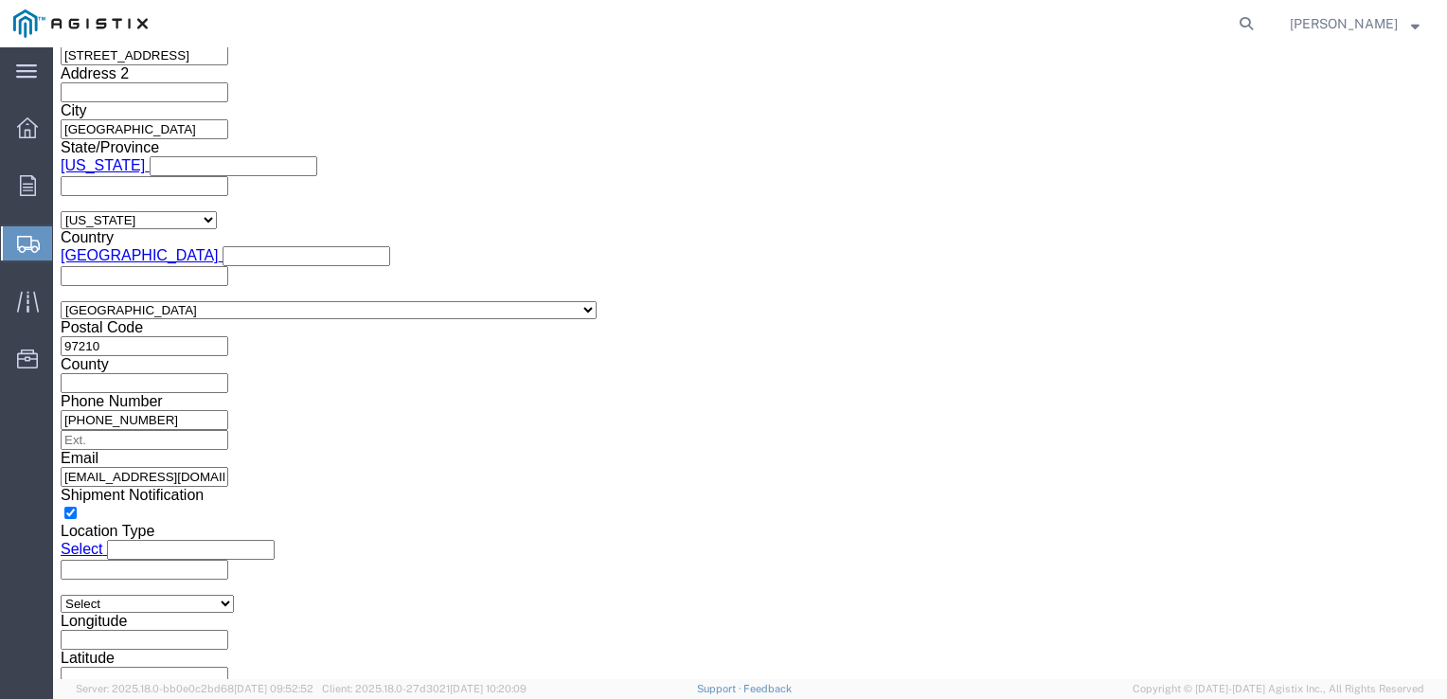
scroll to position [1600, 0]
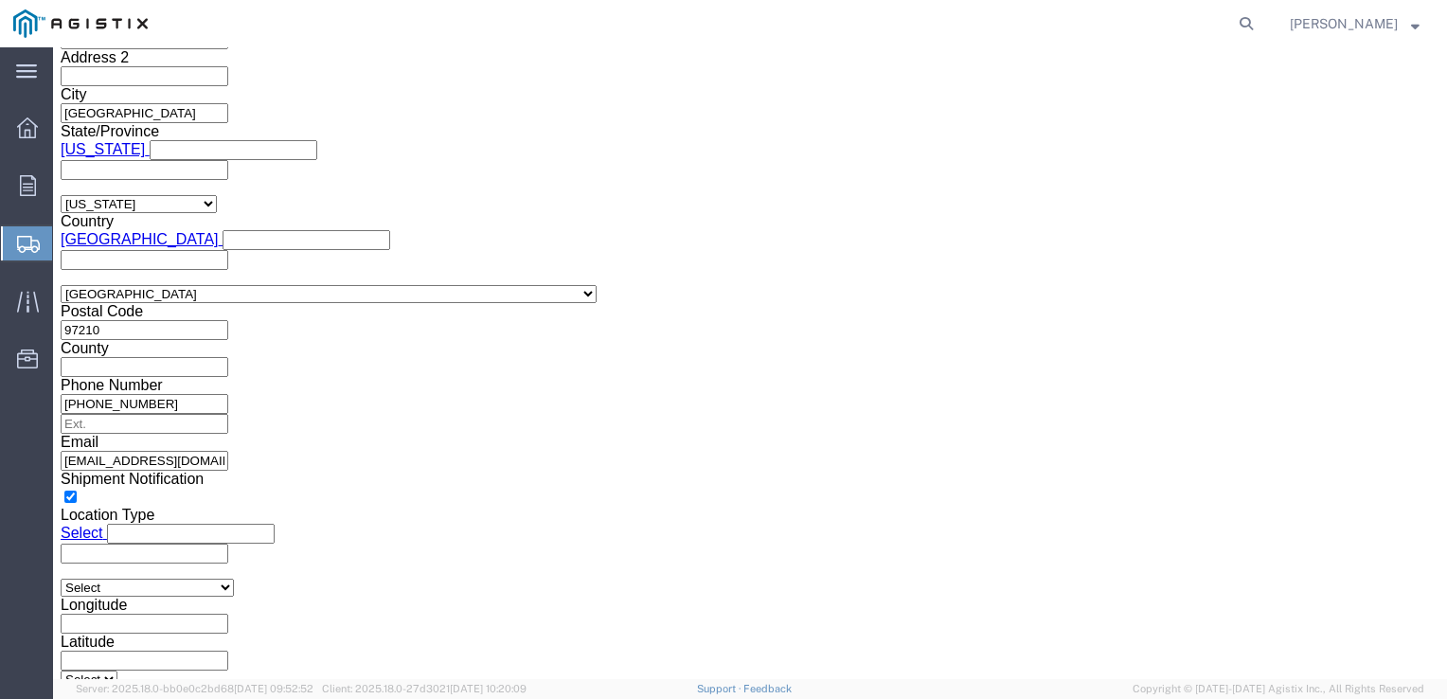
click button "Previous"
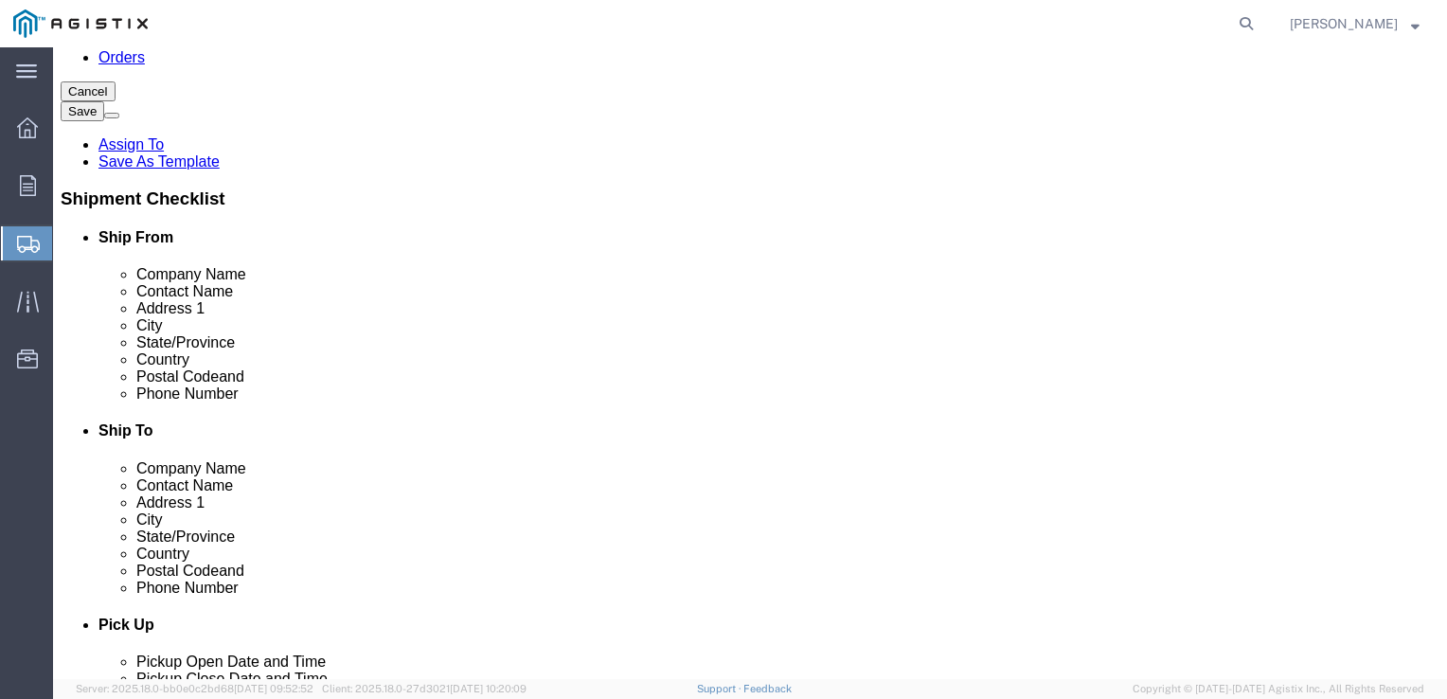
scroll to position [293, 0]
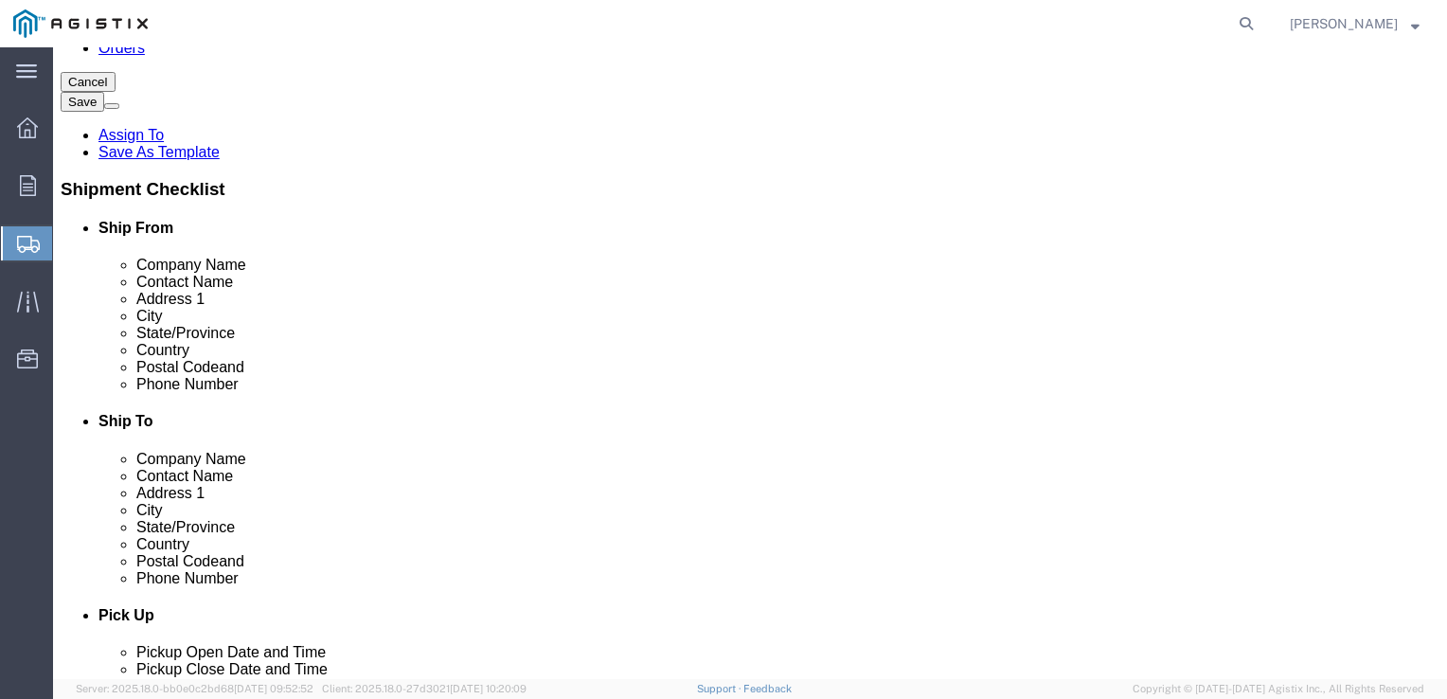
click button "Previous"
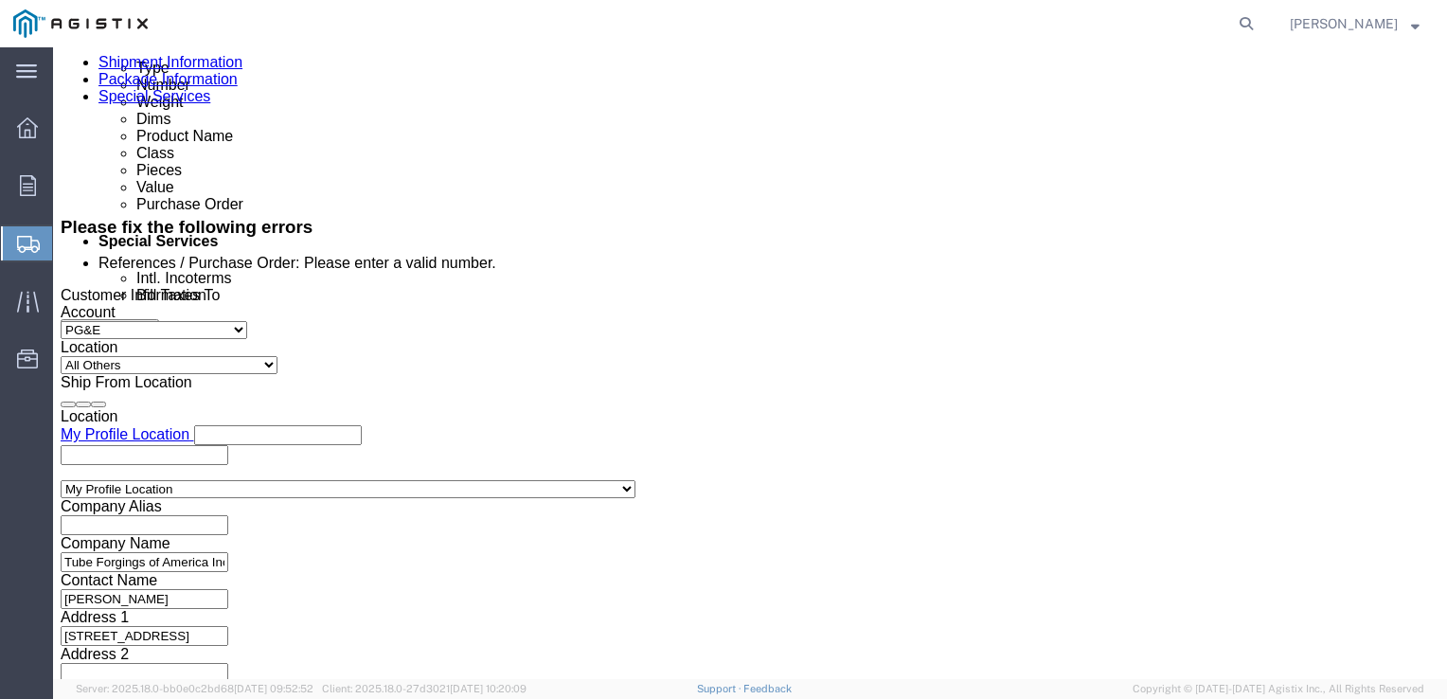
scroll to position [974, 0]
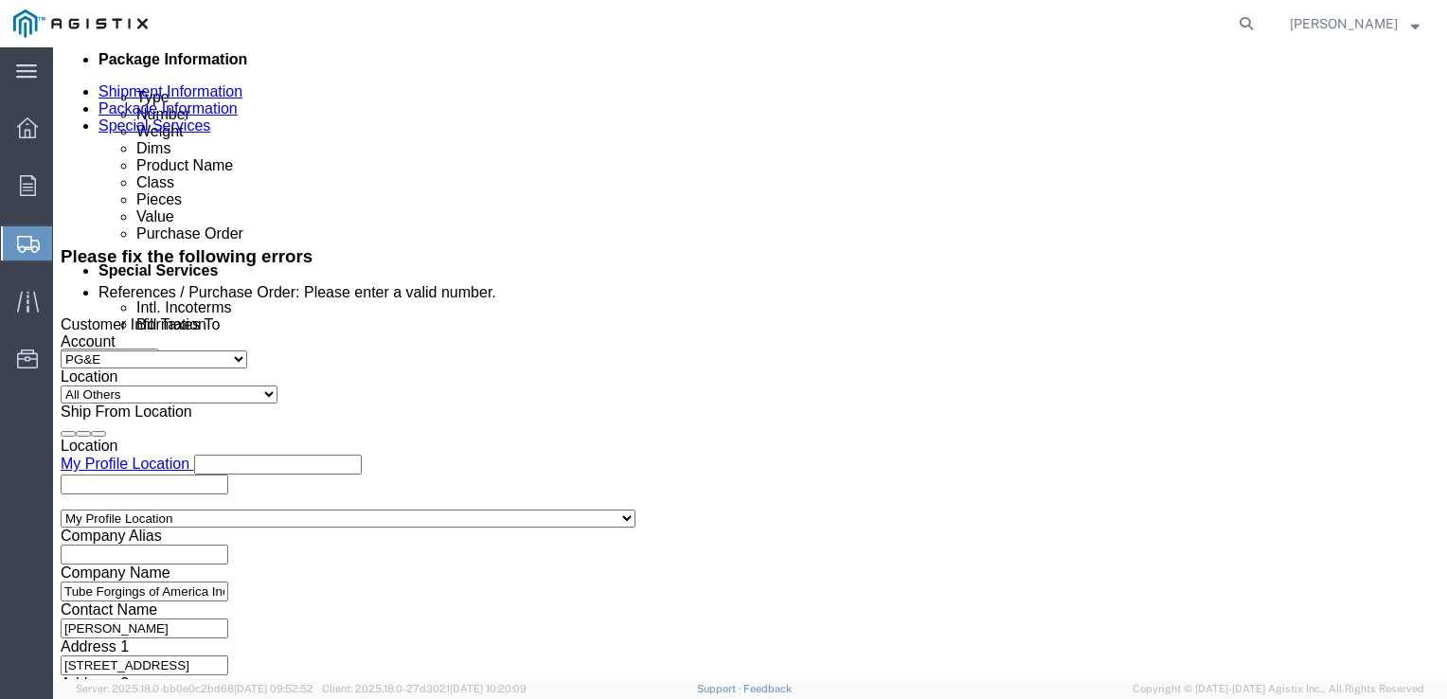
click select "Select Account Type Activity ID Airline Appointment Number ASN Batch Request # …"
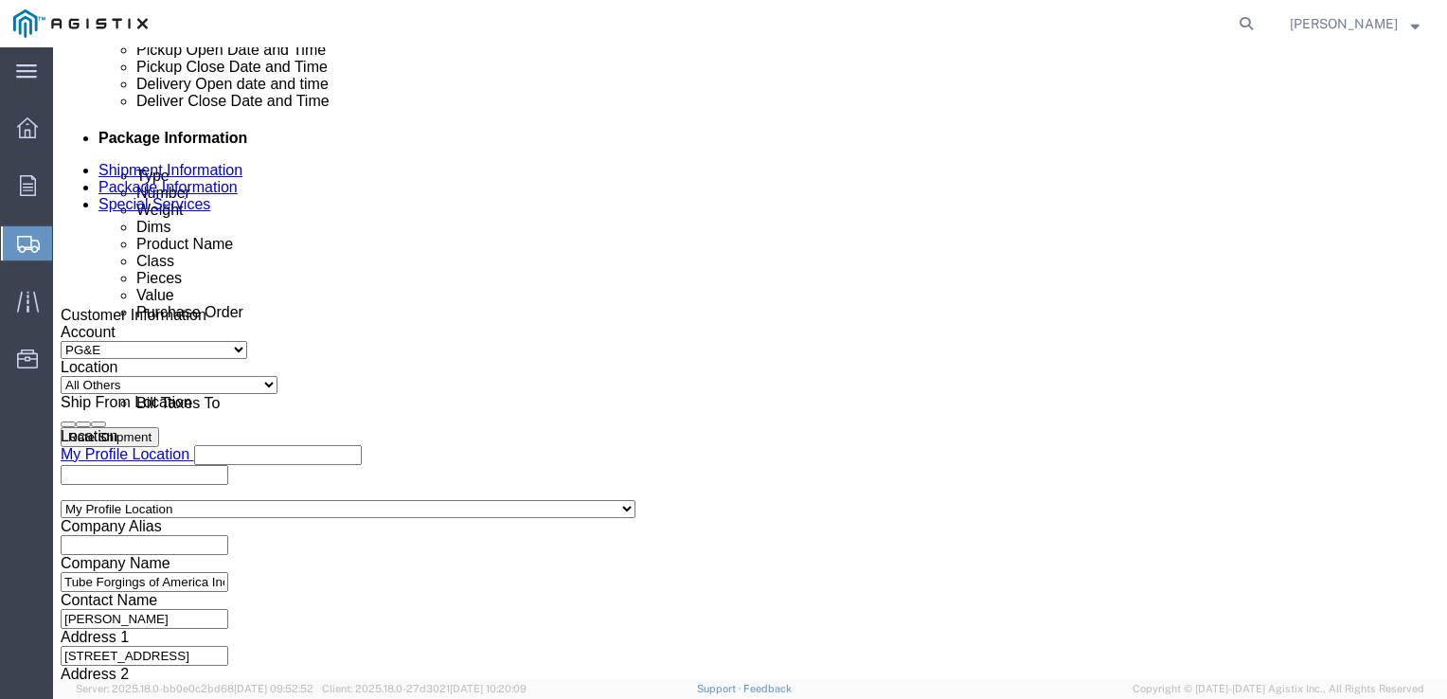
type input "3501419604"
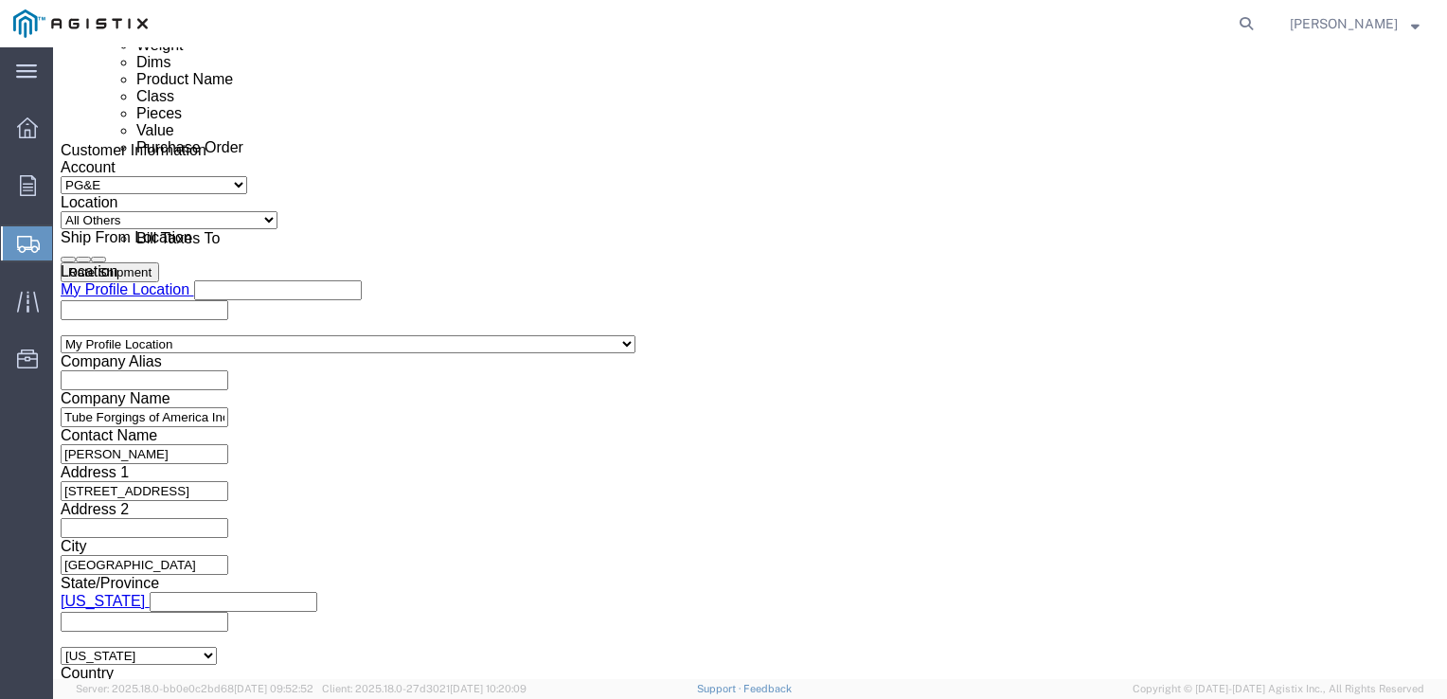
scroll to position [1165, 0]
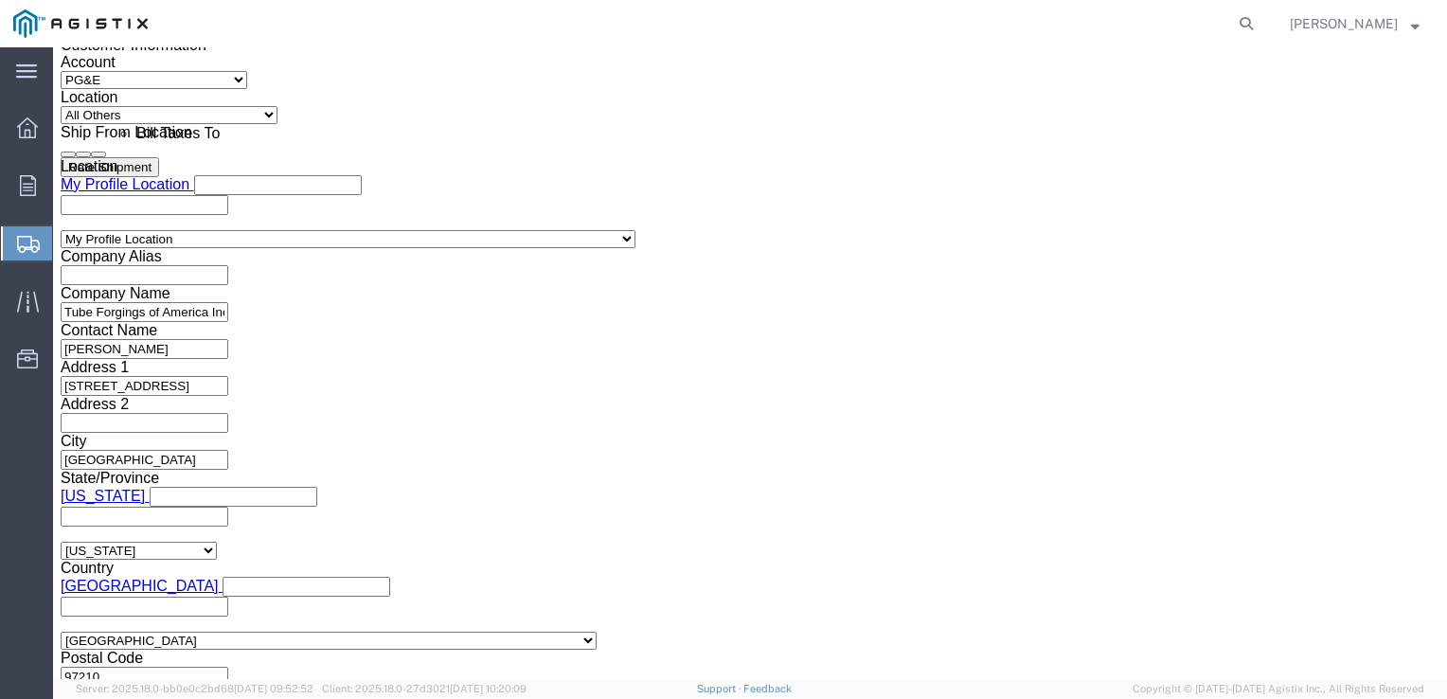
type input "S100630171"
click button "Continue"
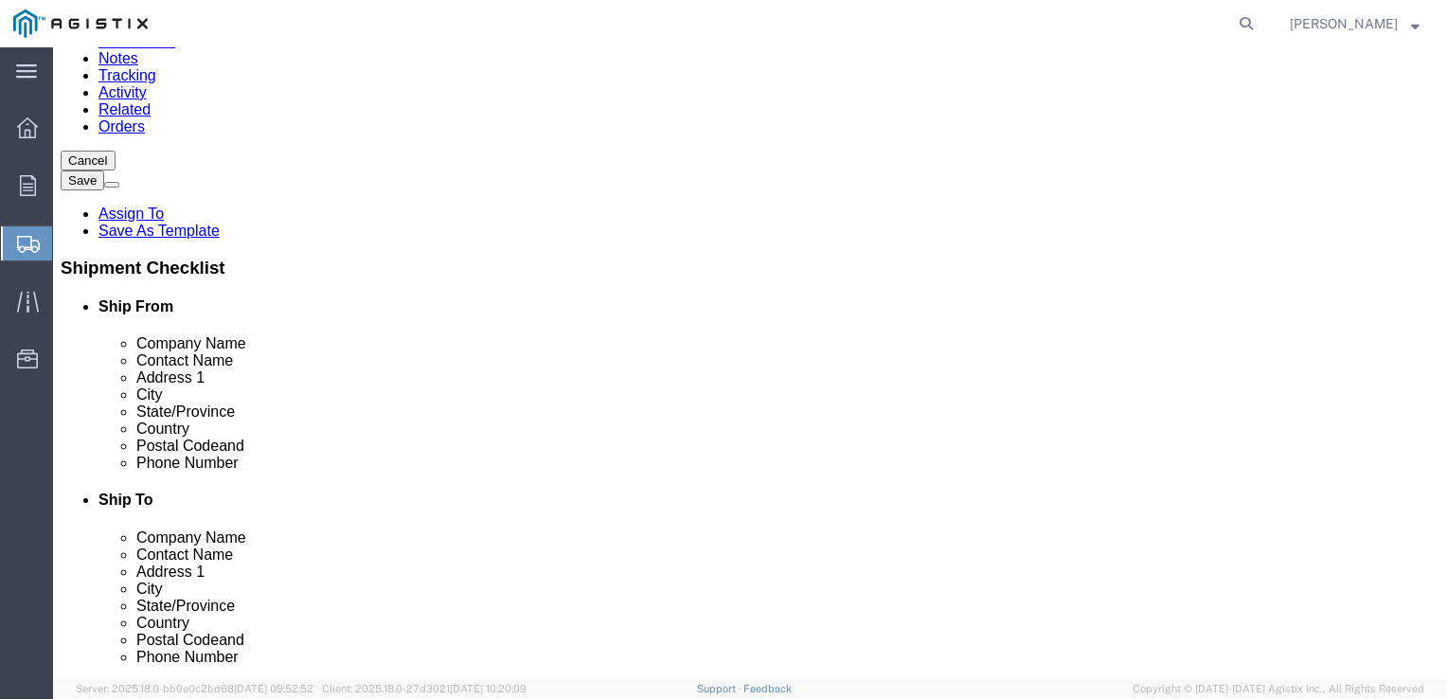
click button "Continue"
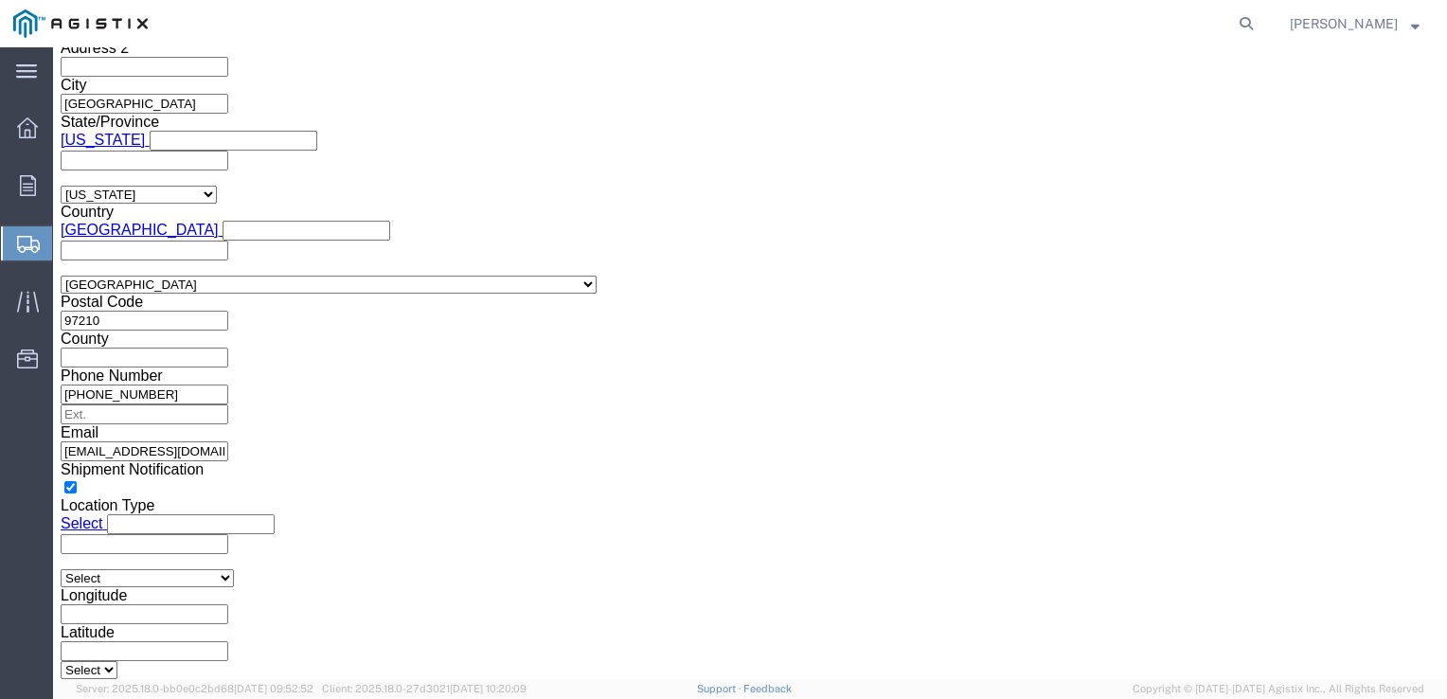
click button "Rate Shipment"
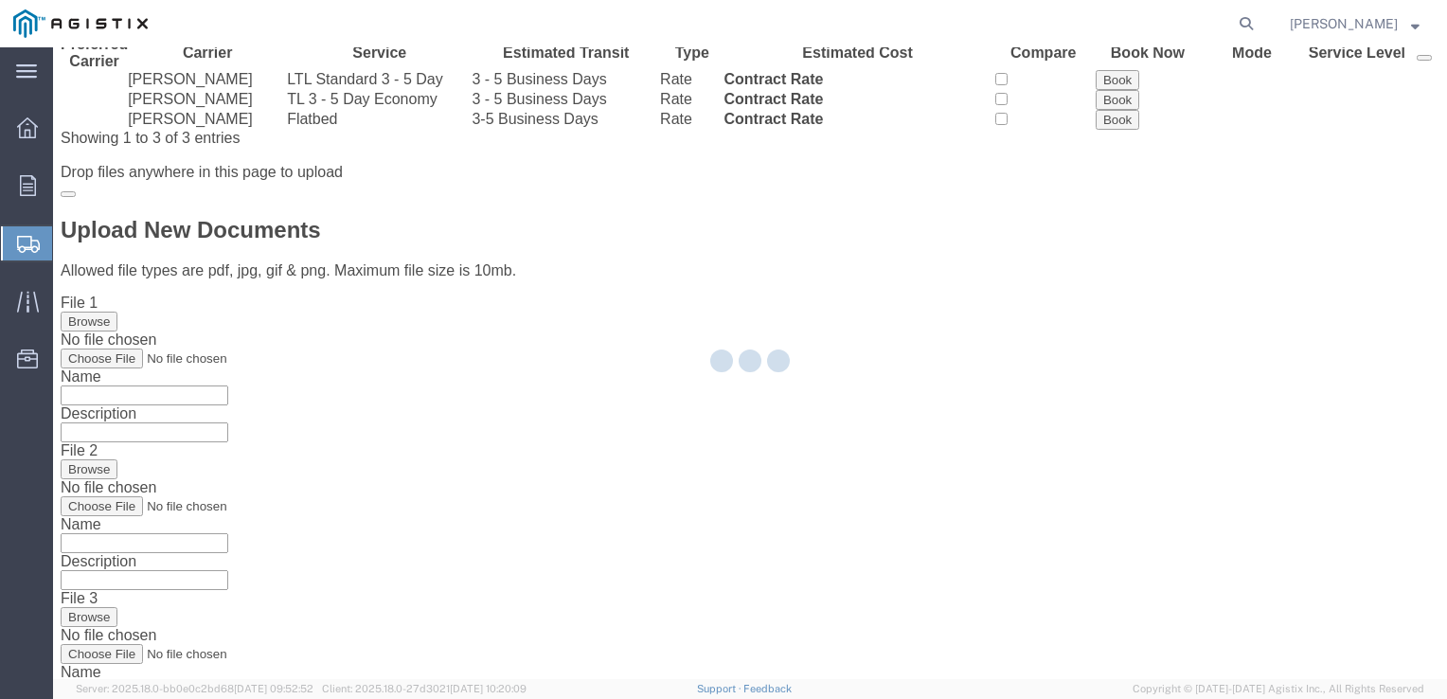
scroll to position [0, 0]
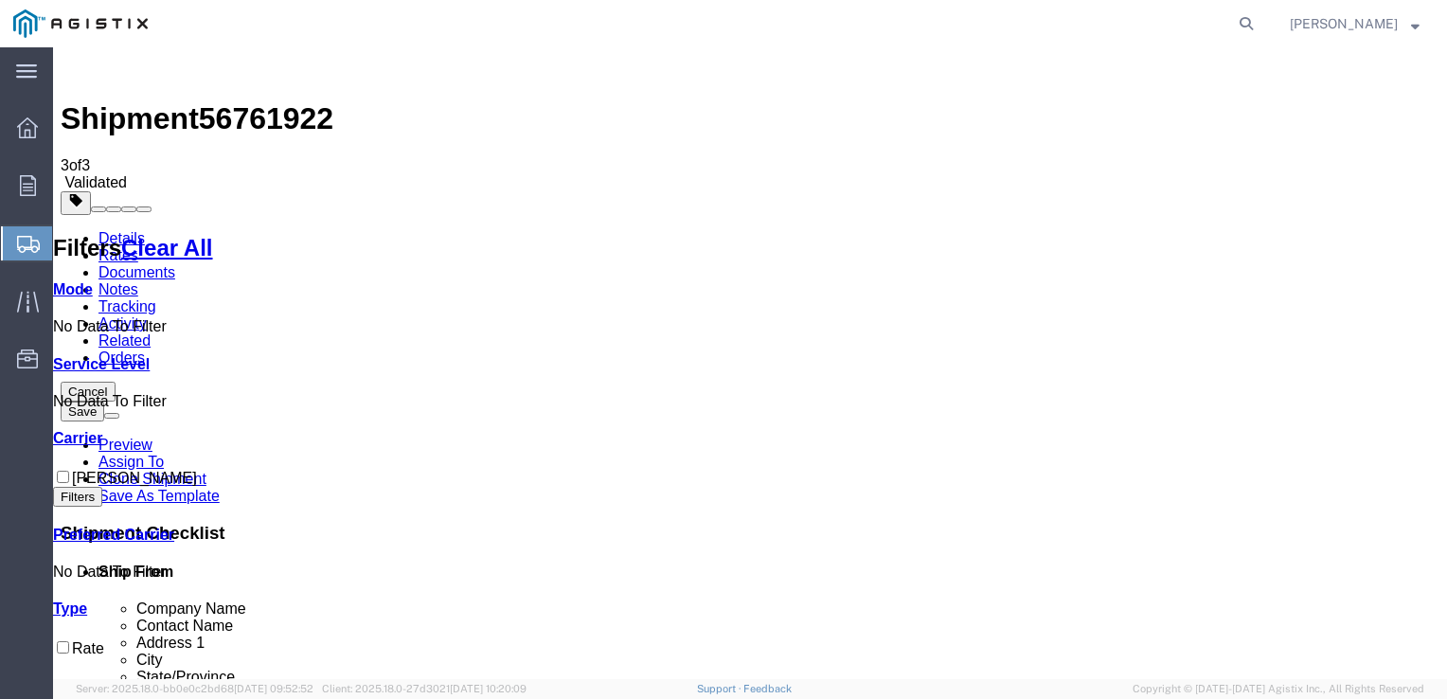
checkbox input "false"
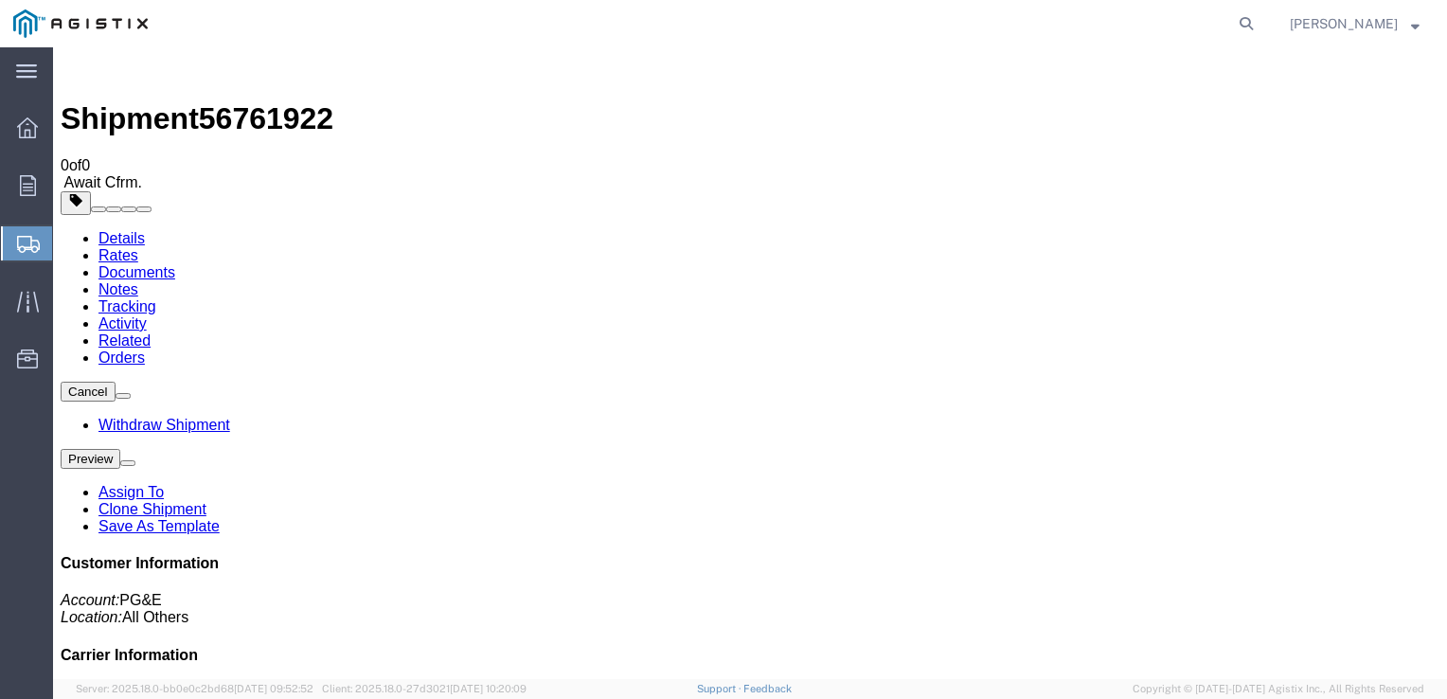
scroll to position [187, 0]
